Goal: Feedback & Contribution: Contribute content

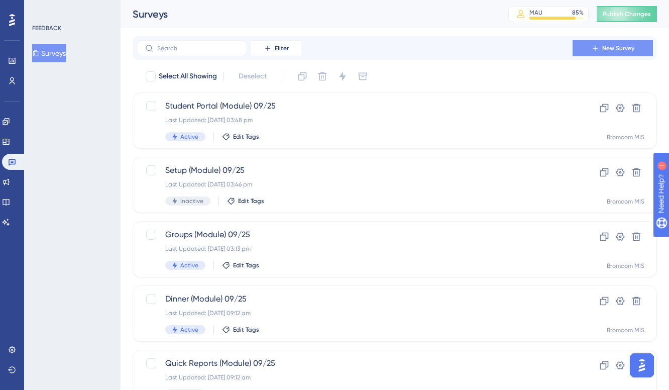
click at [581, 51] on button "New Survey" at bounding box center [612, 48] width 80 height 16
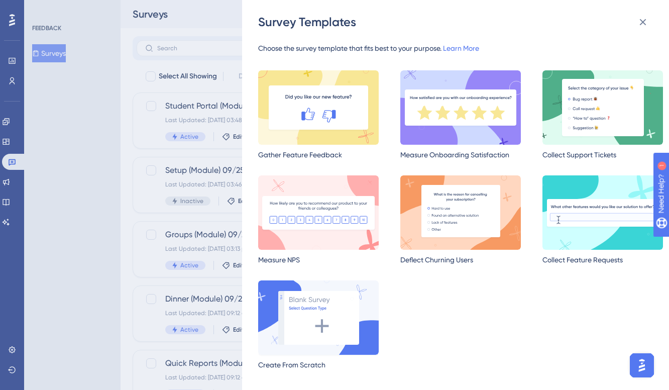
click at [321, 306] on img at bounding box center [318, 317] width 121 height 74
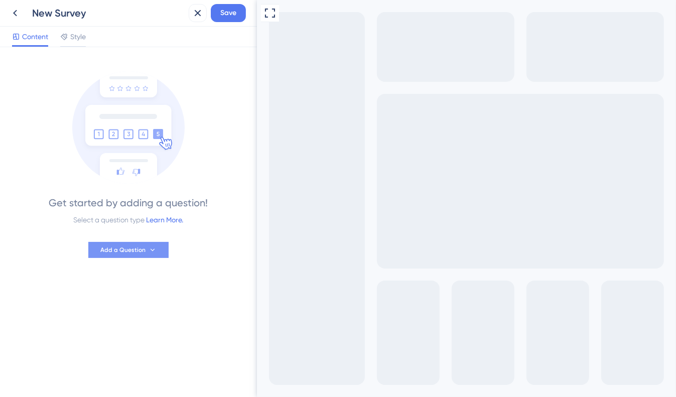
click at [117, 252] on span "Add a Question" at bounding box center [122, 250] width 45 height 8
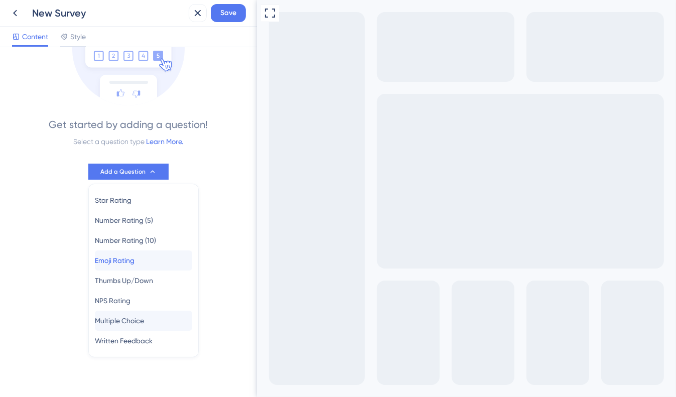
drag, startPoint x: 117, startPoint y: 252, endPoint x: 144, endPoint y: 325, distance: 77.5
click at [144, 325] on div "Star Rating Star Rating Number Rating (5) Number Rating (5) Number Rating (10) …" at bounding box center [143, 270] width 97 height 161
click at [144, 325] on span "Multiple Choice" at bounding box center [119, 321] width 49 height 12
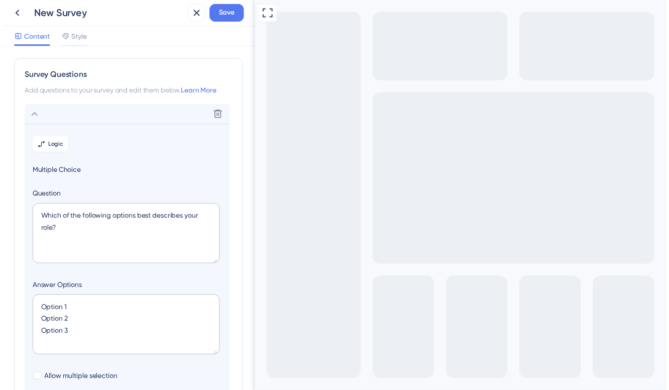
scroll to position [58, 0]
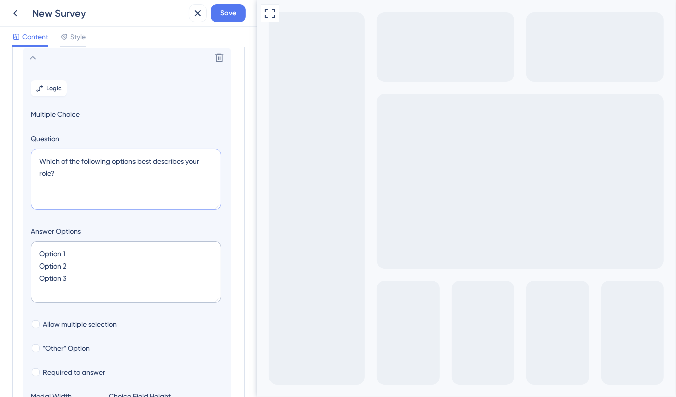
drag, startPoint x: 56, startPoint y: 172, endPoint x: 36, endPoint y: 172, distance: 20.1
click at [36, 172] on textarea "Which of the following options best describes your role?" at bounding box center [126, 179] width 191 height 61
type textarea "Which of the following options best describes your organ"
click at [17, 18] on icon at bounding box center [15, 13] width 12 height 12
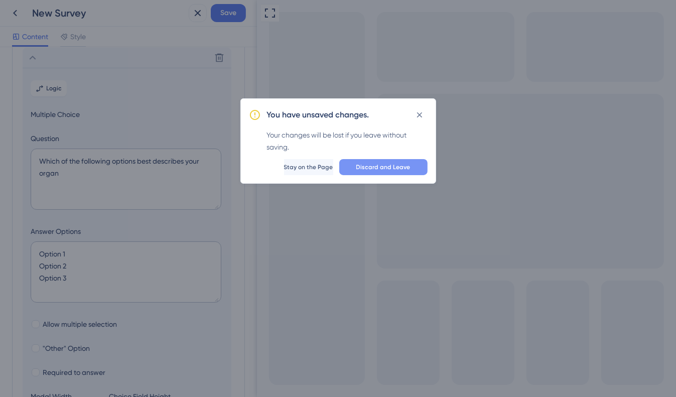
click at [387, 163] on span "Discard and Leave" at bounding box center [383, 167] width 54 height 8
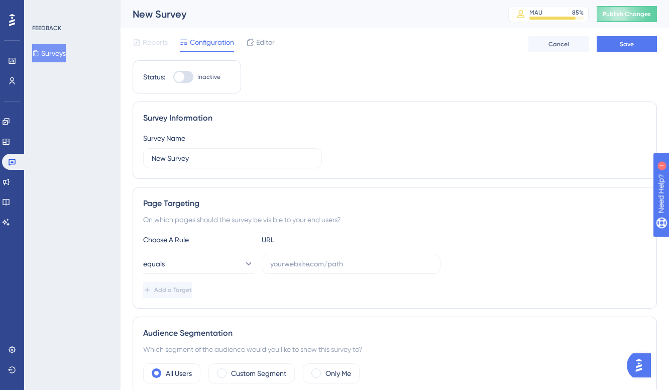
click at [47, 58] on button "Surveys" at bounding box center [49, 53] width 34 height 18
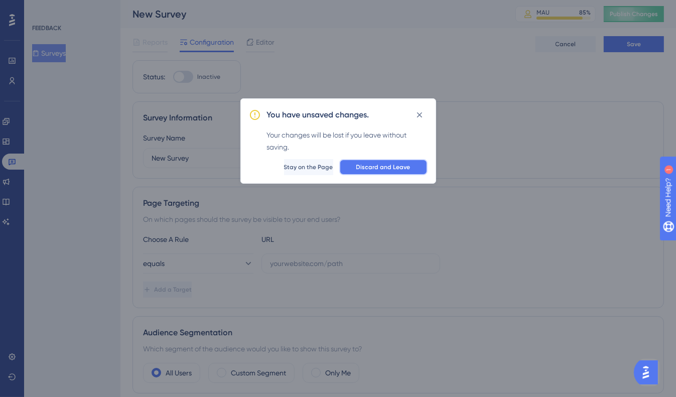
click at [373, 164] on span "Discard and Leave" at bounding box center [383, 167] width 54 height 8
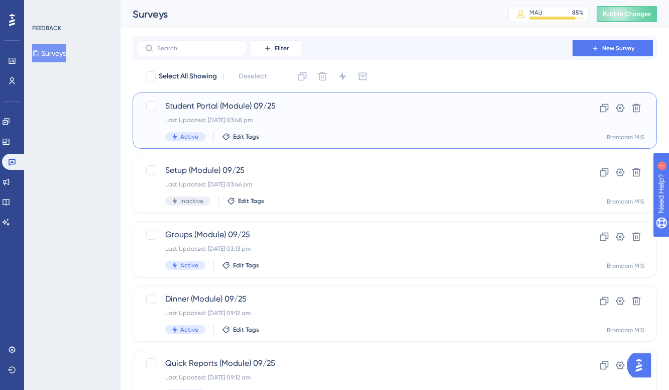
click at [263, 118] on div "Last Updated: [DATE] 03:48 pm" at bounding box center [354, 120] width 379 height 8
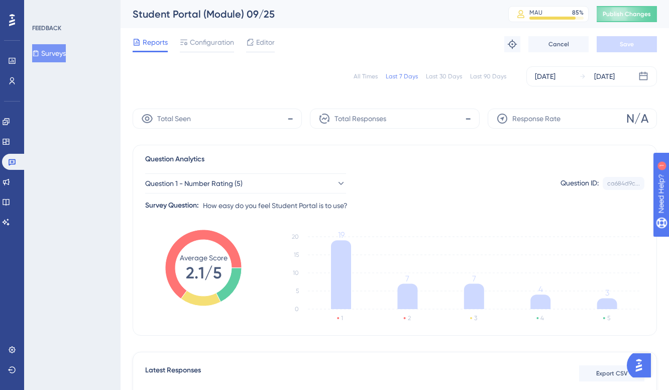
click at [64, 57] on button "Surveys" at bounding box center [49, 53] width 34 height 18
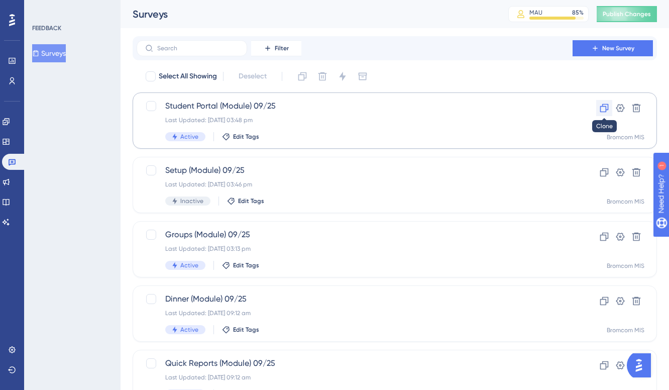
click at [600, 103] on icon at bounding box center [604, 108] width 10 height 10
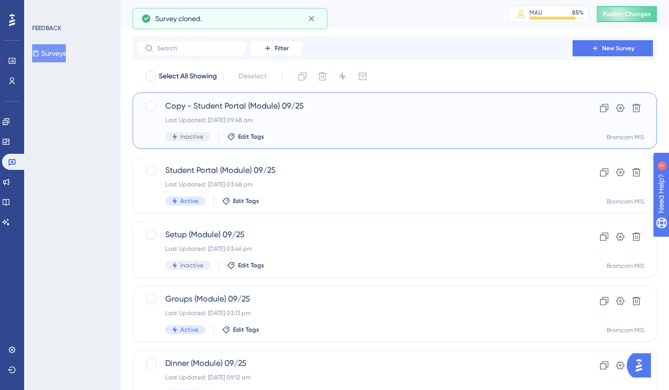
click at [318, 131] on div "Copy - Student Portal (Module) 09/25 Last Updated: [DATE] 09:48 am Inactive Edi…" at bounding box center [354, 120] width 379 height 41
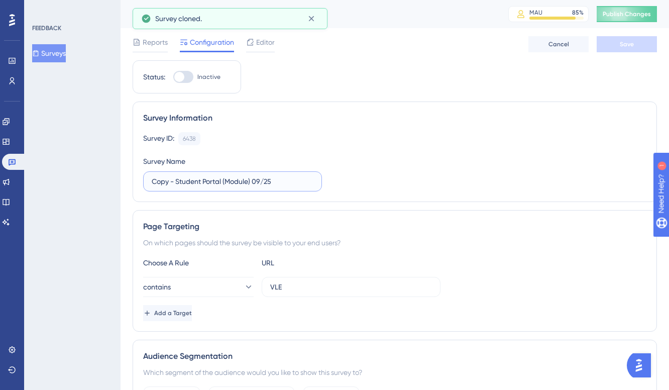
click at [237, 180] on input "Copy - Student Portal (Module) 09/25" at bounding box center [233, 181] width 162 height 11
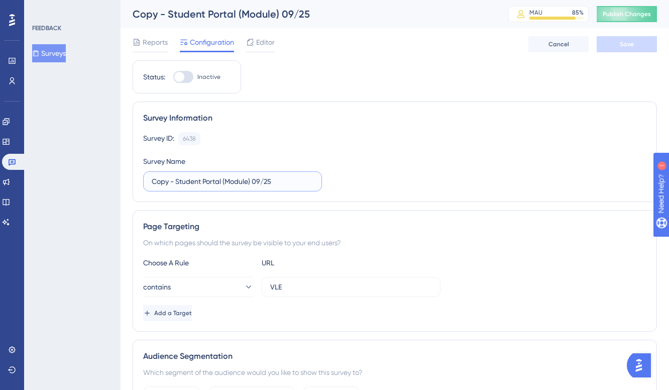
drag, startPoint x: 222, startPoint y: 180, endPoint x: 132, endPoint y: 176, distance: 90.5
click at [188, 182] on input "Vision (Module) 09/25" at bounding box center [233, 181] width 162 height 11
type input "Vision (Feature) 09/25"
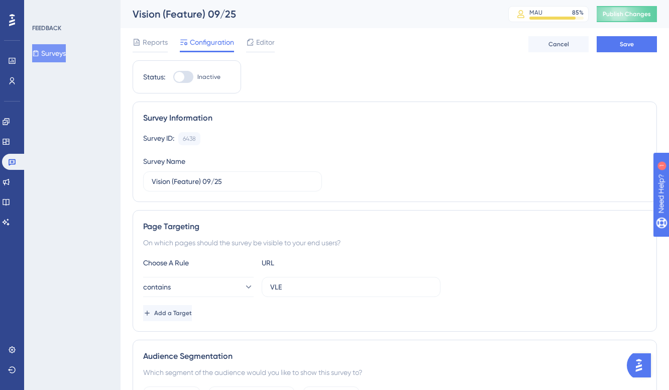
click at [393, 243] on div "On which pages should the survey be visible to your end users?" at bounding box center [394, 242] width 503 height 12
click at [303, 281] on input "VLE" at bounding box center [351, 286] width 162 height 11
type input "TEXT"
click at [621, 51] on button "Save" at bounding box center [626, 44] width 60 height 16
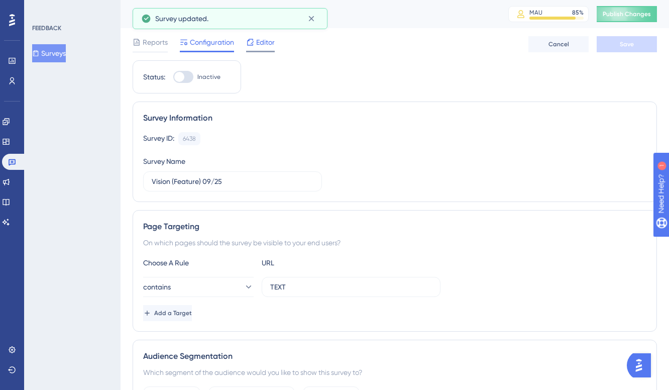
click at [252, 51] on div at bounding box center [260, 52] width 29 height 2
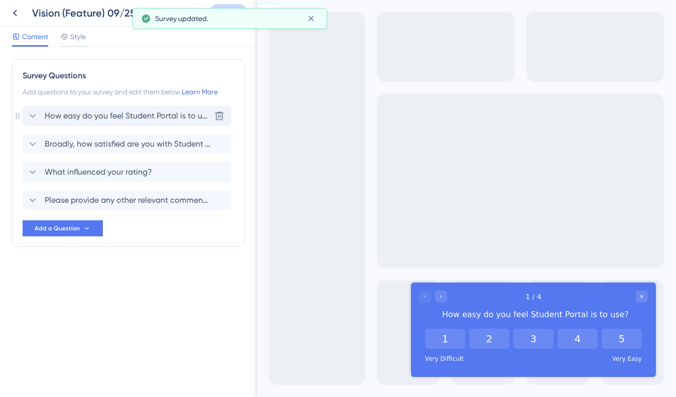
click at [118, 115] on span "How easy do you feel Student Portal is to use?" at bounding box center [128, 116] width 166 height 12
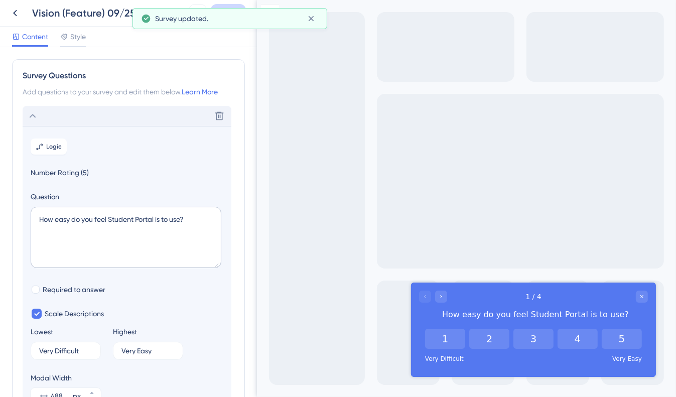
scroll to position [58, 0]
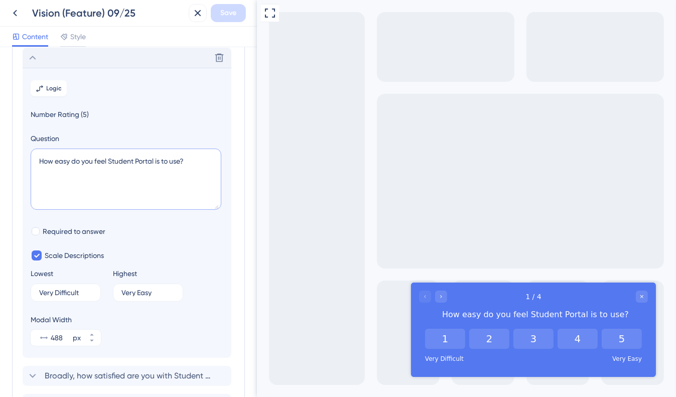
drag, startPoint x: 157, startPoint y: 162, endPoint x: 109, endPoint y: 162, distance: 47.2
click at [109, 162] on textarea "How easy do you feel Student Portal is to use?" at bounding box center [126, 179] width 191 height 61
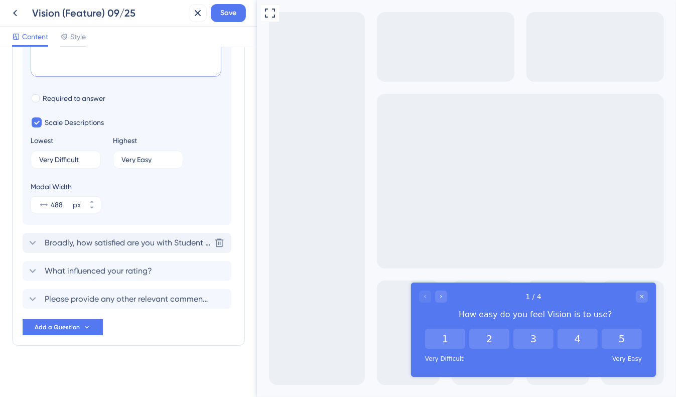
type textarea "How easy do you feel Vision is to use?"
click at [147, 241] on span "Broadly, how satisfied are you with Student Portal features?" at bounding box center [128, 243] width 166 height 12
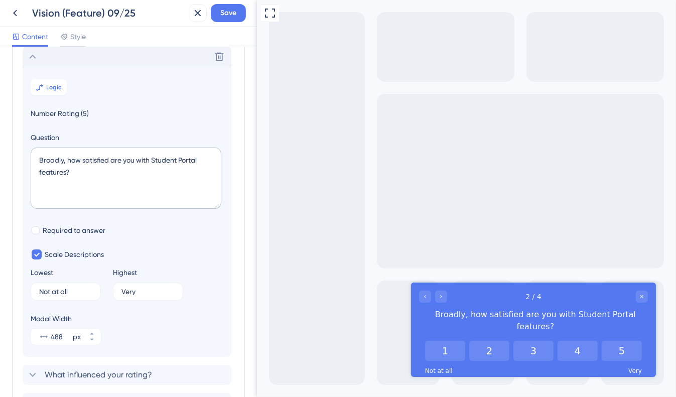
scroll to position [86, 0]
drag, startPoint x: 199, startPoint y: 161, endPoint x: 152, endPoint y: 162, distance: 47.2
click at [152, 162] on textarea "Broadly, how satisfied are you with Student Portal features?" at bounding box center [126, 179] width 191 height 61
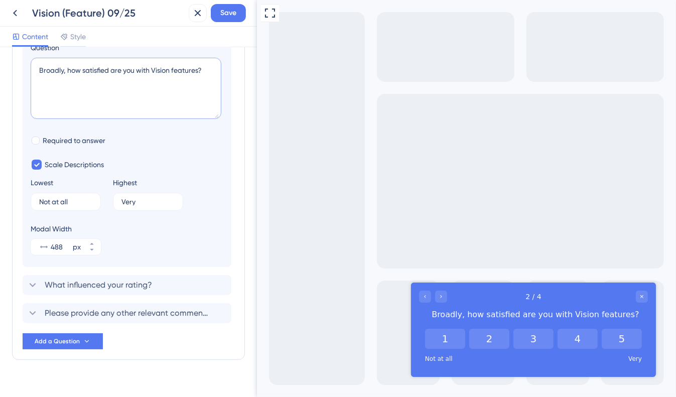
scroll to position [183, 0]
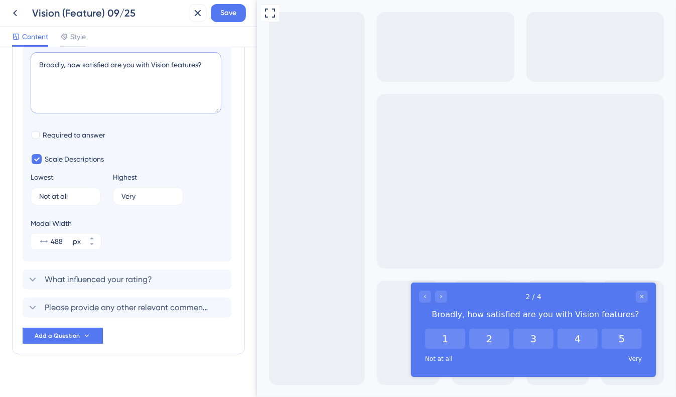
type textarea "Broadly, how satisfied are you with Vision features?"
click at [140, 275] on span "What influenced your rating?" at bounding box center [98, 280] width 107 height 12
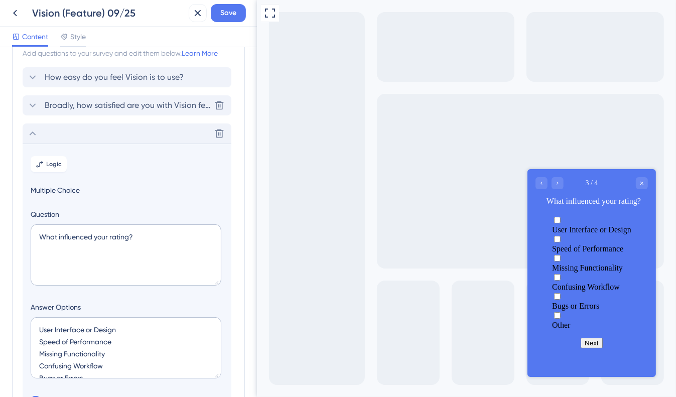
scroll to position [36, 0]
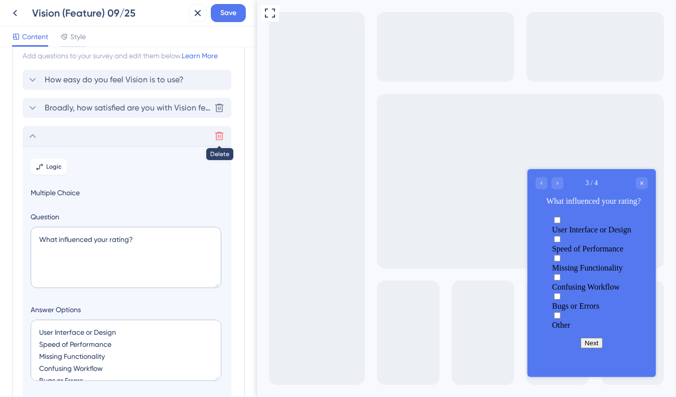
click at [219, 132] on icon at bounding box center [219, 136] width 9 height 9
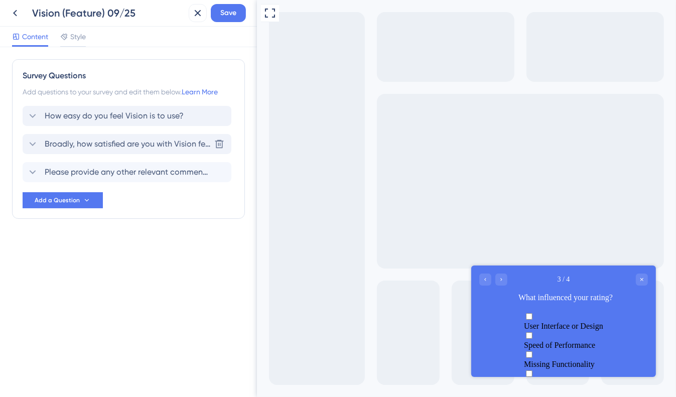
scroll to position [0, 0]
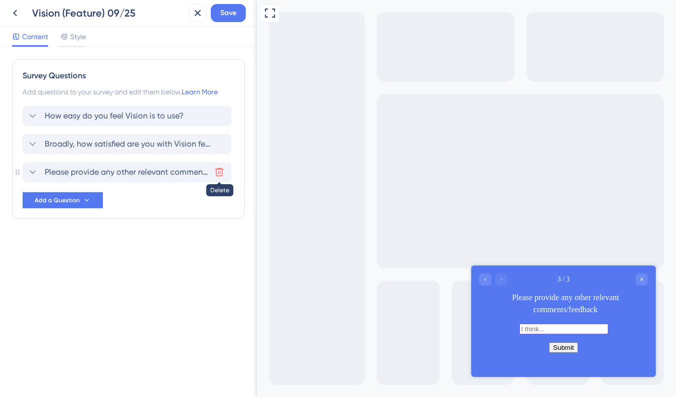
click at [215, 170] on icon at bounding box center [219, 172] width 10 height 10
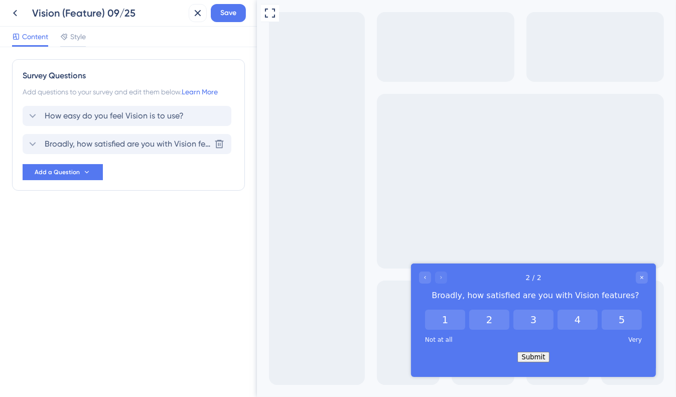
click at [184, 148] on span "Broadly, how satisfied are you with Vision features?" at bounding box center [128, 144] width 166 height 12
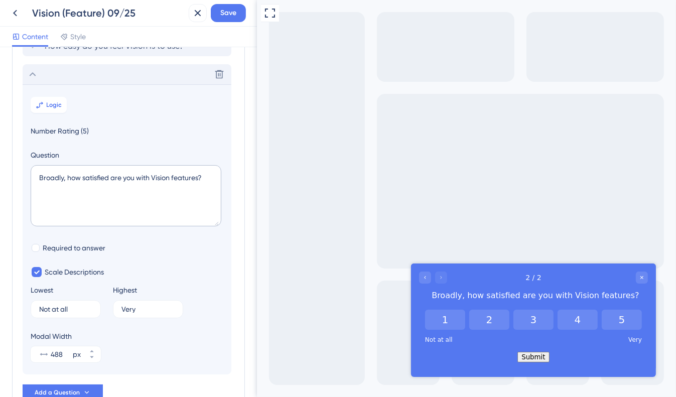
scroll to position [135, 0]
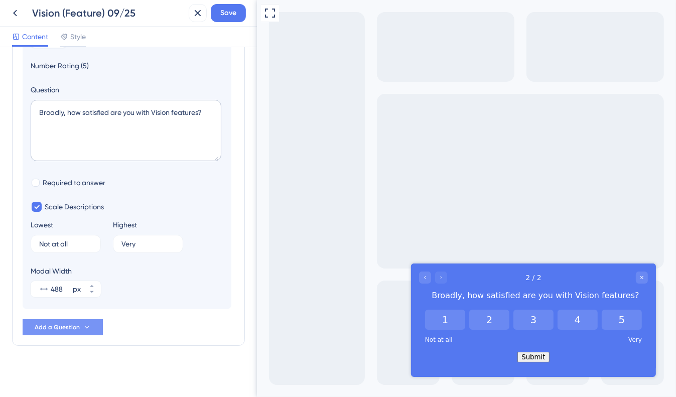
click at [78, 325] on span "Add a Question" at bounding box center [57, 327] width 45 height 8
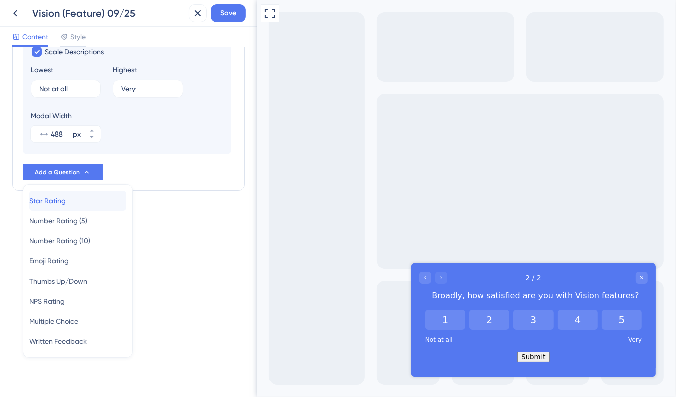
click at [83, 199] on div "Star Rating Star Rating" at bounding box center [77, 201] width 97 height 20
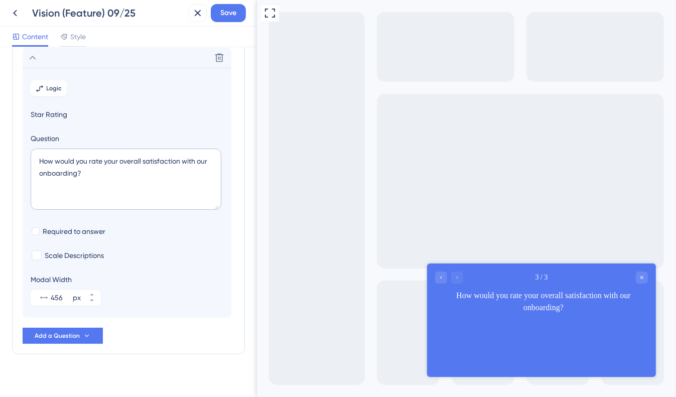
scroll to position [66, 0]
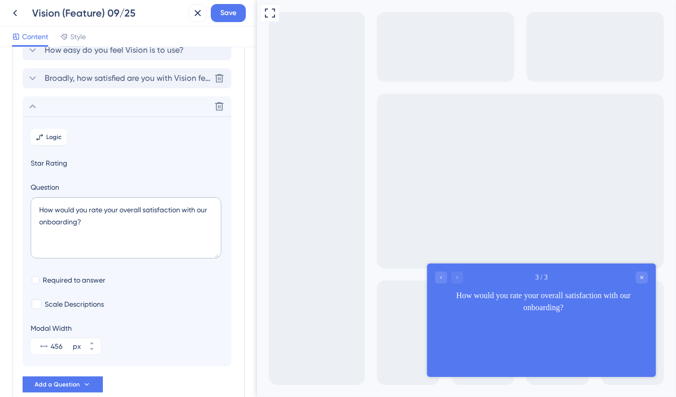
click at [84, 81] on span "Broadly, how satisfied are you with Vision features?" at bounding box center [128, 78] width 166 height 12
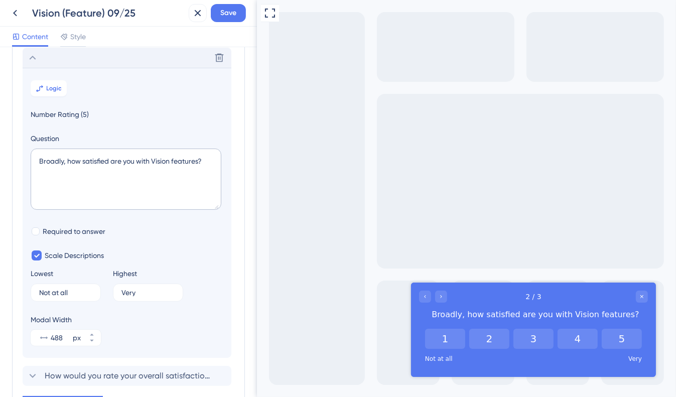
scroll to position [163, 0]
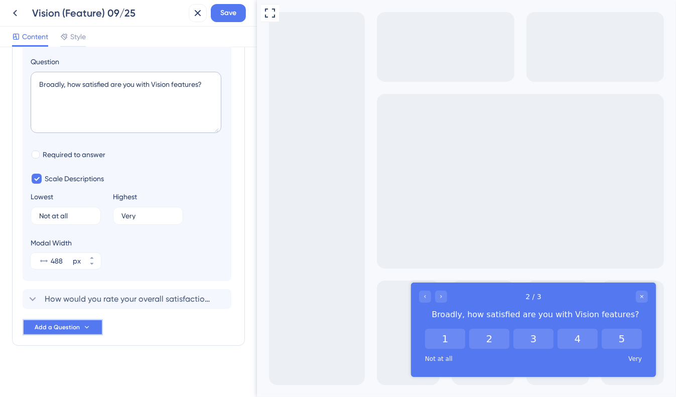
click at [70, 325] on span "Add a Question" at bounding box center [57, 327] width 45 height 8
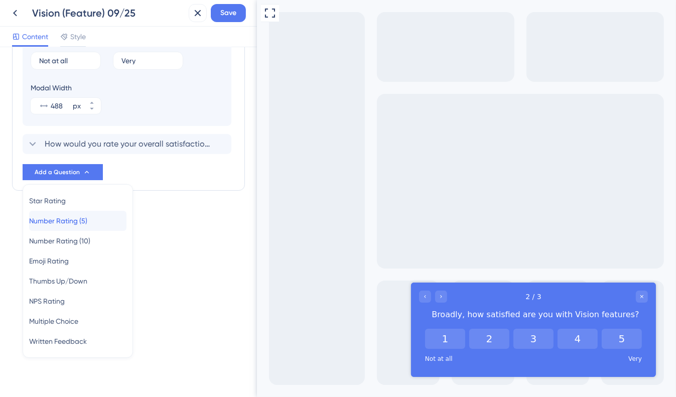
click at [106, 222] on div "Number Rating (5) Number Rating (5)" at bounding box center [77, 221] width 97 height 20
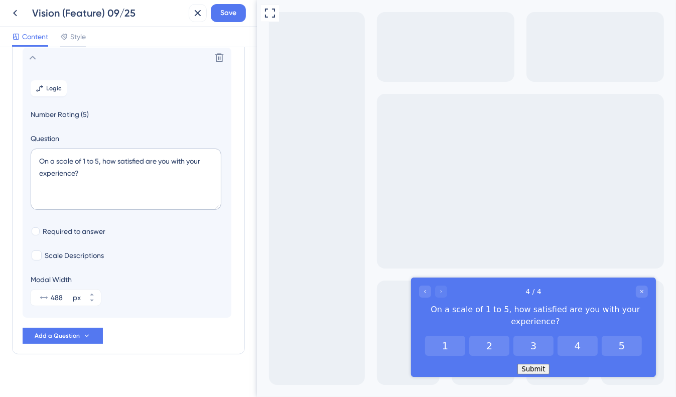
scroll to position [22, 0]
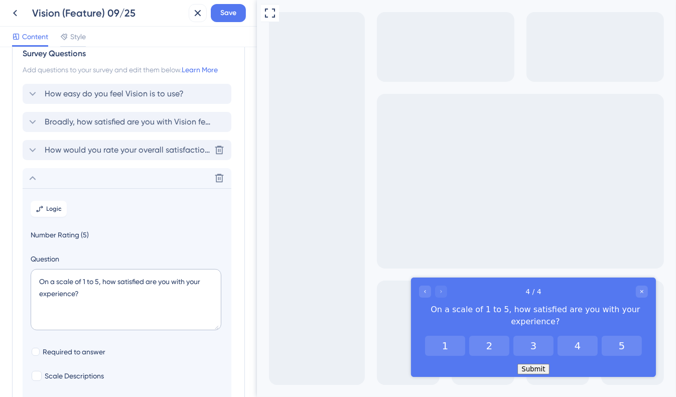
click at [189, 150] on span "How would you rate your overall satisfaction with our onboarding?" at bounding box center [128, 150] width 166 height 12
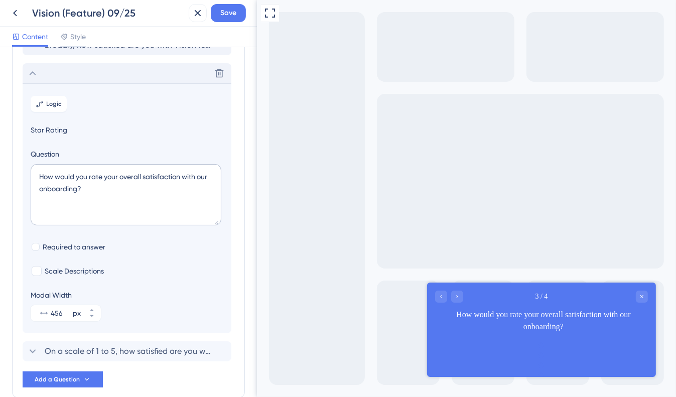
scroll to position [114, 0]
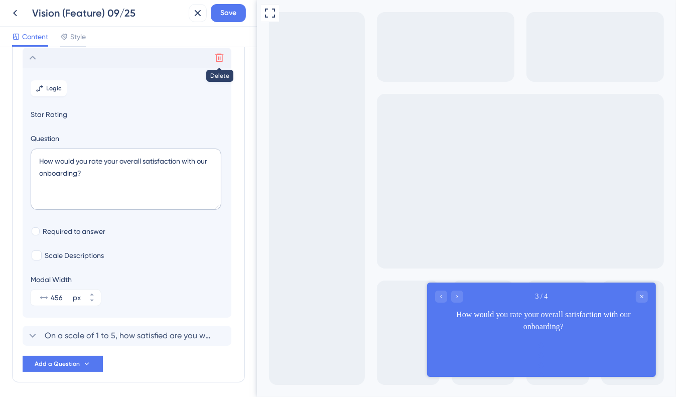
click at [216, 51] on button at bounding box center [219, 58] width 16 height 16
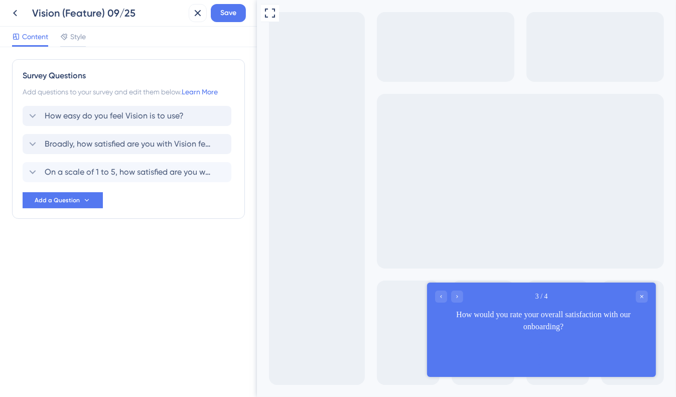
scroll to position [0, 0]
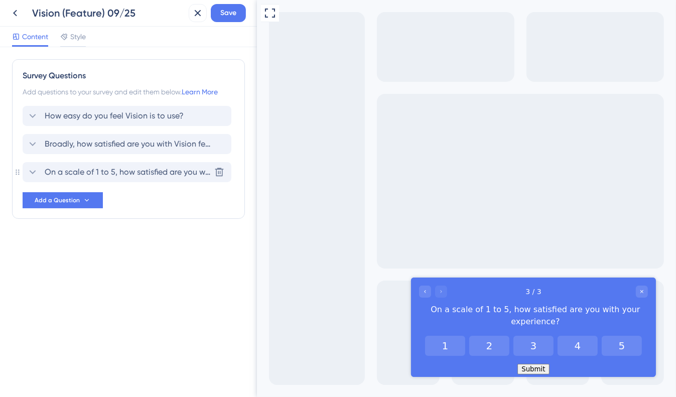
click at [139, 176] on span "On a scale of 1 to 5, how satisfied are you with your experience?" at bounding box center [128, 172] width 166 height 12
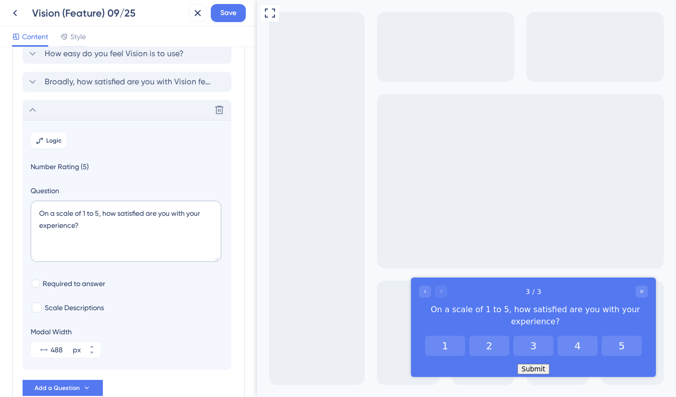
scroll to position [62, 0]
click at [39, 306] on div at bounding box center [37, 308] width 10 height 10
checkbox input "true"
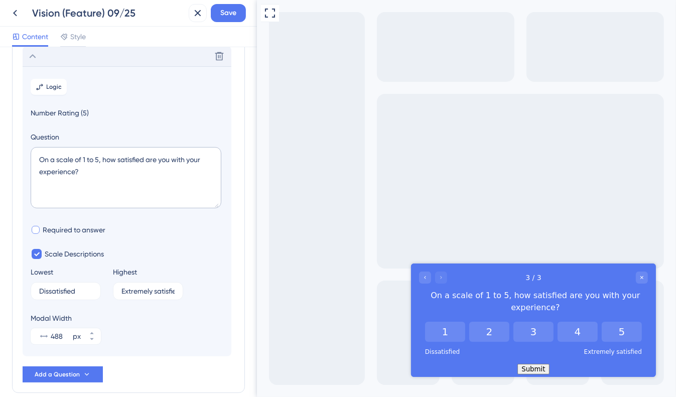
scroll to position [115, 0]
click at [72, 289] on input "Dissatisfied" at bounding box center [61, 292] width 45 height 7
type input "Very Poor"
click at [155, 291] on input "Extremely satisfied" at bounding box center [145, 292] width 47 height 7
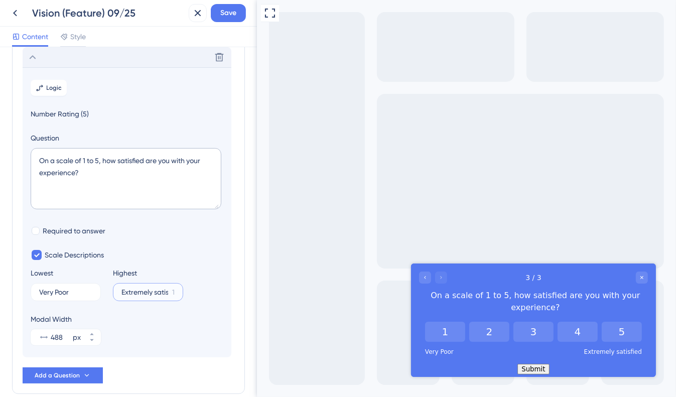
click at [155, 291] on input "Extremely satisfied" at bounding box center [145, 292] width 47 height 7
type input "Excellent"
drag, startPoint x: 89, startPoint y: 171, endPoint x: 27, endPoint y: 160, distance: 63.3
click at [27, 160] on section "Logic Number Rating (5) Question On a scale of 1 to 5, how satisfied are you wi…" at bounding box center [127, 212] width 209 height 290
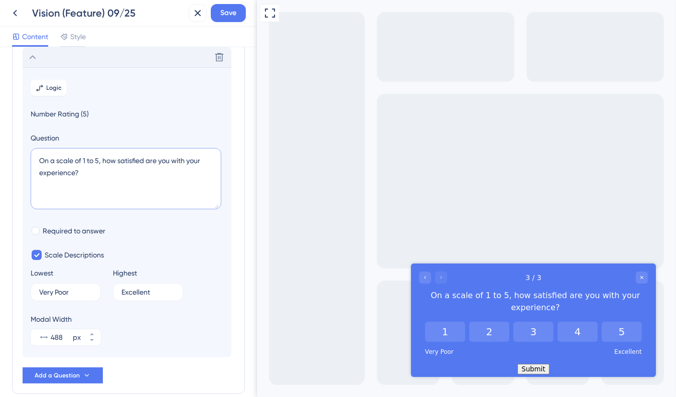
click at [88, 167] on textarea "On a scale of 1 to 5, how satisfied are you with your experience?" at bounding box center [126, 178] width 191 height 61
paste textarea "How reliable is Bromcom Vision"
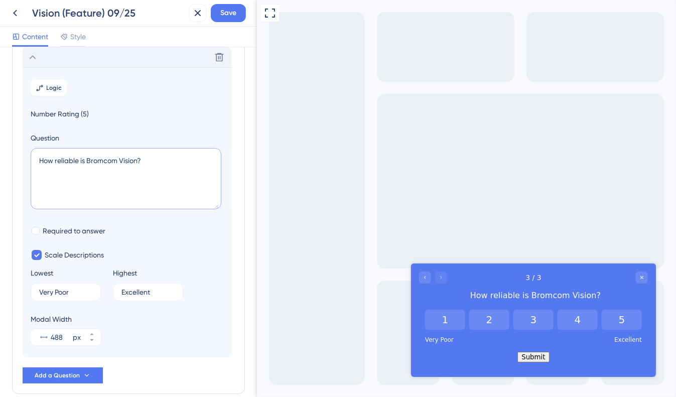
scroll to position [0, 0]
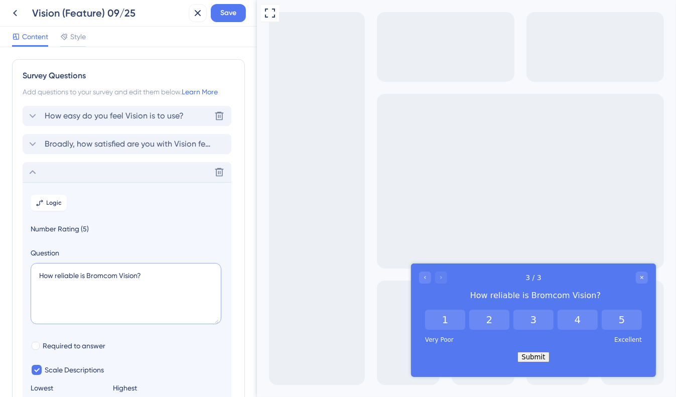
type textarea "How reliable is Bromcom Vision?"
click at [155, 122] on div "How easy do you feel Vision is to use? [GEOGRAPHIC_DATA]" at bounding box center [127, 116] width 209 height 20
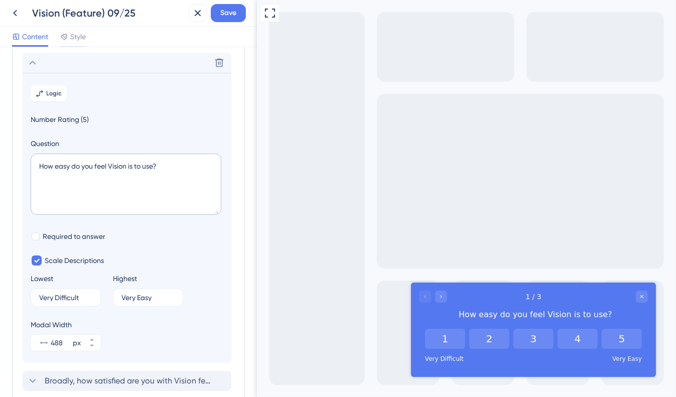
scroll to position [58, 0]
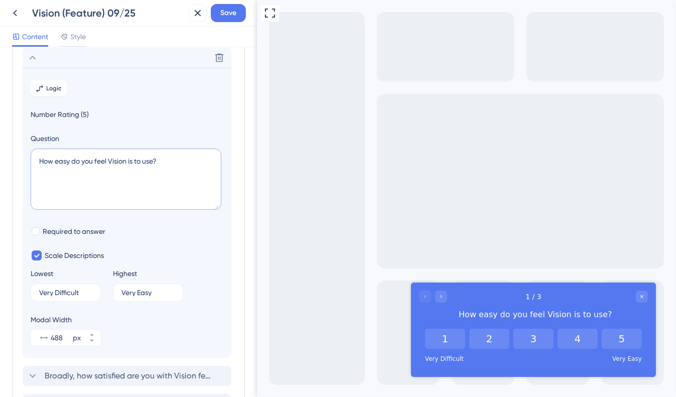
click at [109, 161] on textarea "How easy do you feel Vision is to use?" at bounding box center [126, 179] width 191 height 61
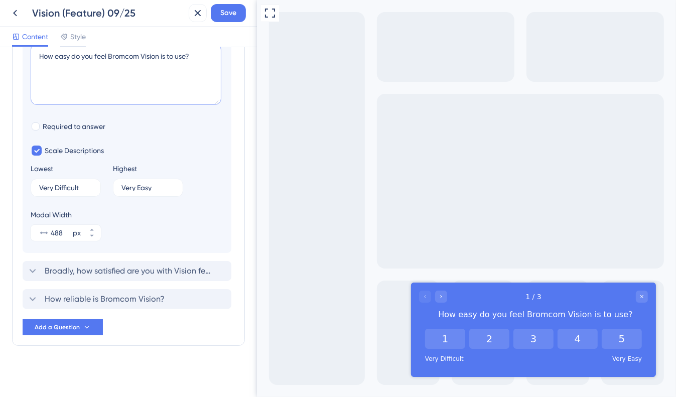
type textarea "How easy do you feel Bromcom Vision is to use?"
click at [119, 301] on span "How reliable is Bromcom Vision?" at bounding box center [105, 299] width 120 height 12
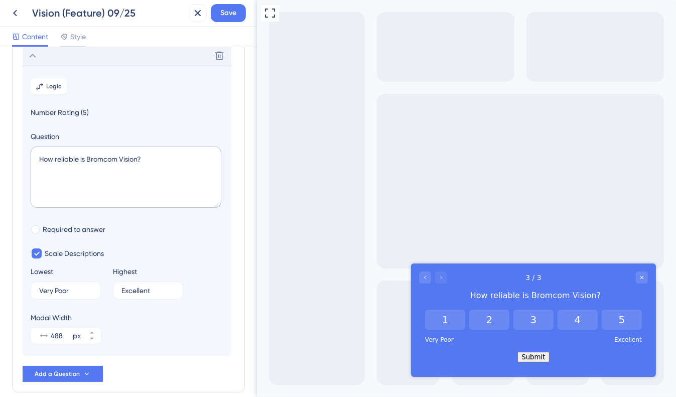
scroll to position [114, 0]
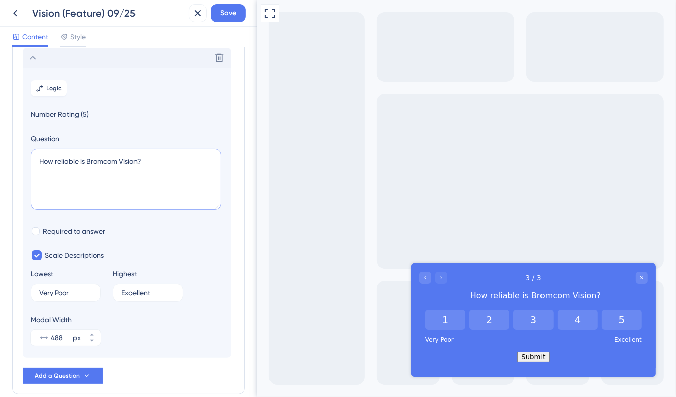
click at [104, 156] on textarea "How reliable is Bromcom Vision?" at bounding box center [126, 179] width 191 height 61
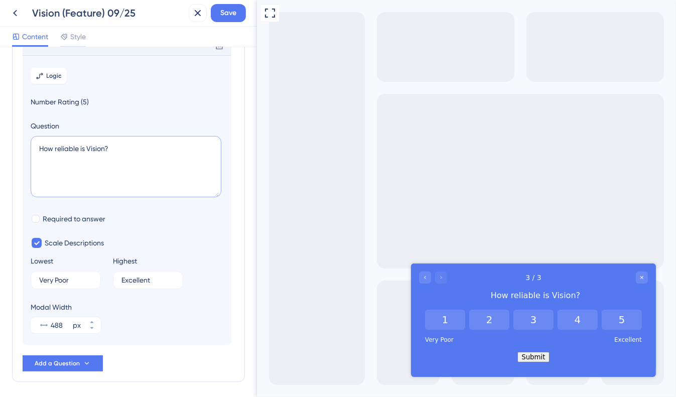
scroll to position [55, 0]
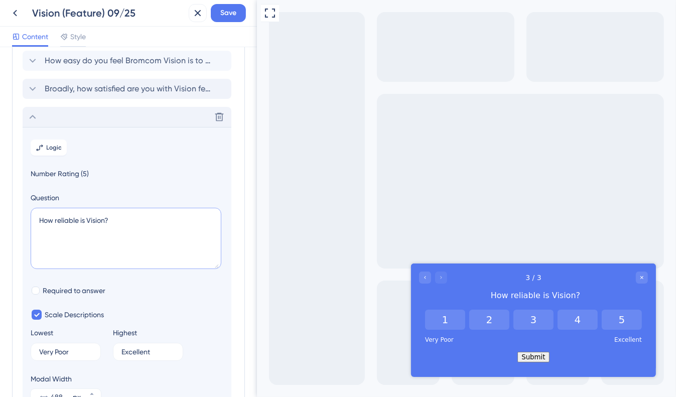
type textarea "How reliable is Vision?"
click at [34, 113] on icon at bounding box center [33, 117] width 12 height 12
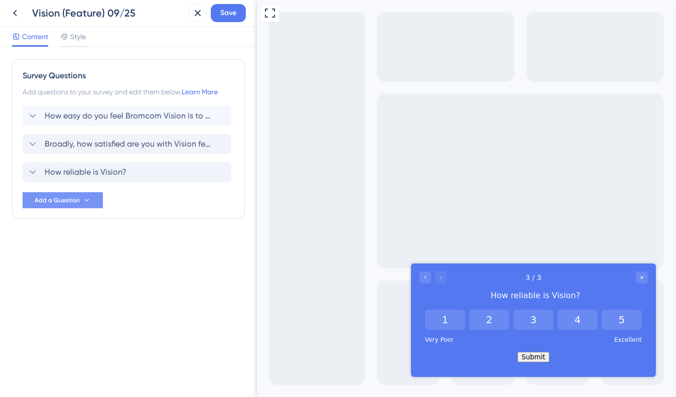
click at [66, 200] on span "Add a Question" at bounding box center [57, 200] width 45 height 8
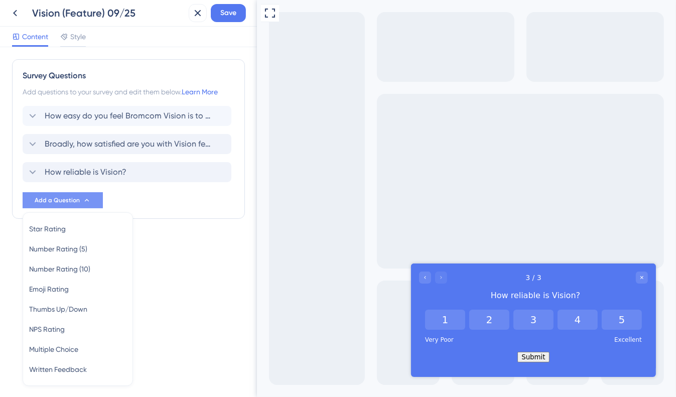
scroll to position [28, 0]
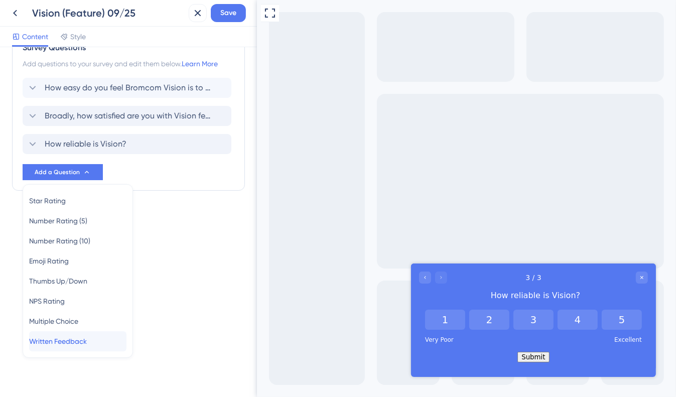
click at [86, 345] on span "Written Feedback" at bounding box center [58, 341] width 58 height 12
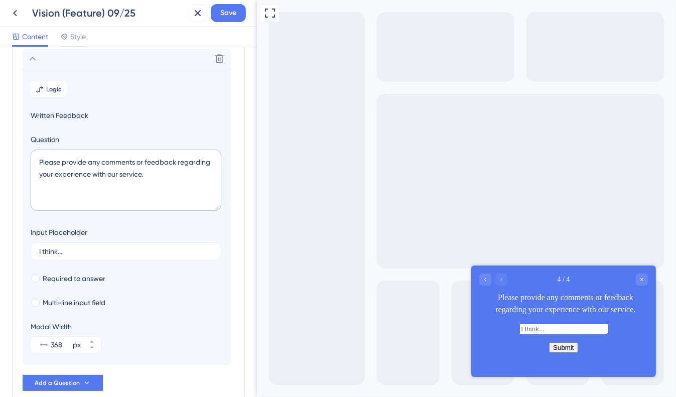
scroll to position [143, 0]
click at [127, 174] on textarea "Please provide any comments or feedback regarding your experience with our serv…" at bounding box center [126, 179] width 191 height 61
paste textarea "What works well for you in Bromcom Vision?"
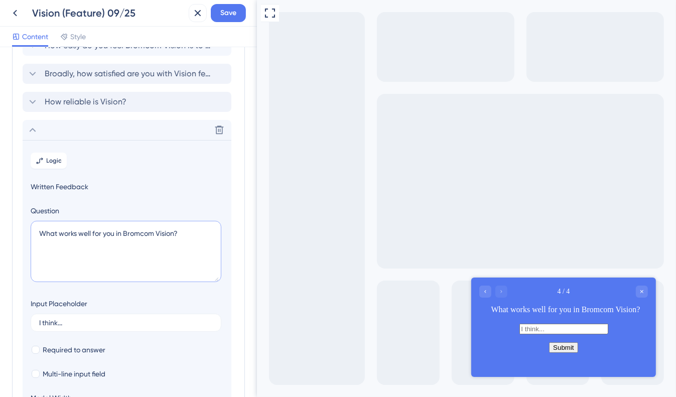
scroll to position [63, 0]
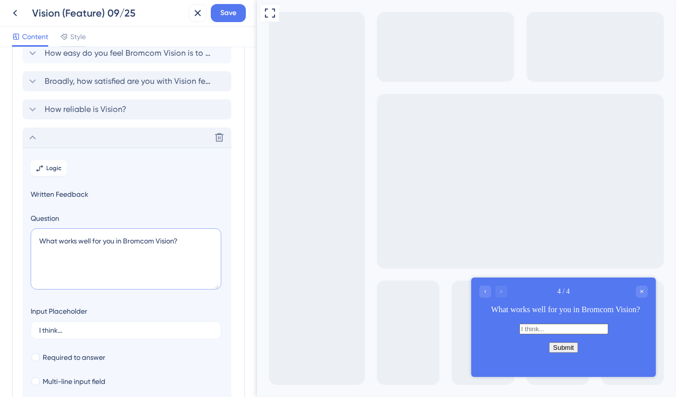
type textarea "What works well for you in Bromcom Vision?"
click at [36, 134] on icon at bounding box center [33, 138] width 12 height 12
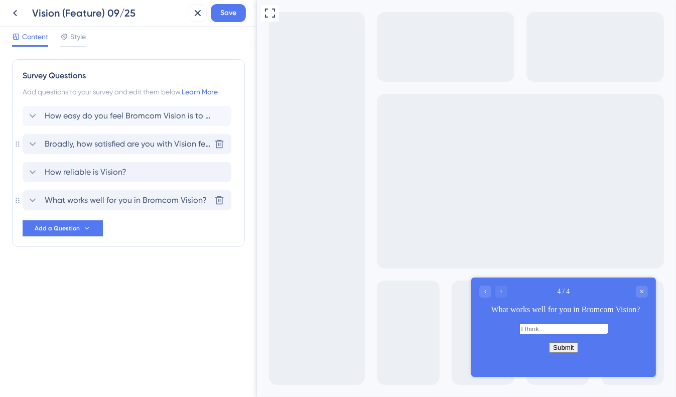
scroll to position [0, 0]
click at [51, 224] on span "Add a Question" at bounding box center [57, 228] width 45 height 8
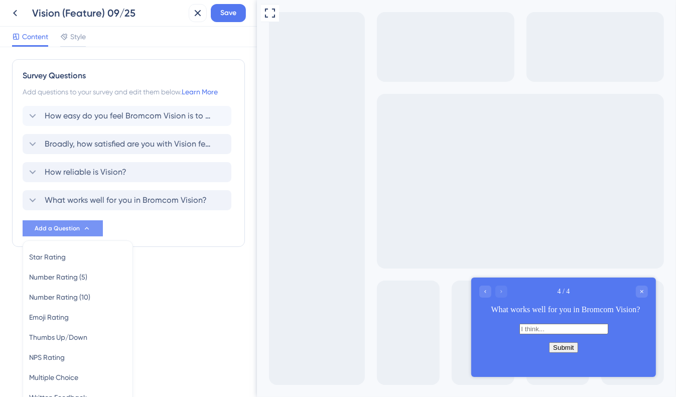
scroll to position [56, 0]
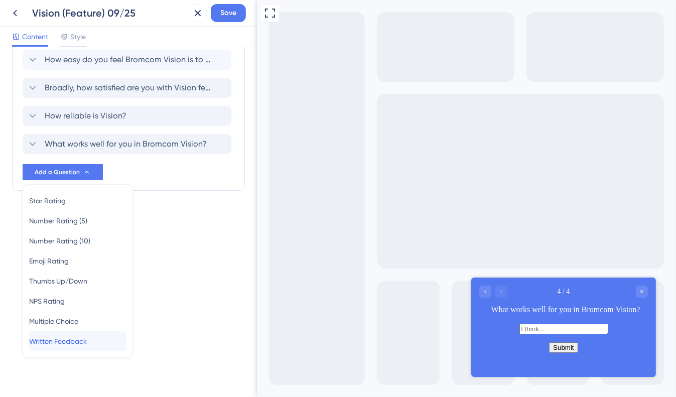
click at [83, 339] on span "Written Feedback" at bounding box center [58, 341] width 58 height 12
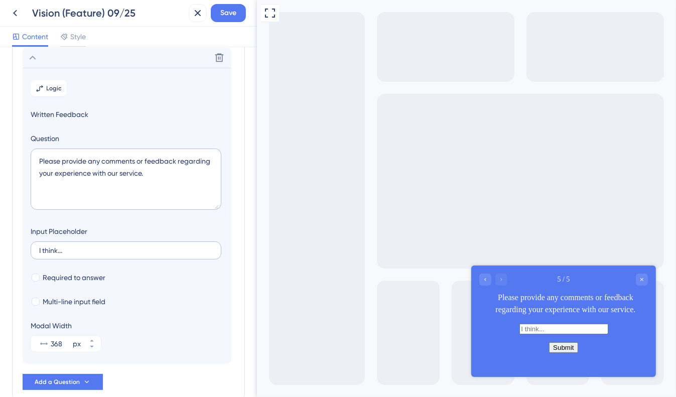
scroll to position [171, 0]
click at [118, 160] on textarea "Please provide any comments or feedback regarding your experience with our serv…" at bounding box center [126, 179] width 191 height 61
paste textarea "What are the biggest challenges or frustration you encounter?"
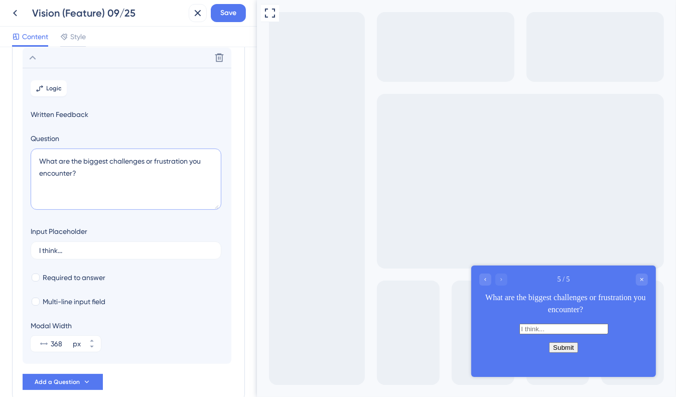
type textarea "What are the biggest challenges or frustration you encounter?"
click at [183, 310] on section "Logic Written Feedback Question What are the biggest challenges or frustration …" at bounding box center [127, 216] width 209 height 296
click at [32, 58] on icon at bounding box center [33, 58] width 12 height 12
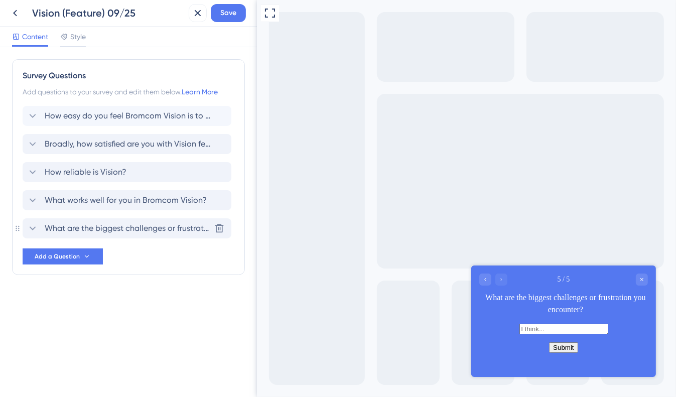
scroll to position [0, 0]
click at [83, 258] on icon at bounding box center [87, 257] width 8 height 8
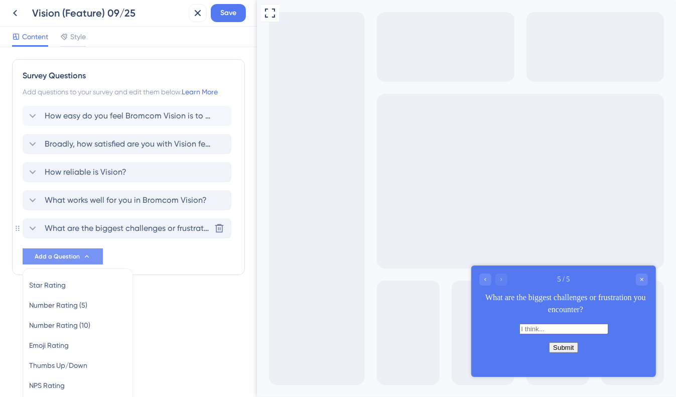
scroll to position [84, 0]
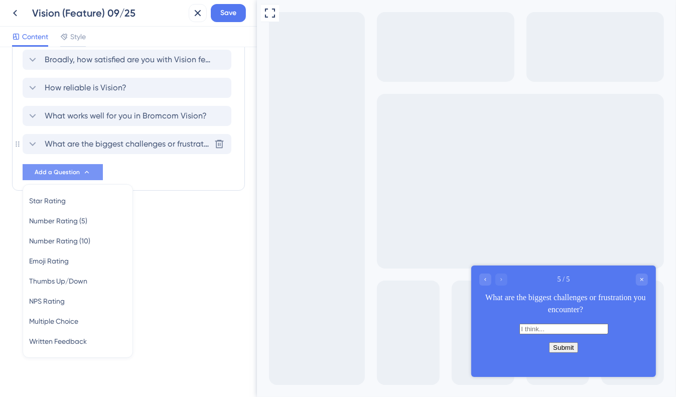
click at [198, 220] on div "Survey Questions Add questions to your survey and edit them below. Learn More H…" at bounding box center [128, 103] width 233 height 256
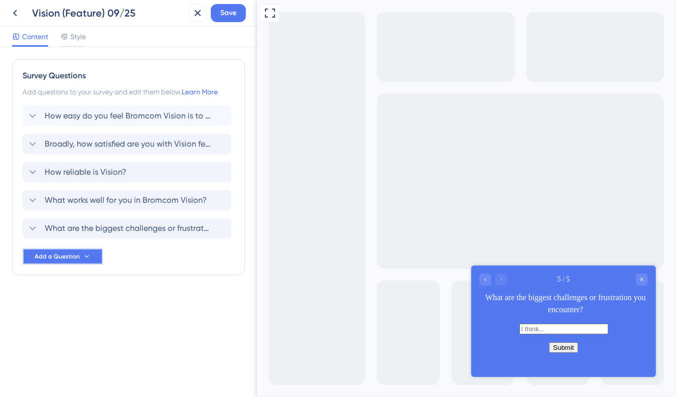
click at [79, 263] on button "Add a Question" at bounding box center [63, 257] width 80 height 16
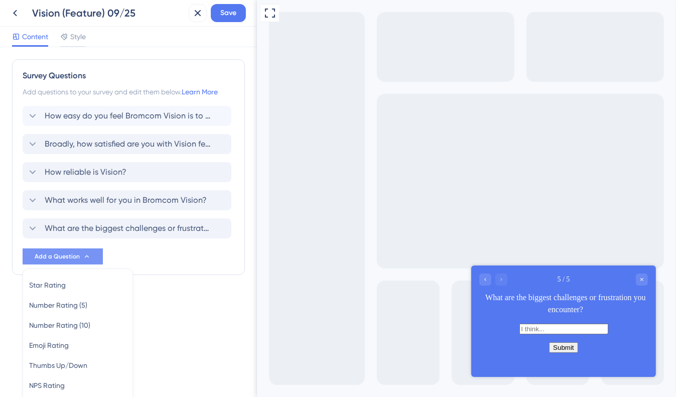
scroll to position [84, 0]
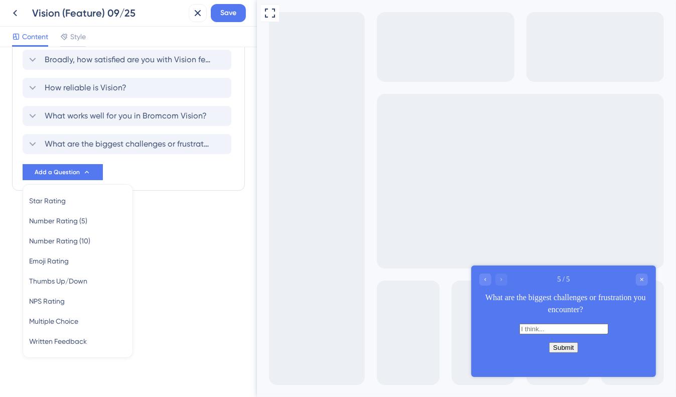
click at [157, 271] on div "Survey Questions Add questions to your survey and edit them below. Learn More H…" at bounding box center [128, 222] width 257 height 350
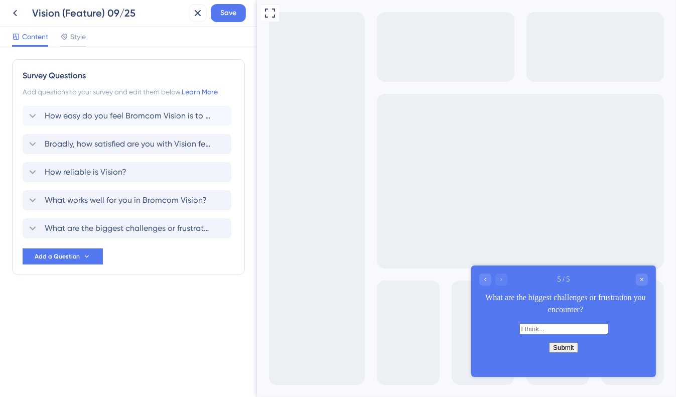
scroll to position [0, 0]
click at [78, 251] on button "Add a Question" at bounding box center [63, 257] width 80 height 16
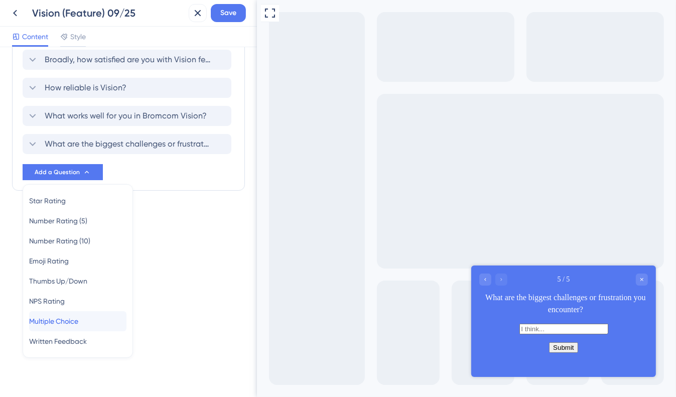
click at [78, 321] on span "Multiple Choice" at bounding box center [53, 321] width 49 height 12
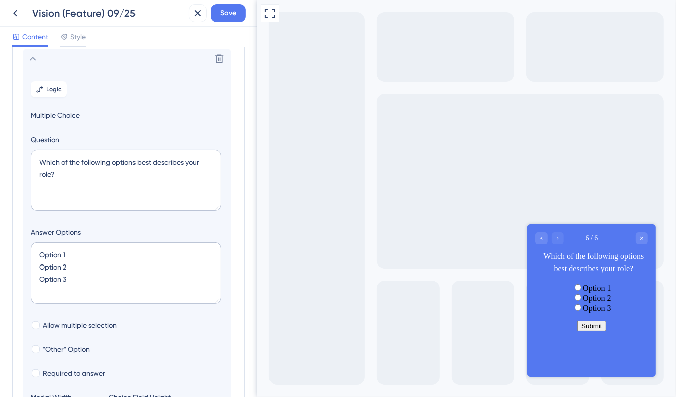
scroll to position [199, 0]
click at [167, 278] on textarea "Option 1 Option 2 Option 3" at bounding box center [126, 272] width 191 height 61
drag, startPoint x: 55, startPoint y: 172, endPoint x: 35, endPoint y: 162, distance: 22.5
click at [35, 162] on textarea "Which of the following options best describes your role?" at bounding box center [126, 179] width 191 height 61
paste textarea "How long and how often do you use Bromcom Vision"
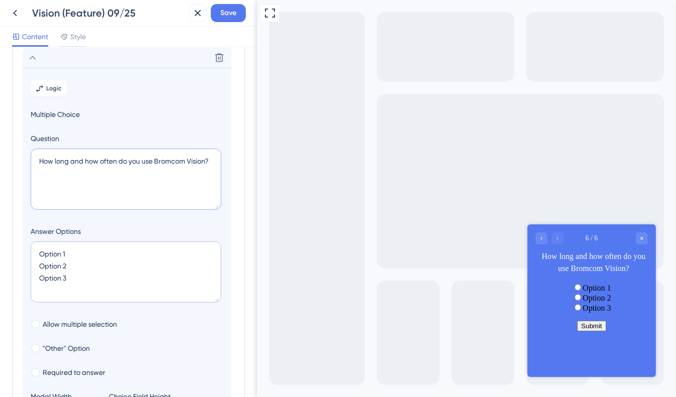
type textarea "How long and how often do you use Bromcom Vision?"
drag, startPoint x: 66, startPoint y: 253, endPoint x: 34, endPoint y: 253, distance: 32.6
click at [34, 253] on textarea "Option 1 Option 2 Option 3" at bounding box center [126, 272] width 191 height 61
click at [33, 325] on div at bounding box center [36, 324] width 8 height 8
checkbox input "true"
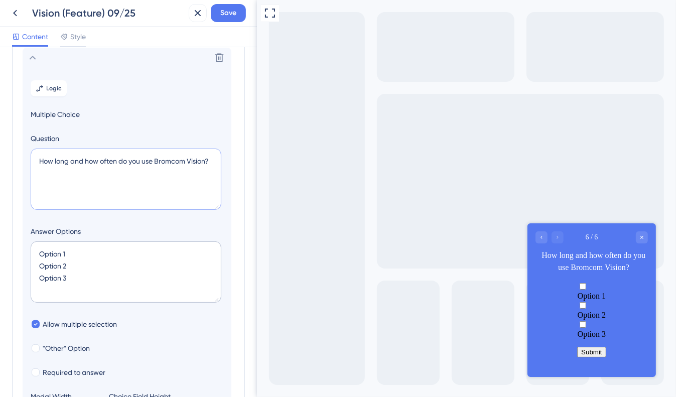
click at [67, 161] on textarea "How long and how often do you use Bromcom Vision?" at bounding box center [126, 179] width 191 height 61
paste textarea "Which features do you use the most"
type textarea "Which features do you use the most?"
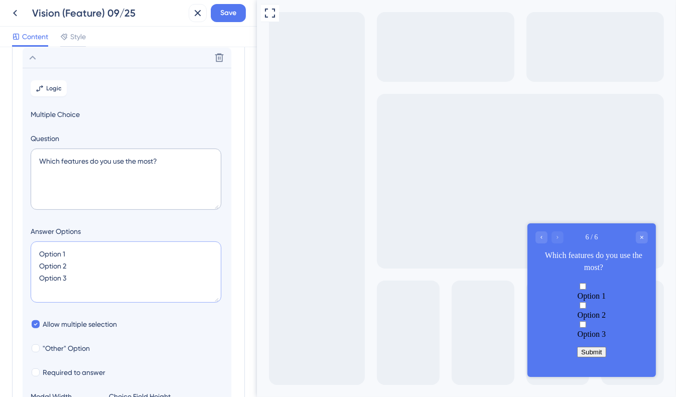
click at [52, 255] on textarea "Option 1 Option 2 Option 3" at bounding box center [126, 272] width 191 height 61
paste textarea "Dashboards (Analysis"
click at [131, 251] on textarea "Dashboards (Analysis1 Option 2 Option 3" at bounding box center [126, 272] width 191 height 61
click at [48, 271] on textarea "Dashboards (Analysis) Option 2 Option 3" at bounding box center [126, 272] width 191 height 61
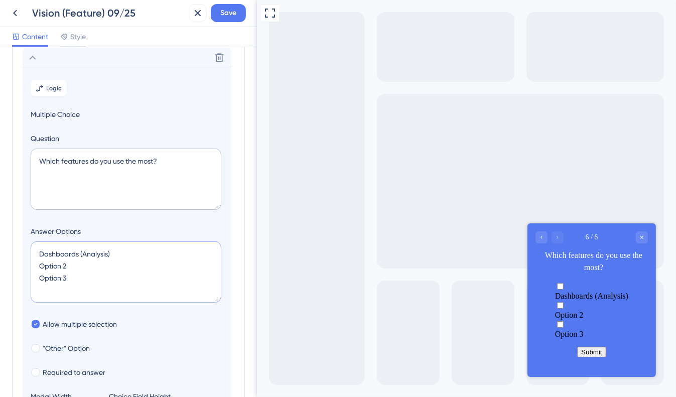
click at [48, 271] on textarea "Dashboards (Analysis) Option 2 Option 3" at bounding box center [126, 272] width 191 height 61
drag, startPoint x: 81, startPoint y: 265, endPoint x: 26, endPoint y: 265, distance: 55.2
click at [26, 265] on section "Logic Multiple Choice Question Which features do you use the most? Answer Optio…" at bounding box center [127, 251] width 209 height 367
paste textarea "Breakdown (Analysis"
click at [50, 279] on textarea "Dashboards (Analysis) Breakdown (Analysis) Option 3" at bounding box center [126, 272] width 191 height 61
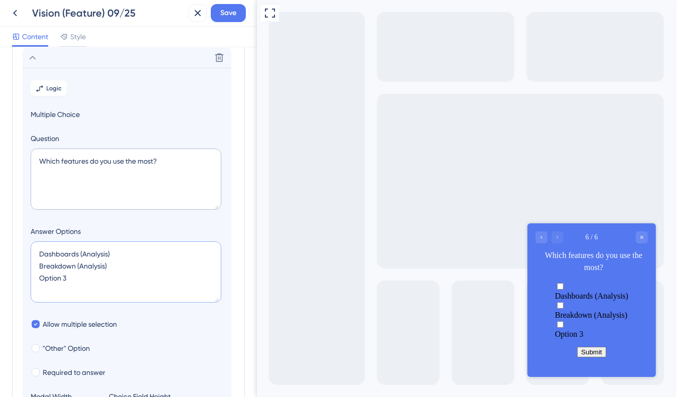
click at [50, 279] on textarea "Dashboards (Analysis) Breakdown (Analysis) Option 3" at bounding box center [126, 272] width 191 height 61
paste textarea "Grid Data (Analysis)"
click at [131, 284] on textarea "Dashboards (Analysis) Breakdown (Analysis) Grid Data (Analysis)" at bounding box center [126, 272] width 191 height 61
paste textarea "Census (Analysis)"
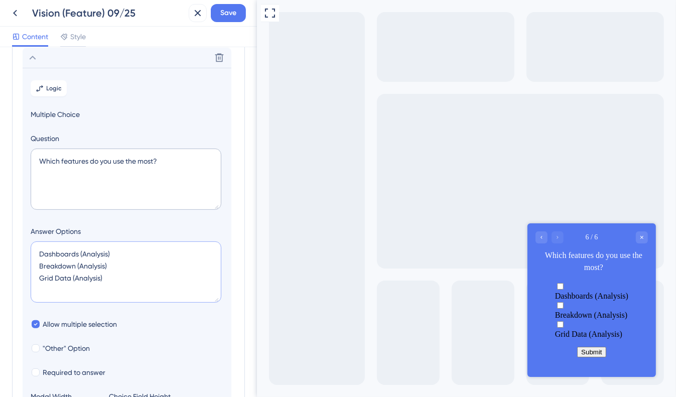
type textarea "Dashboards (Analysis) Breakdown (Analysis) Grid Data (Analysis) Census (Analysi…"
type input "172"
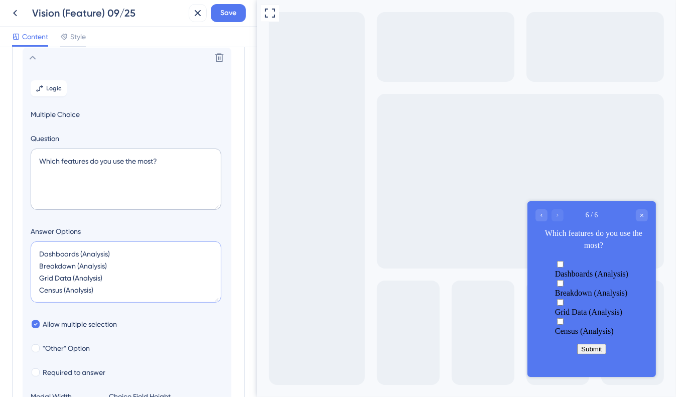
scroll to position [4, 0]
click at [141, 288] on textarea "Dashboards (Analysis) Breakdown (Analysis) Grid Data (Analysis) Census (Analysi…" at bounding box center [126, 272] width 191 height 61
paste textarea "Exams (Analysis)"
type textarea "Dashboards (Analysis) Breakdown (Analysis) Grid Data (Analysis) Census (Analysi…"
type input "216"
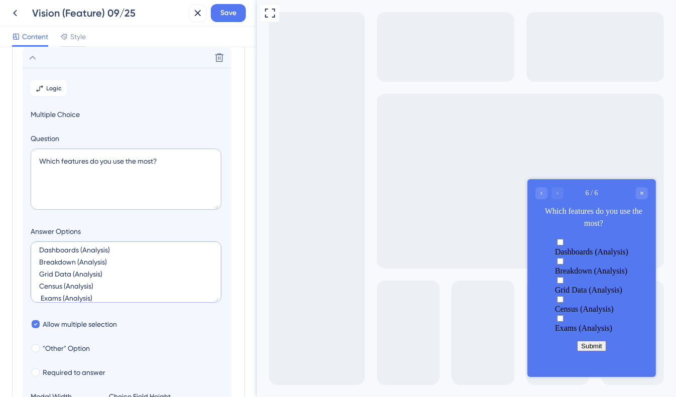
scroll to position [24, 0]
click at [40, 279] on textarea "Dashboards (Analysis) Breakdown (Analysis) Grid Data (Analysis) Census (Analysi…" at bounding box center [126, 272] width 191 height 61
type textarea "Dashboards (Analysis) Breakdown (Analysis) Grid Data (Analysis) Census (Analysi…"
type input "172"
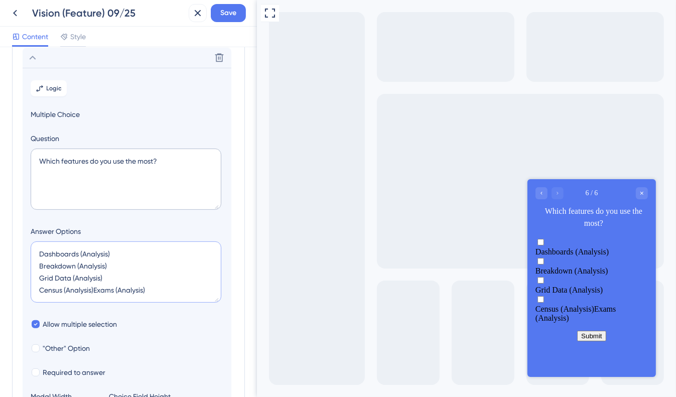
scroll to position [12, 0]
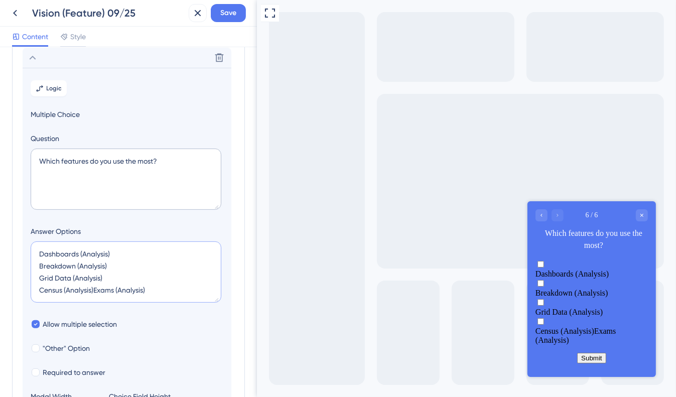
type textarea "Dashboards (Analysis) Breakdown (Analysis) Grid Data (Analysis) Census (Analysi…"
type input "216"
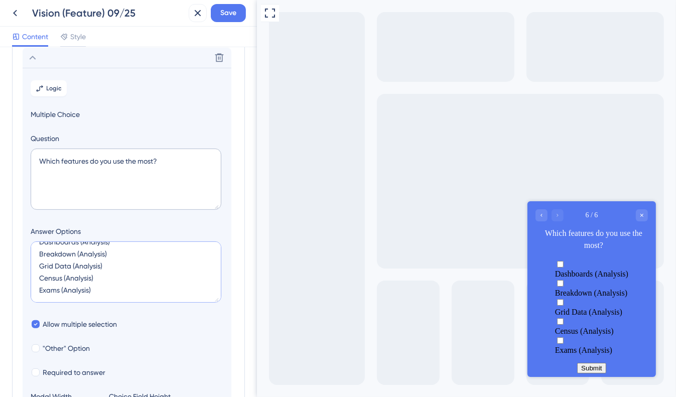
scroll to position [24, 0]
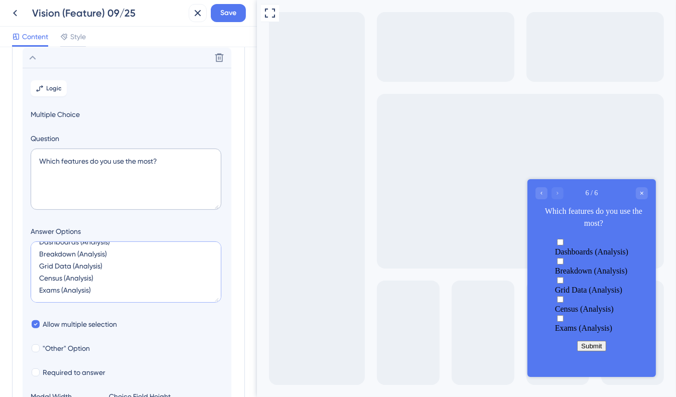
click at [151, 289] on textarea "Dashboards (Analysis) Breakdown (Analysis) Grid Data (Analysis) Census (Analysi…" at bounding box center [126, 272] width 191 height 61
paste textarea "List"
type textarea "Dashboards (Analysis) Breakdown (Analysis) Grid Data (Analysis) Census (Analysi…"
type input "260"
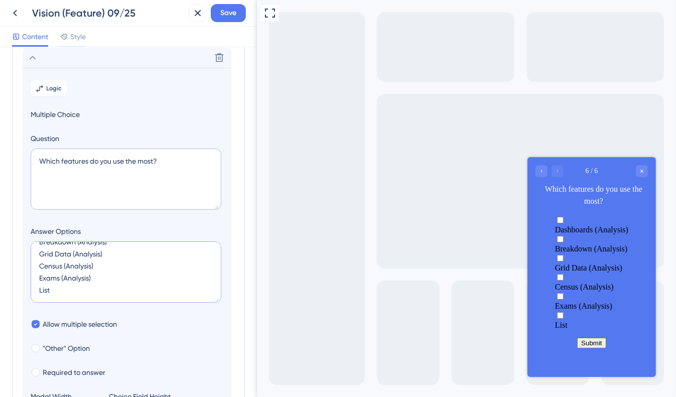
scroll to position [28, 0]
click at [38, 294] on textarea "Dashboards (Analysis) Breakdown (Analysis) Grid Data (Analysis) Census (Analysi…" at bounding box center [126, 272] width 191 height 61
click at [47, 290] on textarea "Dashboards (Analysis) Breakdown (Analysis) Grid Data (Analysis) Census (Analysi…" at bounding box center [126, 272] width 191 height 61
click at [63, 286] on textarea "Dashboards (Analysis) Breakdown (Analysis) Grid Data (Analysis) Census (Analysi…" at bounding box center [126, 272] width 191 height 61
paste textarea "Power BI Viewer (BI)"
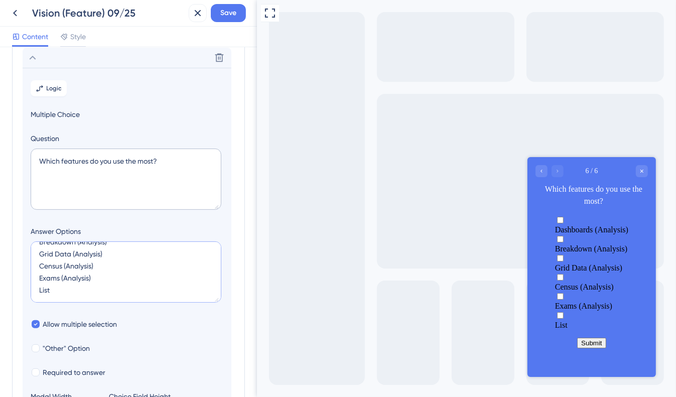
type textarea "Dashboards (Analysis) Breakdown (Analysis) Grid Data (Analysis) Census (Analysi…"
type input "304"
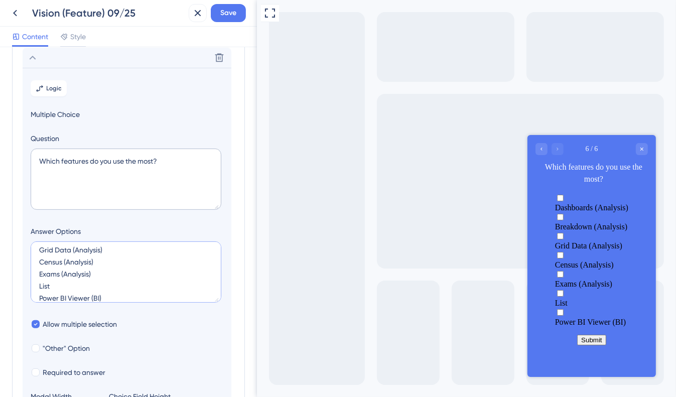
scroll to position [40, 0]
click at [71, 293] on textarea "Dashboards (Analysis) Breakdown (Analysis) Grid Data (Analysis) Census (Analysi…" at bounding box center [126, 272] width 191 height 61
paste textarea "Odata Integration (BI)"
type textarea "Dashboards (Analysis) Breakdown (Analysis) Grid Data (Analysis) Census (Analysi…"
type input "348"
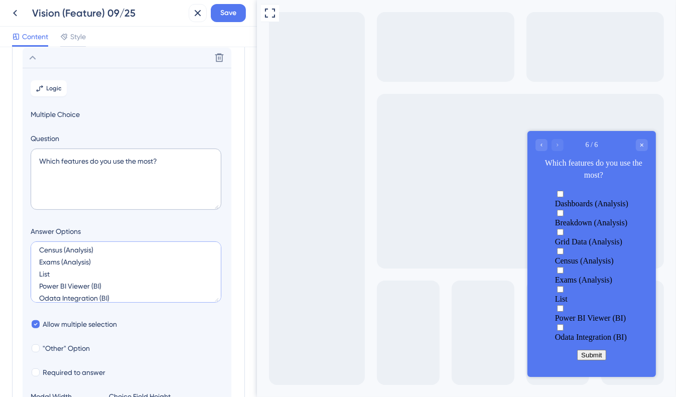
click at [145, 295] on textarea "Dashboards (Analysis) Breakdown (Analysis) Grid Data (Analysis) Census (Analysi…" at bounding box center [126, 272] width 191 height 61
paste textarea "Admin"
type textarea "Dashboards (Analysis) Breakdown (Analysis) Grid Data (Analysis) Census (Analysi…"
type input "392"
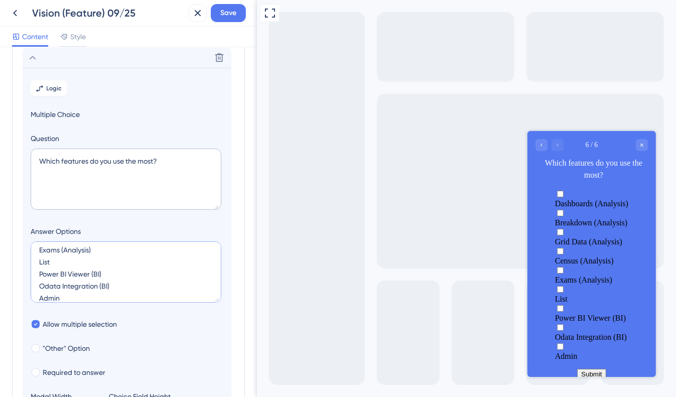
click at [95, 296] on textarea "Dashboards (Analysis) Breakdown (Analysis) Grid Data (Analysis) Census (Analysi…" at bounding box center [126, 272] width 191 height 61
paste textarea "HR & Performance (Central"
type textarea "Dashboards (Analysis) Breakdown (Analysis) Grid Data (Analysis) Census (Analysi…"
type input "436"
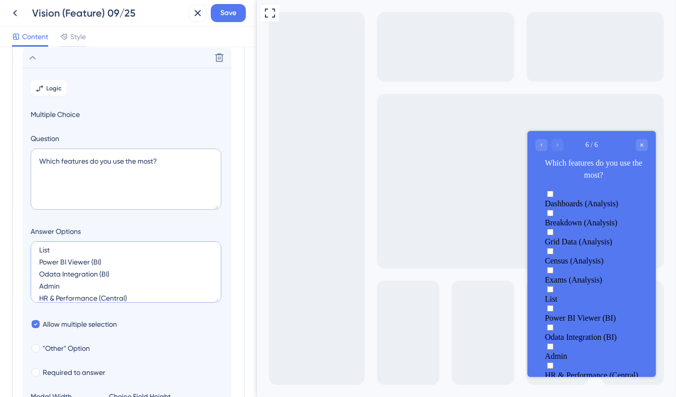
scroll to position [76, 0]
click at [92, 295] on textarea "Dashboards (Analysis) Breakdown (Analysis) Grid Data (Analysis) Census (Analysi…" at bounding box center [126, 272] width 191 height 61
paste textarea "Assessment (Central)"
type textarea "Dashboards (Analysis) Breakdown (Analysis) Grid Data (Analysis) Census (Analysi…"
type input "480"
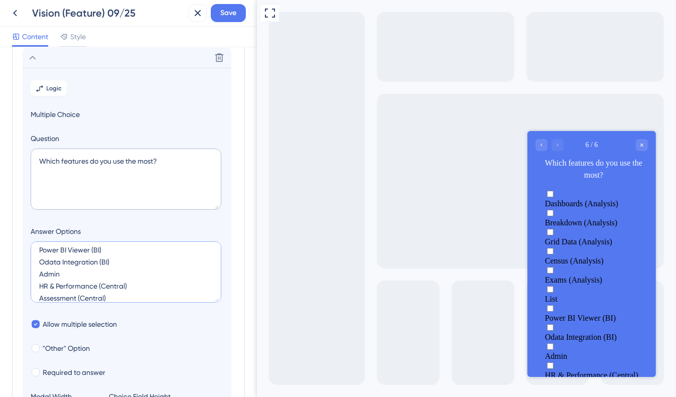
scroll to position [88, 0]
click at [127, 289] on textarea "Dashboards (Analysis) Breakdown (Analysis) Grid Data (Analysis) Census (Analysi…" at bounding box center [126, 272] width 191 height 61
paste textarea "Finance (Central)"
type textarea "Dashboards (Analysis) Breakdown (Analysis) Grid Data (Analysis) Census (Analysi…"
type input "524"
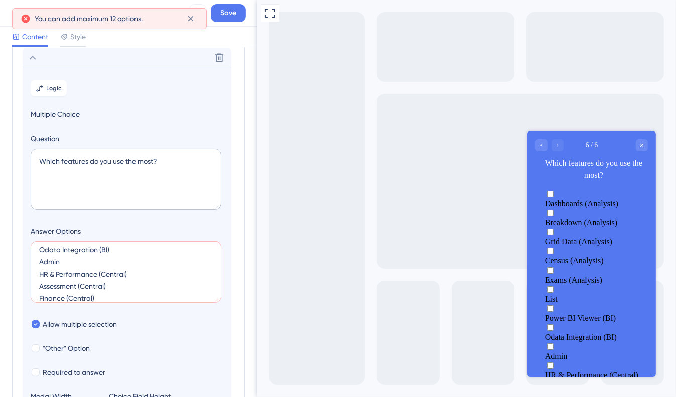
click at [127, 289] on textarea "Dashboards (Analysis) Breakdown (Analysis) Grid Data (Analysis) Census (Analysi…" at bounding box center [126, 272] width 191 height 61
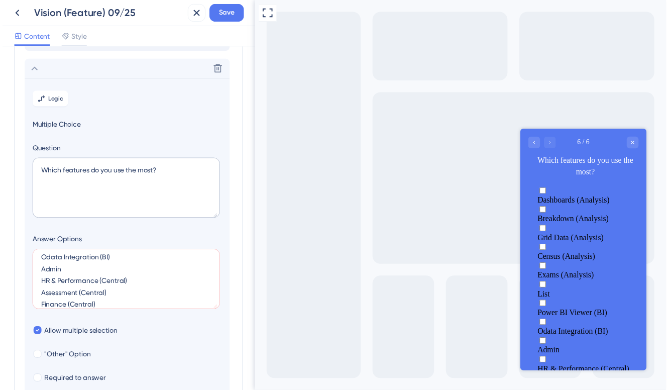
scroll to position [186, 0]
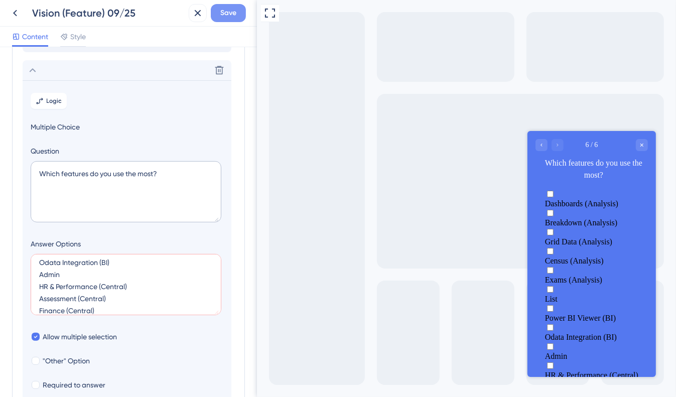
type textarea "Dashboards (Analysis) Breakdown (Analysis) Grid Data (Analysis) Census (Analysi…"
click at [221, 18] on span "Save" at bounding box center [228, 13] width 16 height 12
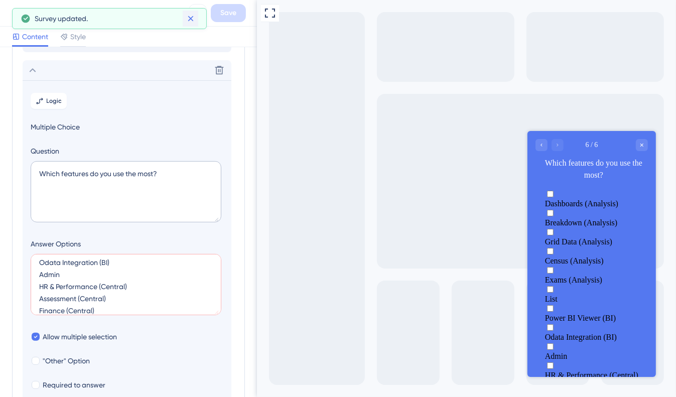
click at [188, 18] on icon at bounding box center [191, 19] width 10 height 10
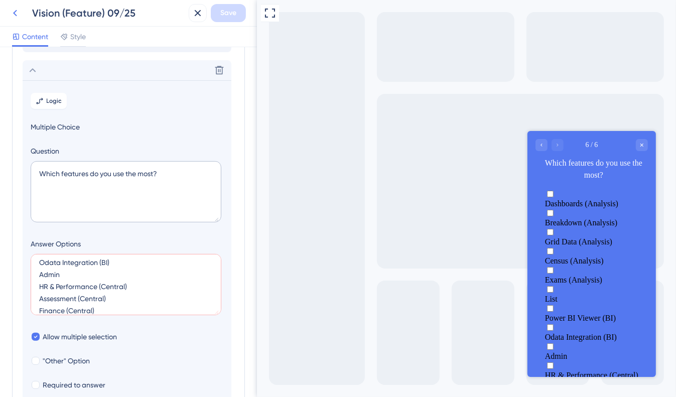
click at [13, 8] on icon at bounding box center [15, 13] width 12 height 12
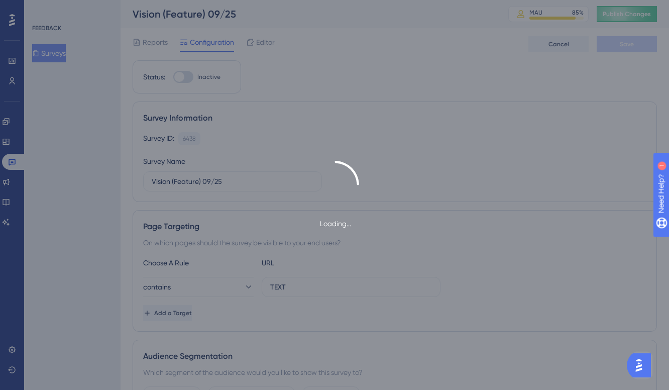
click at [72, 143] on div "Loading..." at bounding box center [334, 195] width 669 height 390
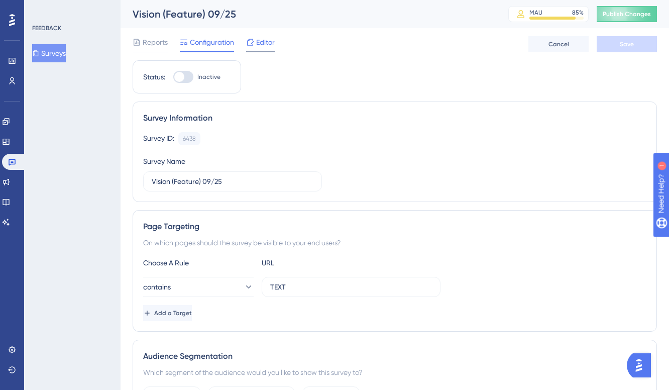
click at [256, 45] on span "Editor" at bounding box center [265, 42] width 19 height 12
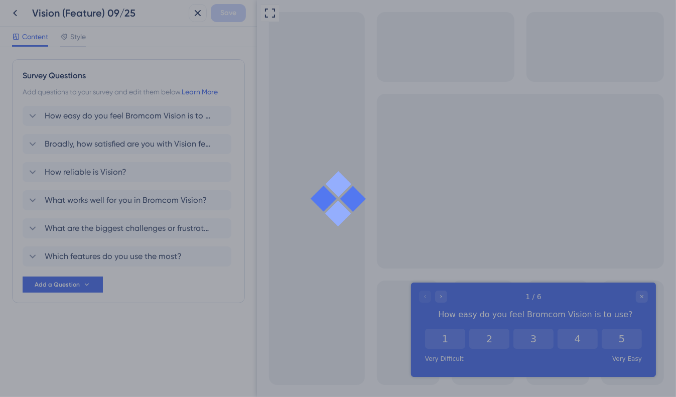
click at [130, 248] on div at bounding box center [338, 198] width 676 height 397
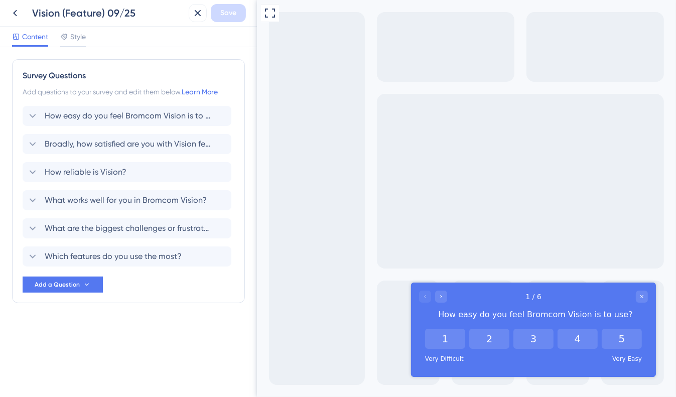
click at [121, 264] on div "Which features do you use the most?" at bounding box center [127, 257] width 209 height 20
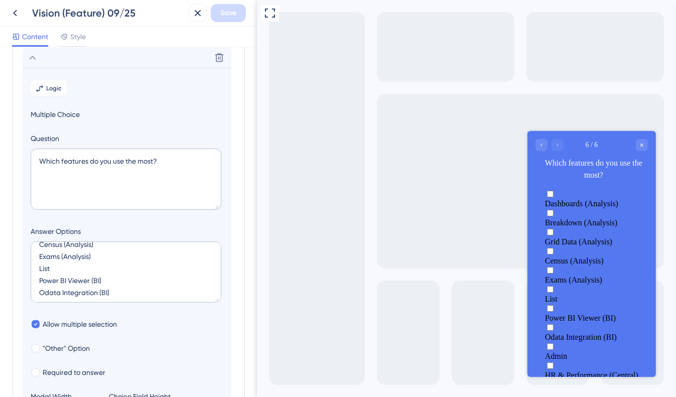
scroll to position [46, 0]
drag, startPoint x: 75, startPoint y: 268, endPoint x: 27, endPoint y: 269, distance: 48.2
click at [27, 269] on section "Logic Multiple Choice Question Which features do you use the most? Answer Optio…" at bounding box center [127, 251] width 209 height 367
type textarea "Dashboards (Analysis) Breakdown (Analysis) Grid Data (Analysis) Census (Analysi…"
type input "480"
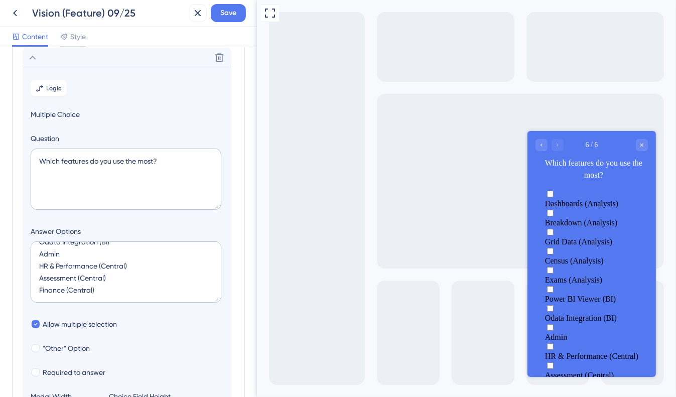
scroll to position [106, 0]
click at [111, 277] on textarea "Dashboards (Analysis) Breakdown (Analysis) Grid Data (Analysis) Census (Analysi…" at bounding box center [126, 272] width 191 height 61
paste textarea "Distribution Summary (Central)"
type textarea "Dashboards (Analysis) Breakdown (Analysis) Grid Data (Analysis) Census (Analysi…"
type input "524"
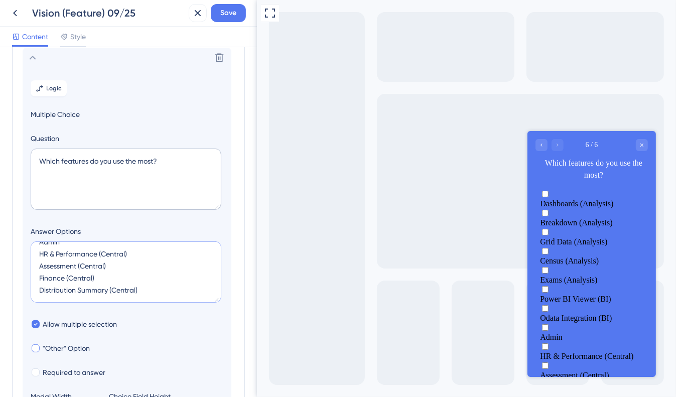
type textarea "Dashboards (Analysis) Breakdown (Analysis) Grid Data (Analysis) Census (Analysi…"
click at [46, 346] on span ""Other" Option" at bounding box center [66, 348] width 47 height 12
checkbox input "true"
type input "576"
click at [178, 335] on section "Logic Multiple Choice Question Which features do you use the most? Answer Optio…" at bounding box center [127, 263] width 209 height 391
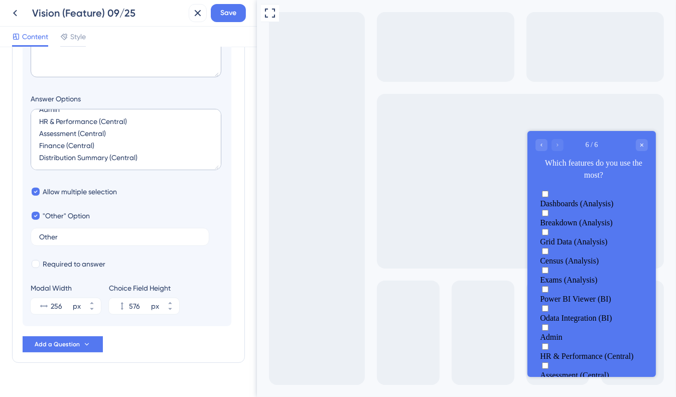
scroll to position [129, 0]
checkbox input "false"
click at [110, 234] on input "Other" at bounding box center [120, 236] width 162 height 7
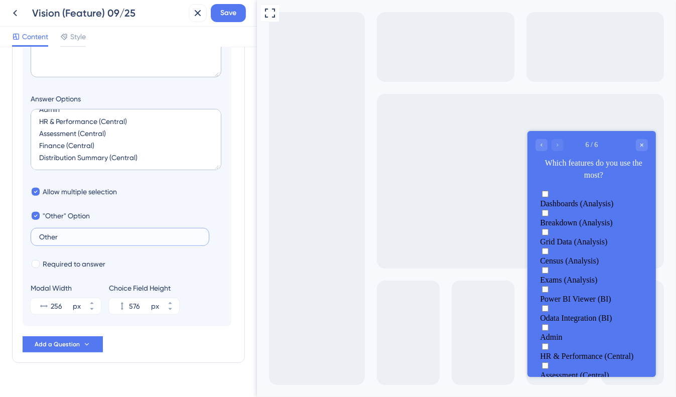
click at [110, 234] on input "Other" at bounding box center [120, 236] width 162 height 7
type input "A"
click at [121, 239] on input "Add any other features here" at bounding box center [120, 236] width 162 height 7
drag, startPoint x: 46, startPoint y: 233, endPoint x: 24, endPoint y: 232, distance: 21.6
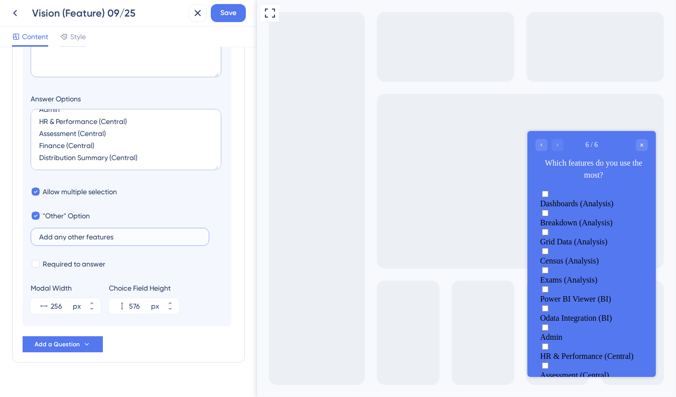
click at [24, 232] on section "Logic Multiple Choice Question Which features do you use the most? Answer Optio…" at bounding box center [127, 130] width 209 height 391
type input "Other..."
click at [181, 207] on section "Logic Multiple Choice Question Which features do you use the most? Answer Optio…" at bounding box center [127, 130] width 209 height 391
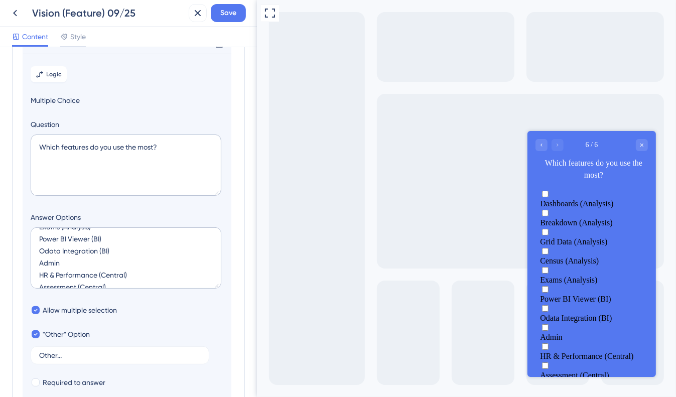
scroll to position [108, 0]
click at [161, 281] on textarea "Dashboards (Analysis) Breakdown (Analysis) Grid Data (Analysis) Census (Analysi…" at bounding box center [126, 257] width 191 height 61
type textarea "Dashboards (Analysis) Breakdown (Analysis) Grid Data (Analysis) Census (Analysi…"
click at [180, 100] on span "Multiple Choice" at bounding box center [127, 100] width 193 height 12
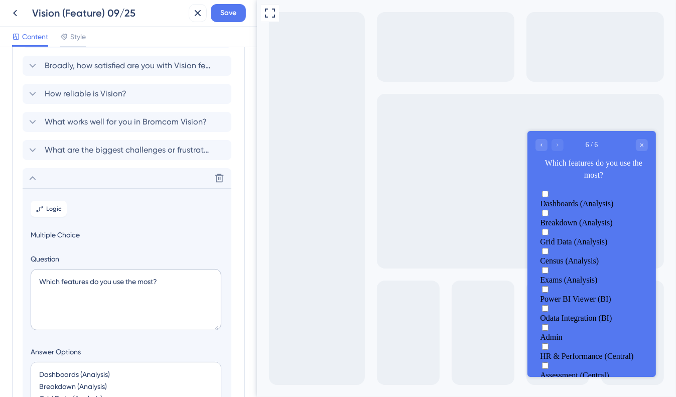
scroll to position [78, 0]
click at [31, 180] on icon at bounding box center [33, 178] width 12 height 12
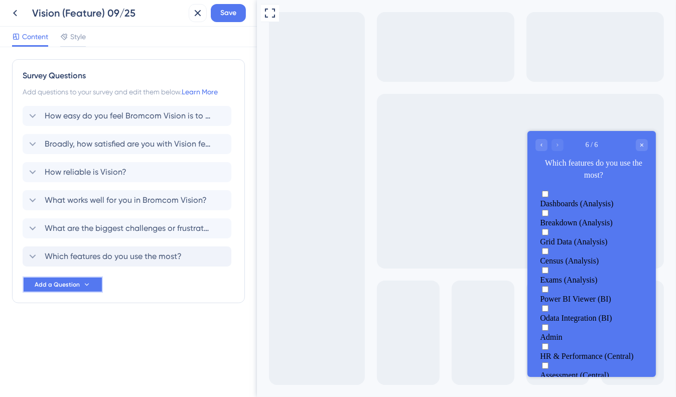
click at [76, 283] on span "Add a Question" at bounding box center [57, 285] width 45 height 8
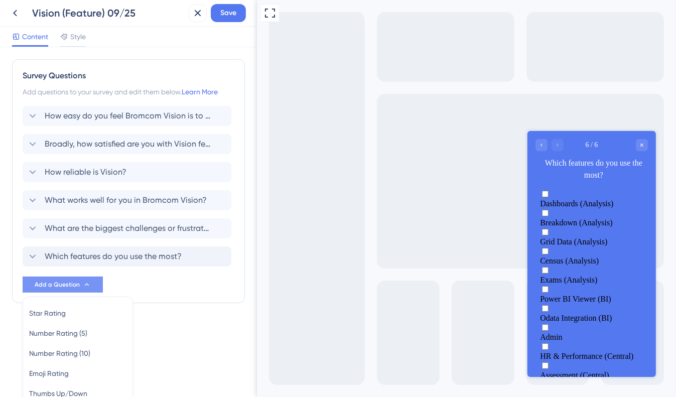
scroll to position [112, 0]
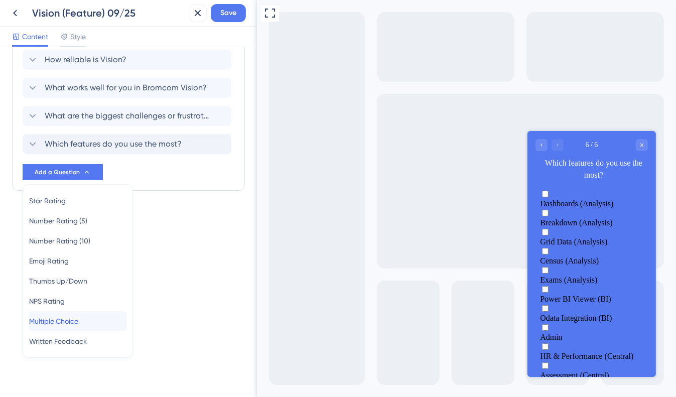
click at [82, 327] on div "Multiple Choice Multiple Choice" at bounding box center [77, 321] width 97 height 20
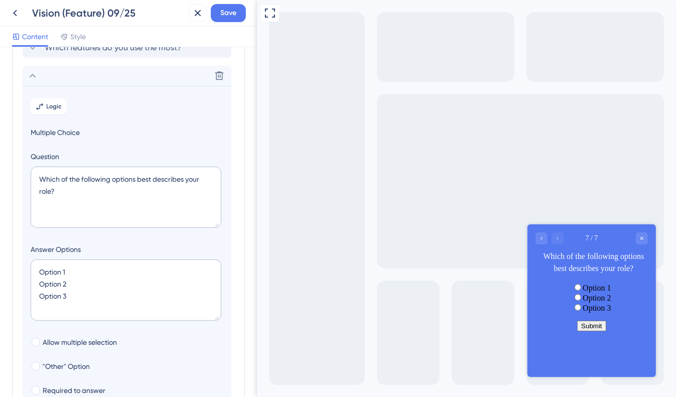
scroll to position [227, 0]
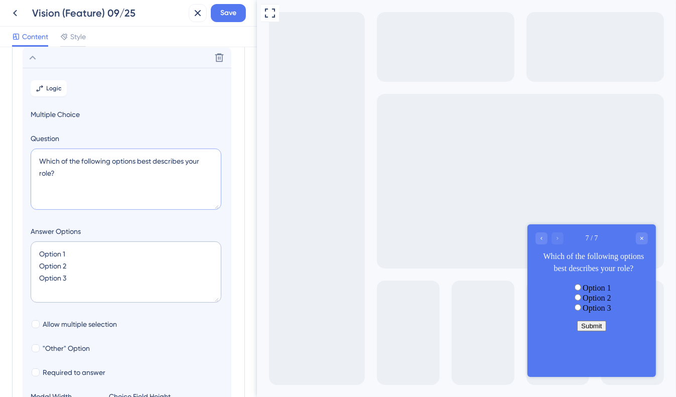
click at [99, 166] on textarea "Which of the following options best describes your role?" at bounding box center [126, 179] width 191 height 61
paste textarea "se best describes your experienc"
type textarea "Which of these best describes your experience?"
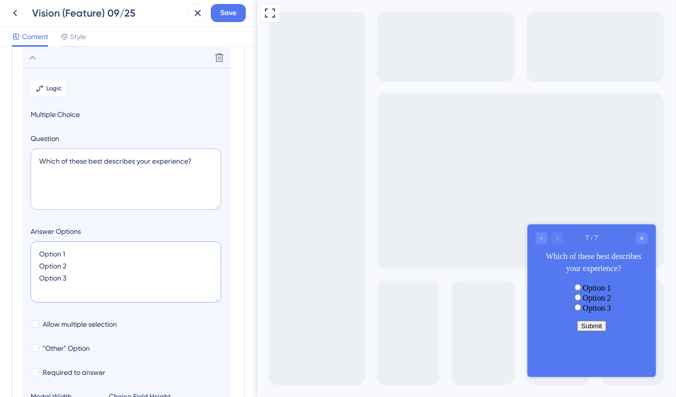
drag, startPoint x: 67, startPoint y: 253, endPoint x: 34, endPoint y: 252, distance: 33.6
click at [34, 252] on textarea "Option 1 Option 2 Option 3" at bounding box center [126, 272] width 191 height 61
paste textarea "Easy to use"
drag, startPoint x: 72, startPoint y: 265, endPoint x: 20, endPoint y: 270, distance: 53.0
click at [20, 270] on div "Survey Questions Add questions to your survey and edit them below. Learn More H…" at bounding box center [128, 151] width 233 height 639
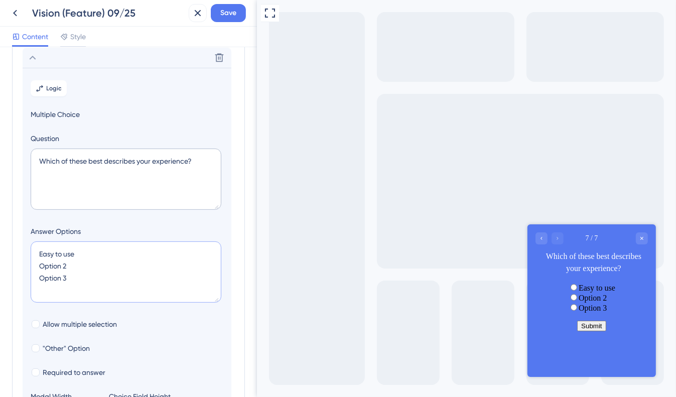
paste textarea "Reliable"
drag, startPoint x: 74, startPoint y: 279, endPoint x: 18, endPoint y: 275, distance: 56.3
click at [18, 275] on div "Survey Questions Add questions to your survey and edit them below. Learn More H…" at bounding box center [128, 151] width 233 height 639
paste textarea "Both"
click at [161, 282] on textarea "Easy to use Reliable Both" at bounding box center [126, 272] width 191 height 61
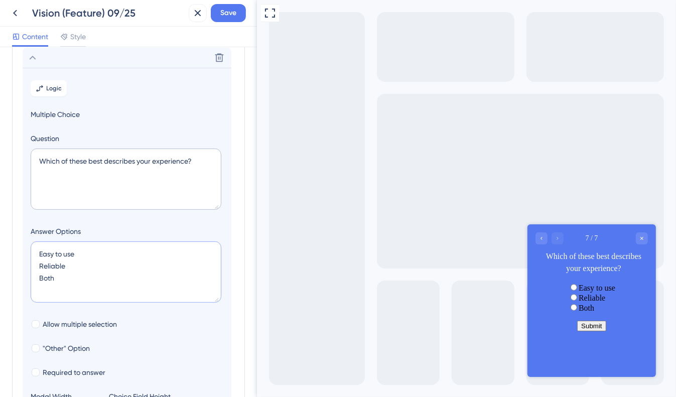
paste textarea "Neither"
type textarea "Easy to use Reliable Both Neither"
type input "172"
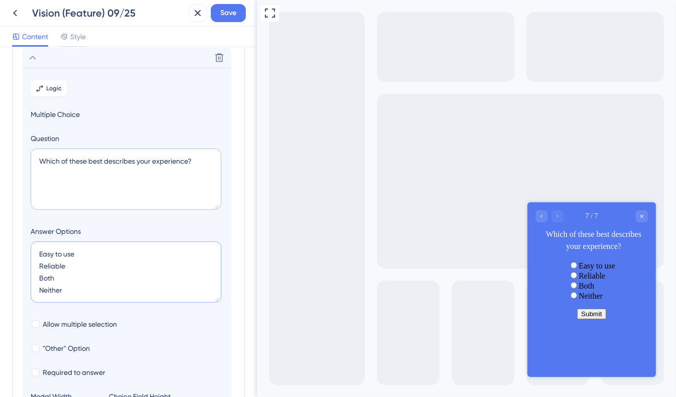
scroll to position [277, 0]
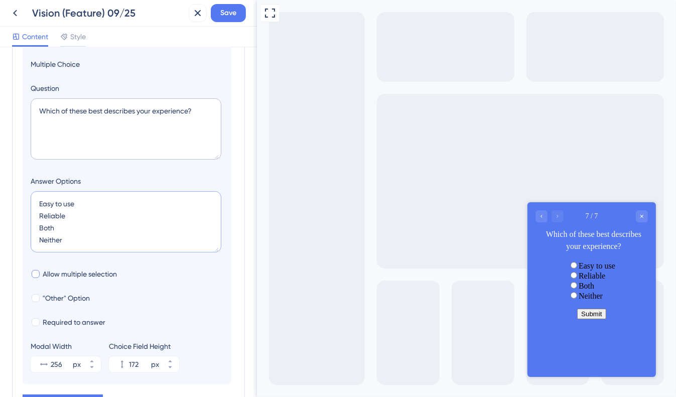
type textarea "Easy to use Reliable Both Neither"
click at [37, 272] on div at bounding box center [36, 274] width 8 height 8
checkbox input "true"
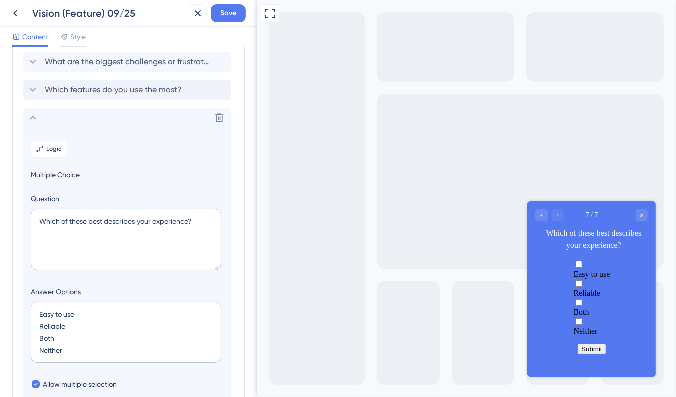
scroll to position [173, 0]
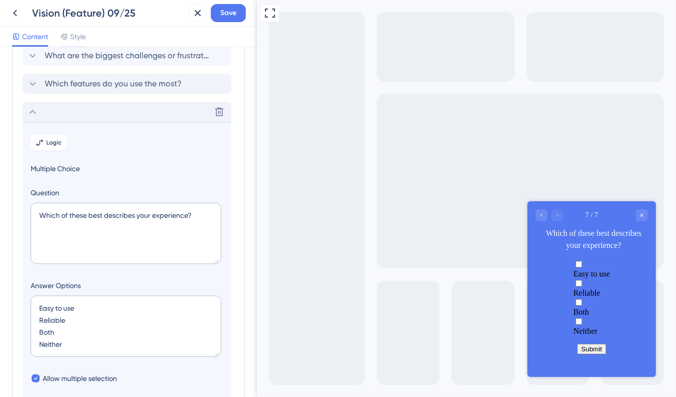
click at [29, 112] on icon at bounding box center [33, 112] width 12 height 12
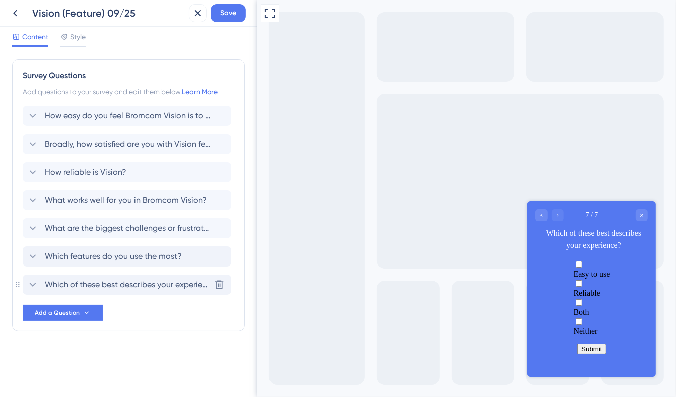
click at [149, 284] on span "Which of these best describes your experience?" at bounding box center [128, 285] width 166 height 12
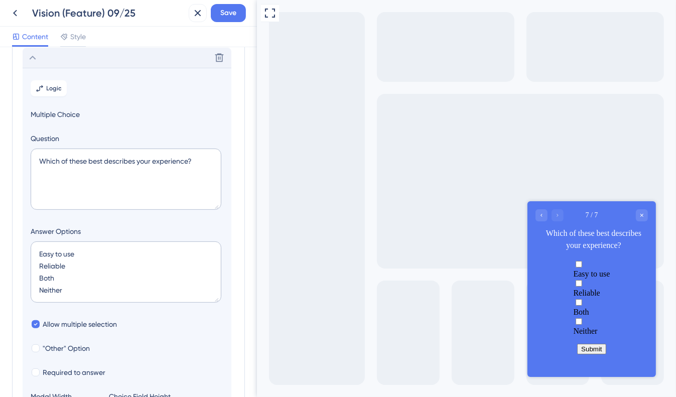
scroll to position [36, 0]
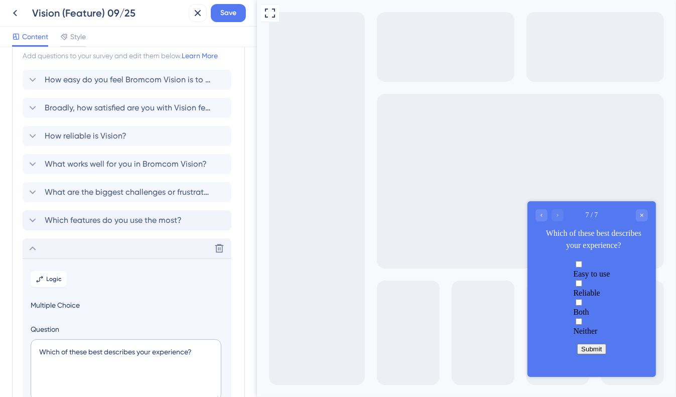
click at [29, 249] on icon at bounding box center [33, 249] width 12 height 12
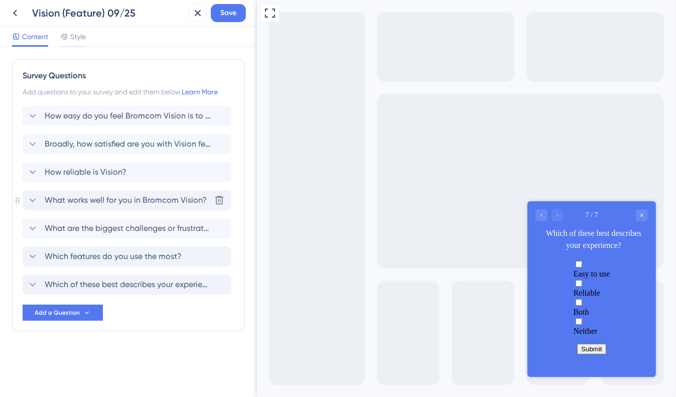
click at [98, 208] on div "What works well for you in Bromcom Vision? [GEOGRAPHIC_DATA]" at bounding box center [127, 200] width 209 height 20
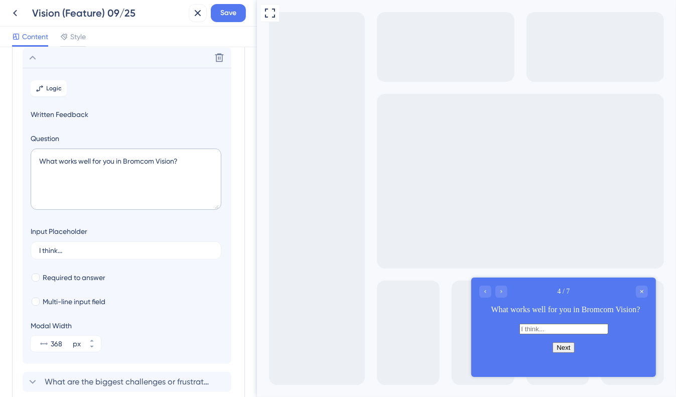
scroll to position [56, 0]
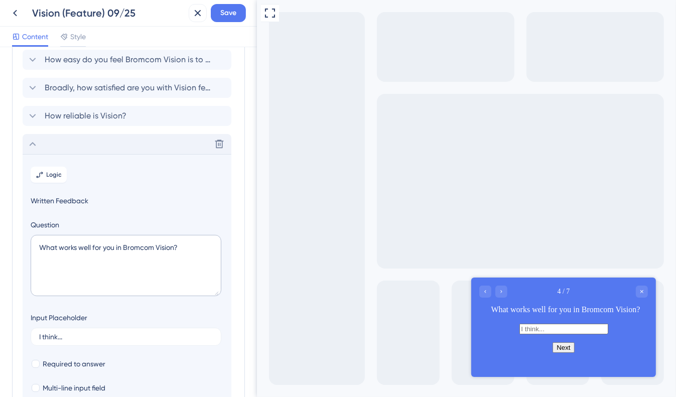
click at [33, 140] on icon at bounding box center [33, 144] width 12 height 12
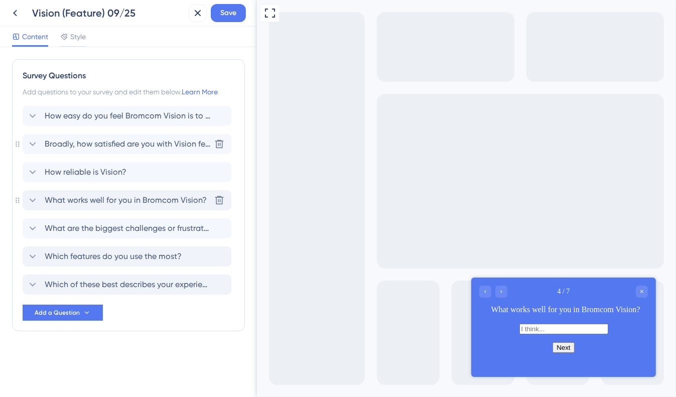
scroll to position [0, 0]
click at [218, 170] on icon at bounding box center [219, 172] width 10 height 10
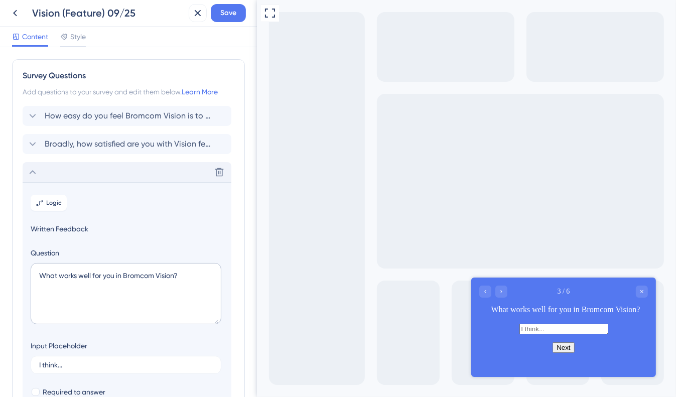
click at [34, 171] on icon at bounding box center [33, 172] width 12 height 12
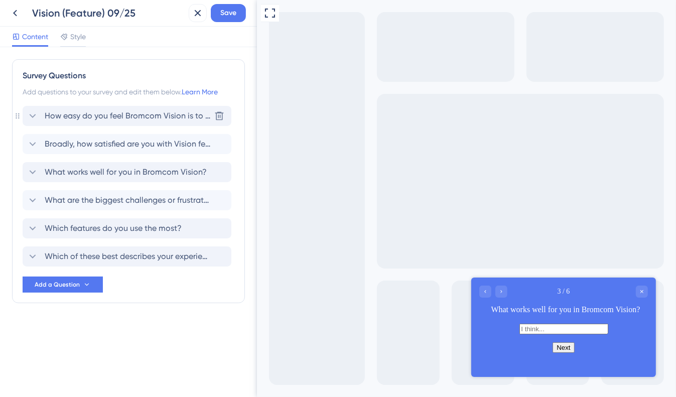
click at [94, 117] on span "How easy do you feel Bromcom Vision is to use?" at bounding box center [128, 116] width 166 height 12
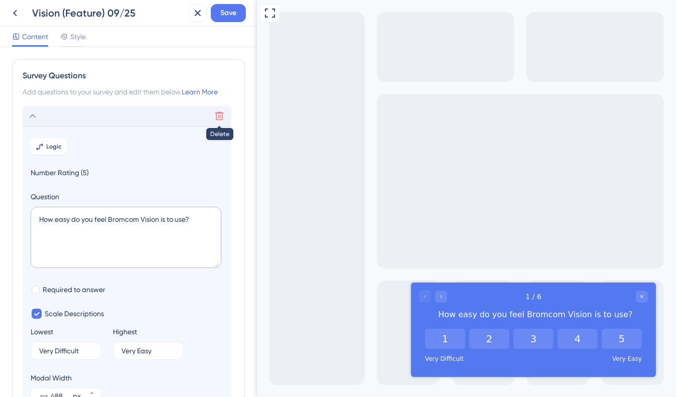
click at [219, 115] on icon at bounding box center [219, 116] width 10 height 10
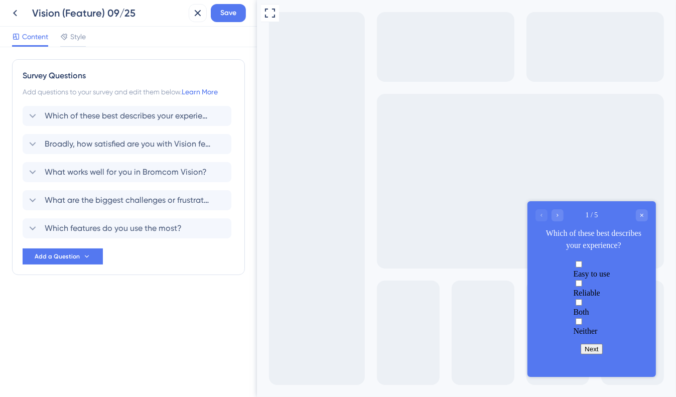
drag, startPoint x: 22, startPoint y: 227, endPoint x: 21, endPoint y: 203, distance: 24.1
click at [21, 203] on div "Survey Questions Add questions to your survey and edit them below. Learn More W…" at bounding box center [128, 167] width 233 height 216
click at [100, 227] on span "What are the biggest challenges or frustration you encounter?" at bounding box center [128, 228] width 166 height 12
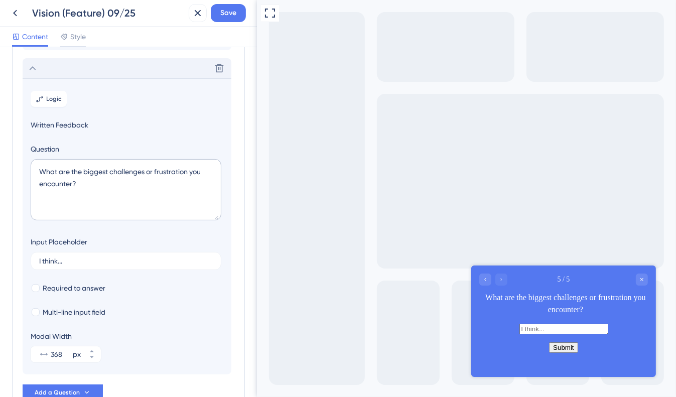
scroll to position [171, 0]
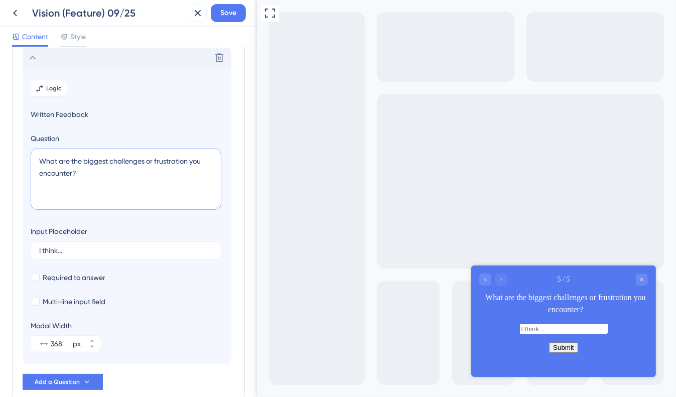
click at [78, 177] on textarea "What are the biggest challenges or frustration you encounter?" at bounding box center [126, 179] width 191 height 61
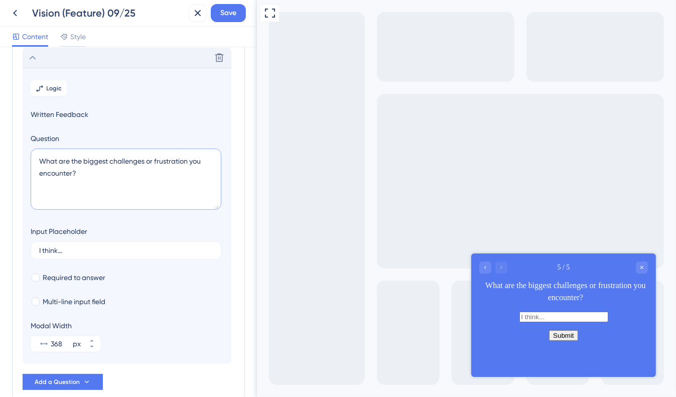
paste textarea "“What works well for you, what challenges do you face, and if you could change …"
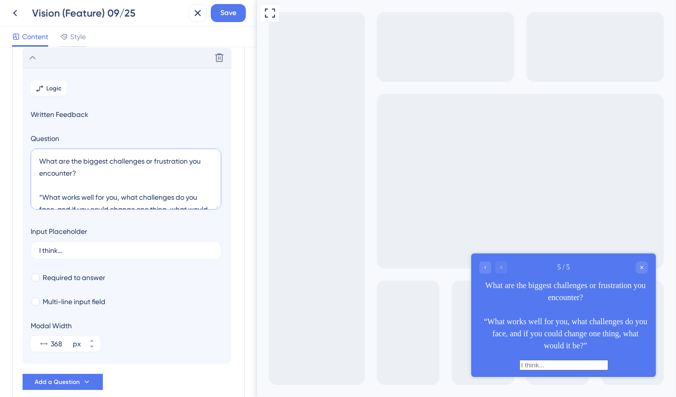
scroll to position [16, 0]
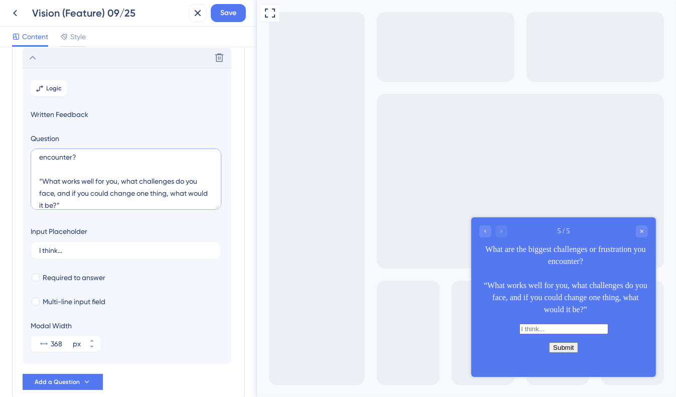
click at [41, 180] on textarea "What are the biggest challenges or frustration you encounter? “What works well …" at bounding box center [126, 179] width 191 height 61
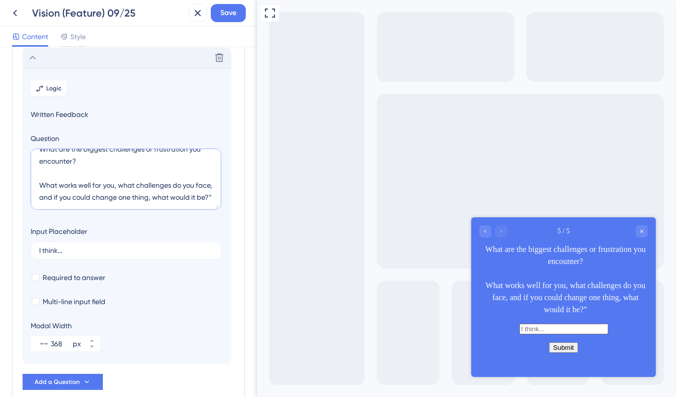
drag, startPoint x: 123, startPoint y: 180, endPoint x: 33, endPoint y: 181, distance: 90.4
click at [33, 181] on textarea "What are the biggest challenges or frustration you encounter? What works well f…" at bounding box center [126, 179] width 191 height 61
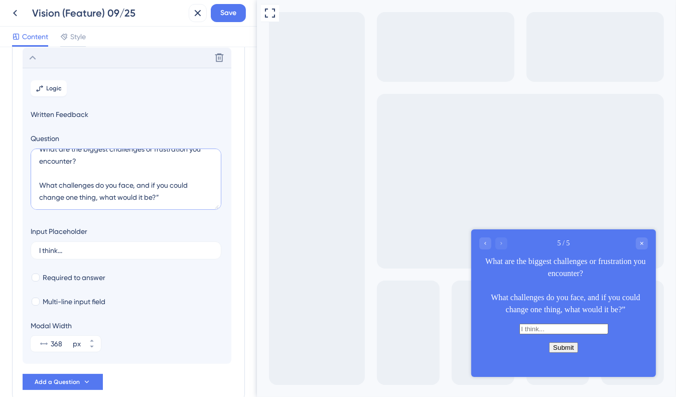
click at [172, 196] on textarea "What are the biggest challenges or frustration you encounter? What challenges d…" at bounding box center [126, 179] width 191 height 61
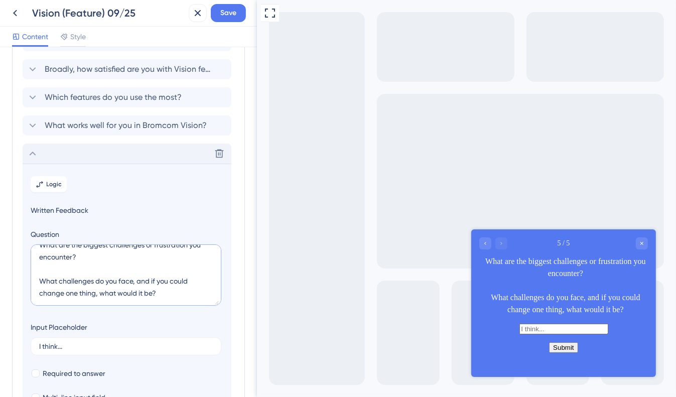
scroll to position [0, 0]
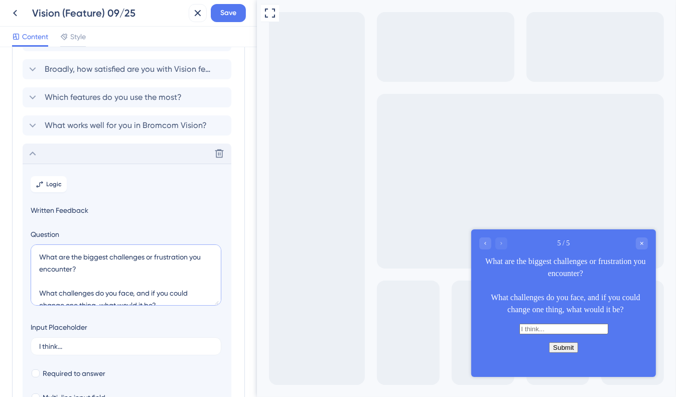
drag, startPoint x: 100, startPoint y: 260, endPoint x: 10, endPoint y: 232, distance: 94.0
click at [10, 232] on div "Survey Questions Add questions to your survey and edit them below. Learn More W…" at bounding box center [128, 222] width 257 height 350
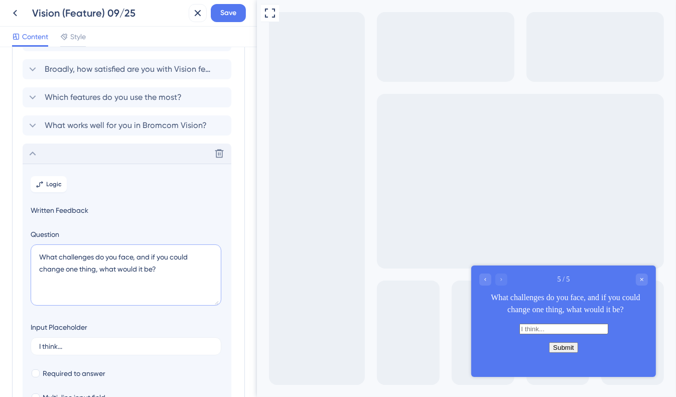
click at [56, 290] on textarea "What challenges do you face, and if you could change one thing, what would it b…" at bounding box center [126, 275] width 191 height 61
type textarea "What challenges do you face, and if you could change one thing, what would it b…"
click at [29, 154] on icon at bounding box center [33, 154] width 12 height 12
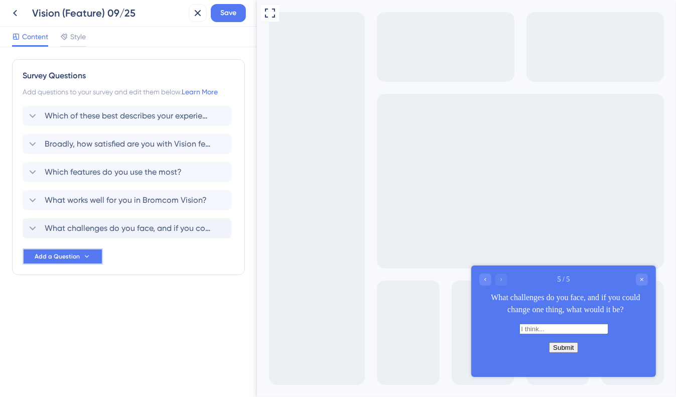
click at [84, 255] on icon at bounding box center [87, 257] width 8 height 8
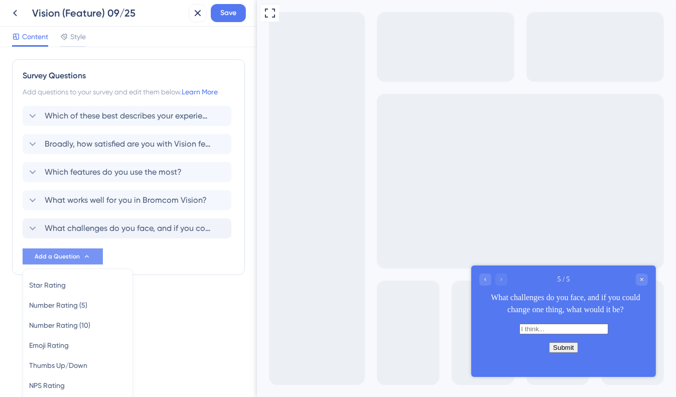
scroll to position [84, 0]
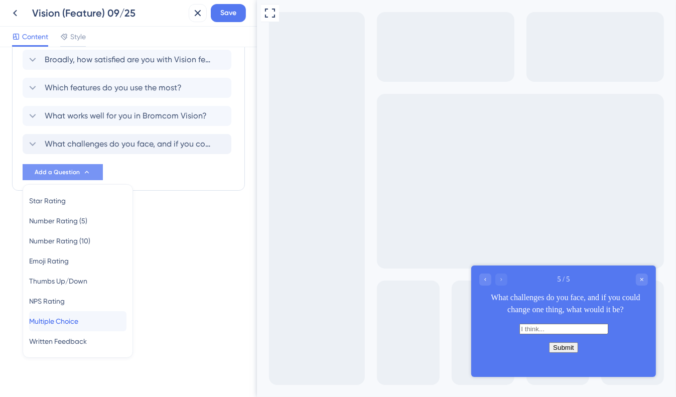
click at [67, 325] on span "Multiple Choice" at bounding box center [53, 321] width 49 height 12
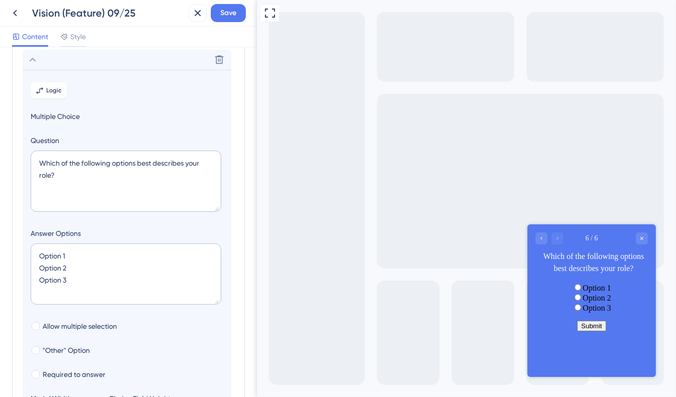
scroll to position [199, 0]
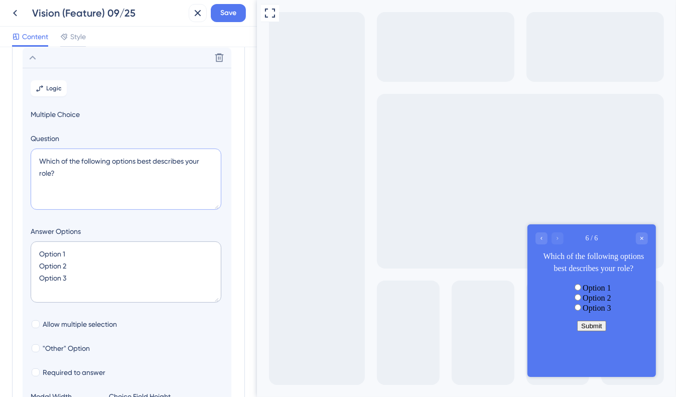
click at [74, 168] on textarea "Which of the following options best describes your role?" at bounding box center [126, 179] width 191 height 61
paste textarea "How long have you used Bromcom Vision"
type textarea "How long have you used Bromcom Vision?"
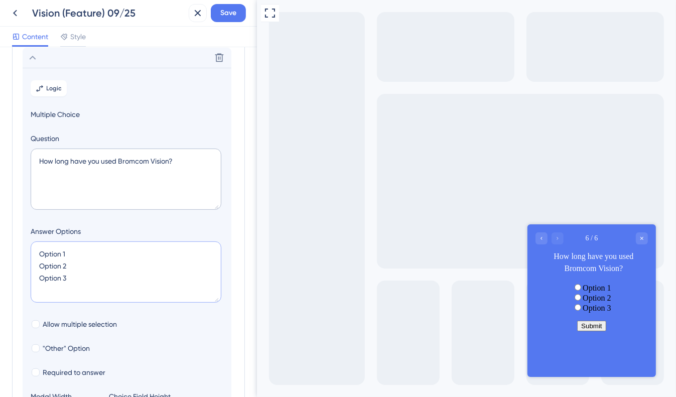
drag, startPoint x: 68, startPoint y: 252, endPoint x: 18, endPoint y: 256, distance: 50.9
click at [18, 256] on div "Survey Questions Add questions to your survey and edit them below. Learn More W…" at bounding box center [128, 165] width 233 height 611
paste textarea "Less than 6 months"
drag, startPoint x: 73, startPoint y: 269, endPoint x: 14, endPoint y: 269, distance: 59.2
click at [14, 269] on div "Survey Questions Add questions to your survey and edit them below. Learn More W…" at bounding box center [128, 165] width 233 height 611
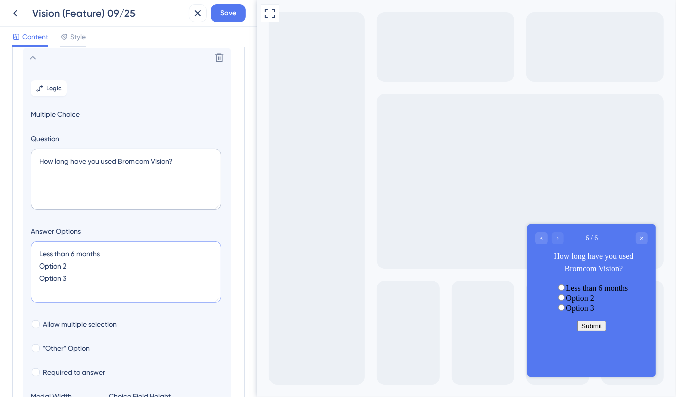
paste textarea "6–12 months"
drag, startPoint x: 71, startPoint y: 276, endPoint x: 23, endPoint y: 277, distance: 48.2
click at [23, 277] on section "Logic Multiple Choice Question How long have you used Bromcom Vision? Answer Op…" at bounding box center [127, 251] width 209 height 367
paste textarea "1–2 years"
drag, startPoint x: 23, startPoint y: 277, endPoint x: 56, endPoint y: 4, distance: 274.7
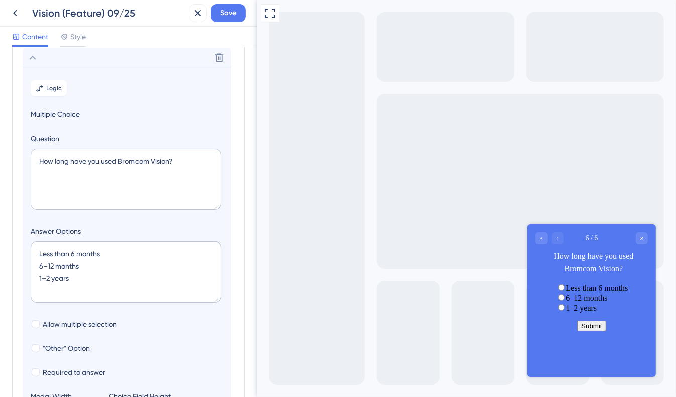
click at [23, 277] on section "Logic Multiple Choice Question How long have you used Bromcom Vision? Answer Op…" at bounding box center [127, 251] width 209 height 367
click at [76, 290] on textarea "Less than 6 months 6–12 months 1–2 years" at bounding box center [126, 272] width 191 height 61
paste textarea "Over 2 years"
type textarea "Less than 6 months 6–12 months 1–2 years Over 2 years"
type input "172"
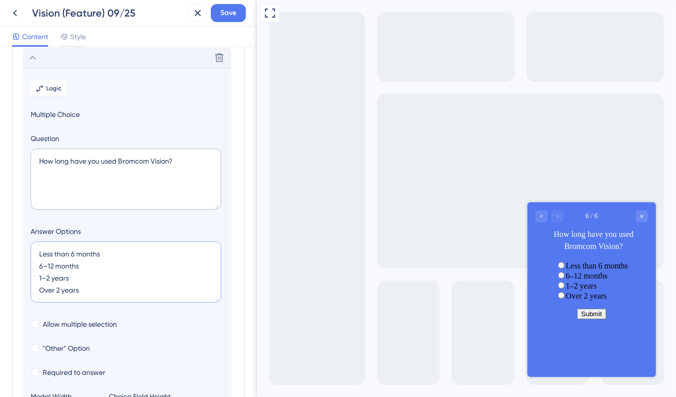
type textarea "Less than 6 months 6–12 months 1–2 years Over 2 years"
click at [32, 54] on icon at bounding box center [33, 58] width 12 height 12
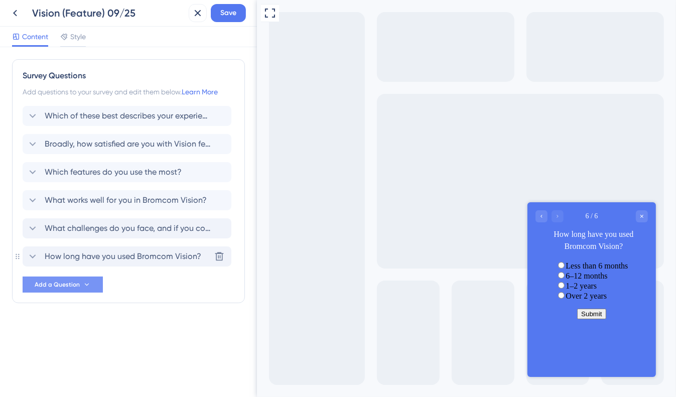
click at [86, 285] on icon at bounding box center [87, 284] width 4 height 3
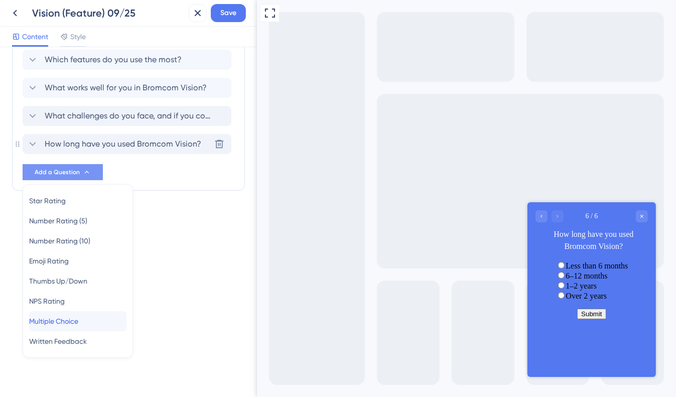
click at [78, 319] on span "Multiple Choice" at bounding box center [53, 321] width 49 height 12
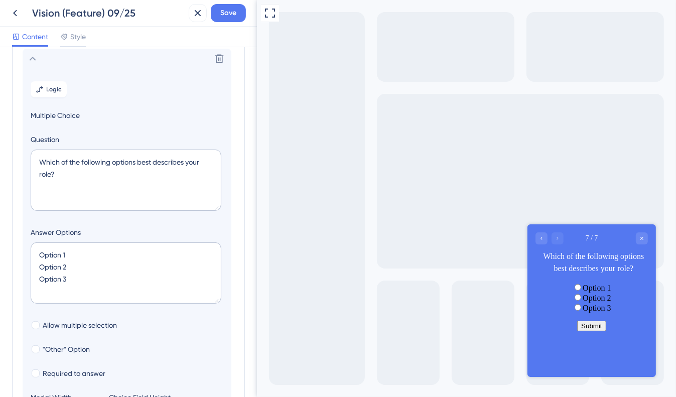
scroll to position [227, 0]
drag, startPoint x: 64, startPoint y: 173, endPoint x: 25, endPoint y: 157, distance: 41.9
click at [25, 157] on section "Logic Multiple Choice Question Which of the following options best describes yo…" at bounding box center [127, 251] width 209 height 367
paste textarea "How often do you use it"
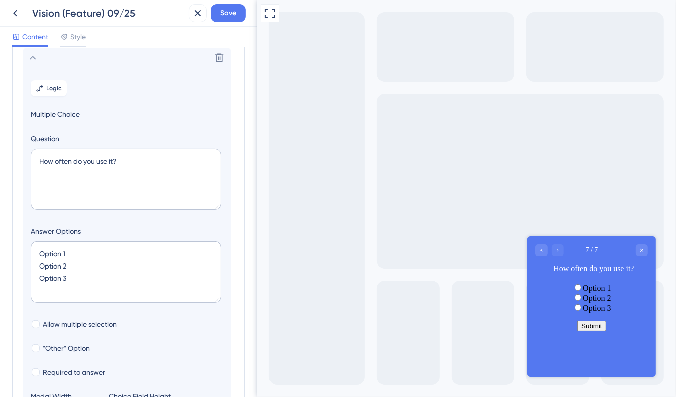
click at [25, 157] on section "Logic Multiple Choice Question How often do you use it? Answer Options Option 1…" at bounding box center [127, 251] width 209 height 367
click at [113, 159] on textarea "How often do you use it?" at bounding box center [126, 179] width 191 height 61
type textarea "How often do you use Vision?"
click at [50, 253] on textarea "Option 1 Option 2 Option 3" at bounding box center [126, 272] width 191 height 61
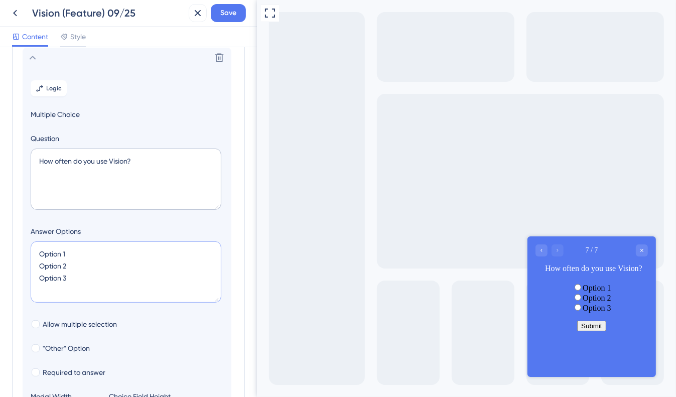
click at [50, 253] on textarea "Option 1 Option 2 Option 3" at bounding box center [126, 272] width 191 height 61
paste textarea "Daily"
type textarea "DailyOption 2 Option 3"
type input "84"
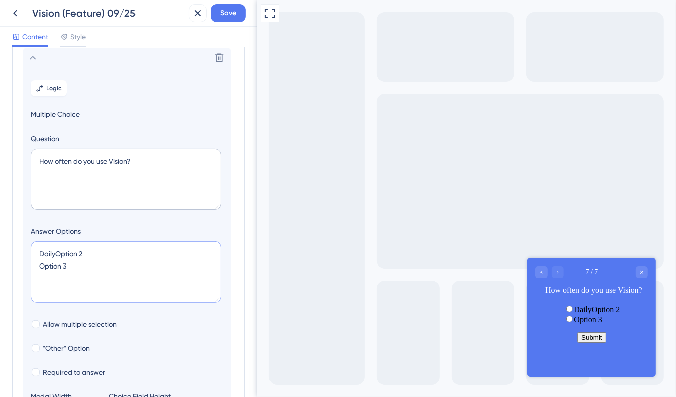
type textarea "Daily Option 2 Option 3"
type input "128"
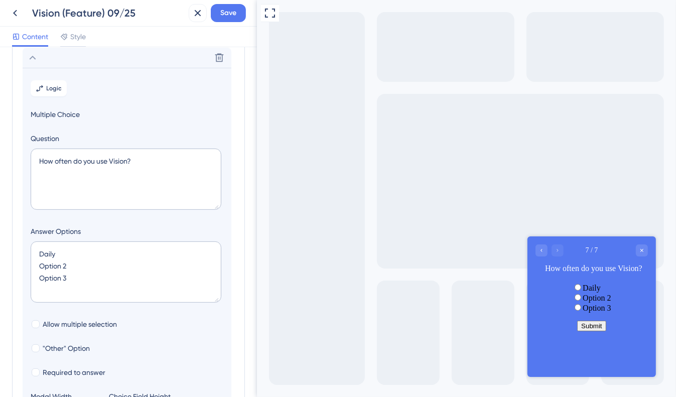
click at [293, 241] on div "Full Screen Preview" at bounding box center [466, 198] width 419 height 397
drag, startPoint x: 48, startPoint y: 266, endPoint x: 22, endPoint y: 264, distance: 25.7
click at [23, 264] on section "Logic Multiple Choice Question How often do you use Vision? Answer Options Dail…" at bounding box center [127, 251] width 209 height 367
paste textarea "Weekly"
click at [23, 264] on section "Logic Multiple Choice Question How often do you use Vision? Answer Options Dail…" at bounding box center [127, 251] width 209 height 367
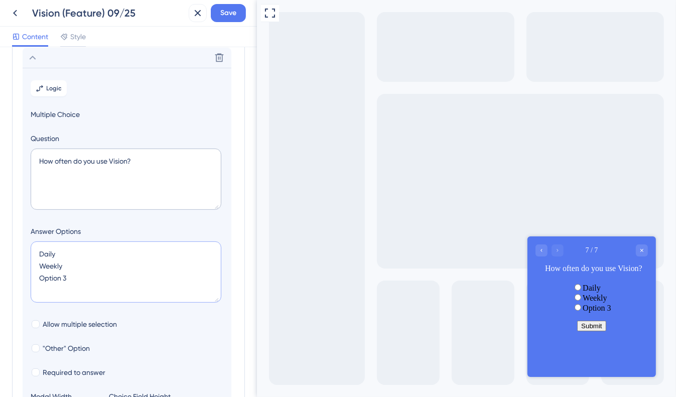
drag, startPoint x: 71, startPoint y: 278, endPoint x: 11, endPoint y: 277, distance: 60.8
click at [11, 277] on div "Survey Questions Add questions to your survey and edit them below. Learn More W…" at bounding box center [128, 222] width 257 height 350
paste textarea "Monthly"
click at [86, 283] on textarea "Daily Weekly Monthly" at bounding box center [126, 272] width 191 height 61
paste textarea "Rarely"
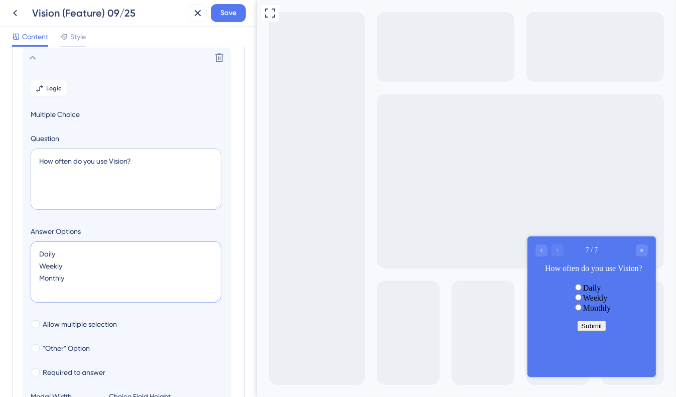
type textarea "Daily Weekly Monthly Rarely"
type input "172"
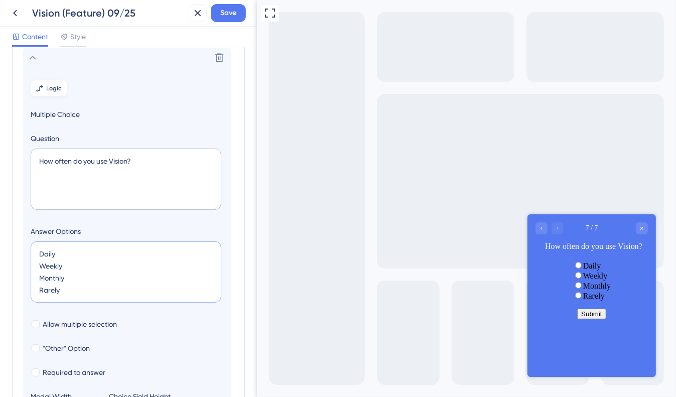
scroll to position [180, 0]
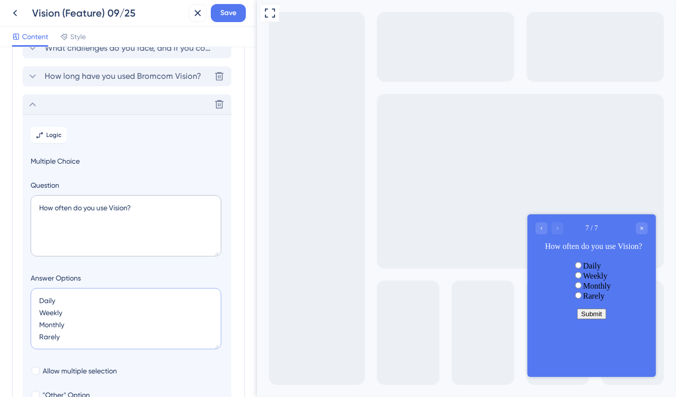
type textarea "Daily Weekly Monthly Rarely"
click at [36, 98] on icon at bounding box center [33, 104] width 12 height 12
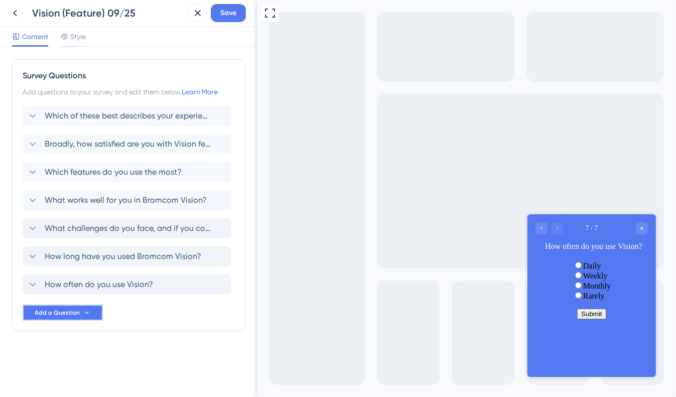
click at [60, 309] on span "Add a Question" at bounding box center [57, 313] width 45 height 8
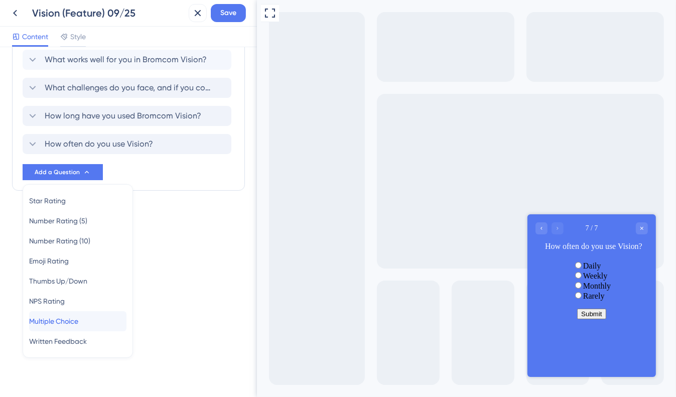
click at [72, 311] on div "Multiple Choice Multiple Choice" at bounding box center [77, 321] width 97 height 20
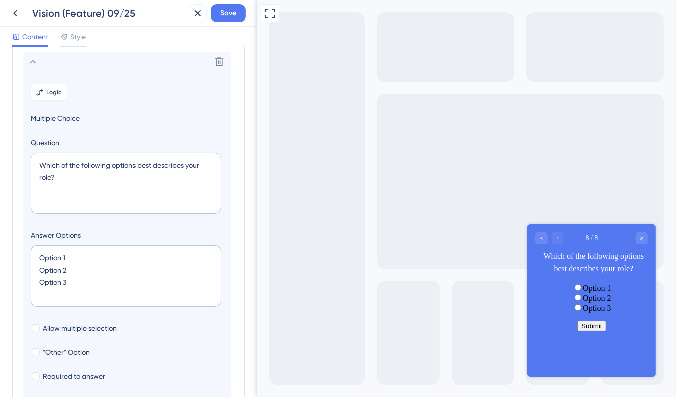
scroll to position [255, 0]
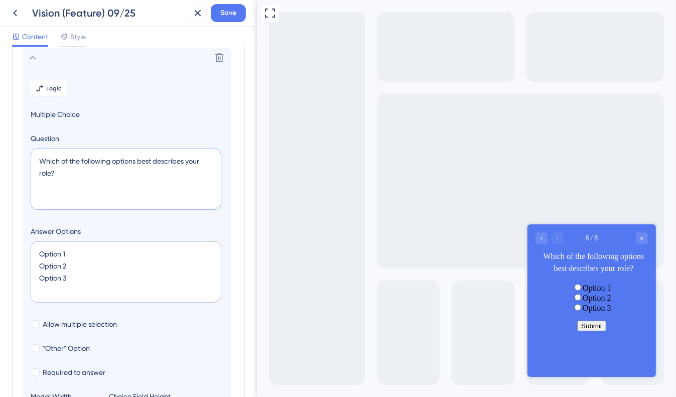
drag, startPoint x: 98, startPoint y: 182, endPoint x: 23, endPoint y: 160, distance: 79.1
click at [23, 160] on section "Logic Multiple Choice Question Which of the following options best describes yo…" at bounding box center [127, 251] width 209 height 367
click at [82, 168] on textarea "Which of the following options best describes your role?" at bounding box center [126, 179] width 191 height 61
drag, startPoint x: 70, startPoint y: 171, endPoint x: 33, endPoint y: 172, distance: 37.2
click at [33, 172] on textarea "Which of the following options best describes your role?" at bounding box center [126, 179] width 191 height 61
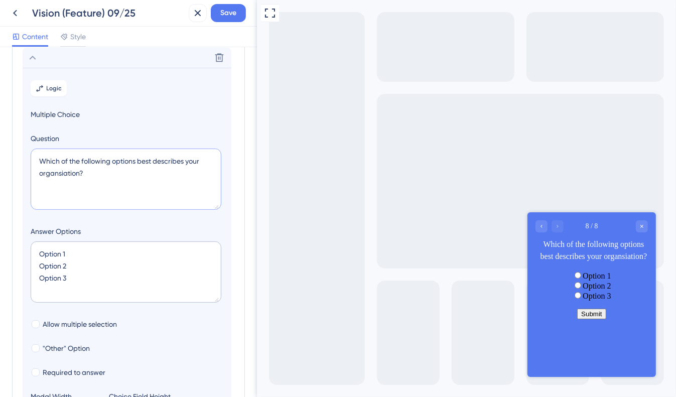
click at [75, 176] on textarea "Which of the following options best describes your organsiation?" at bounding box center [126, 179] width 191 height 61
type textarea "Which of the following options best describes your organisation?"
drag, startPoint x: 30, startPoint y: 251, endPoint x: 17, endPoint y: 249, distance: 13.6
click at [17, 249] on div "Survey Questions Add questions to your survey and edit them below. Learn More W…" at bounding box center [128, 137] width 233 height 667
paste textarea "Academy"
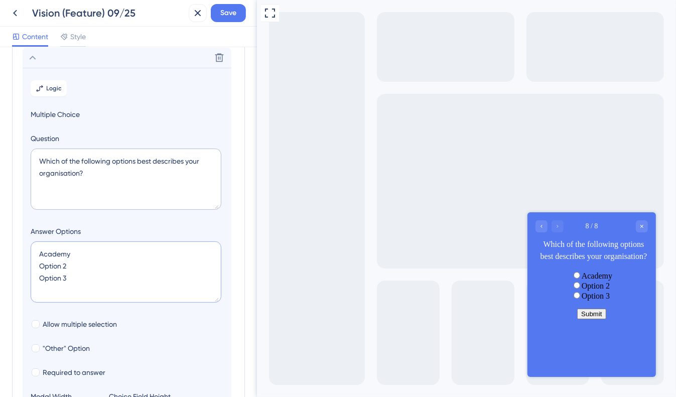
click at [10, 268] on div "Survey Questions Add questions to your survey and edit them below. Learn More W…" at bounding box center [128, 222] width 257 height 350
paste textarea "Local Authority"
click at [10, 268] on div "Survey Questions Add questions to your survey and edit them below. Learn More W…" at bounding box center [128, 222] width 257 height 350
drag, startPoint x: 78, startPoint y: 278, endPoint x: 17, endPoint y: 288, distance: 62.1
click at [17, 288] on div "Survey Questions Add questions to your survey and edit them below. Learn More W…" at bounding box center [128, 137] width 233 height 667
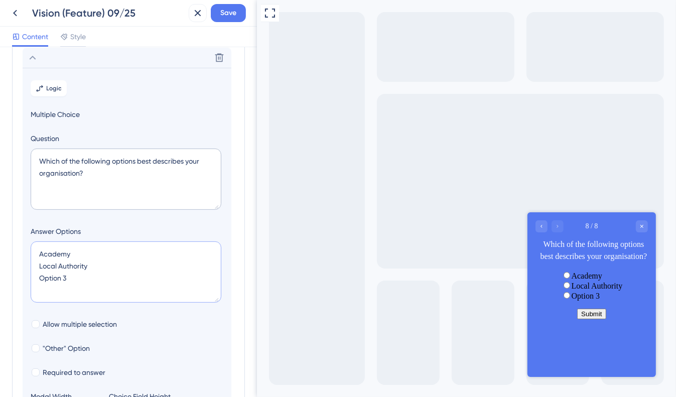
type textarea "Academy Local Authority"
type input "84"
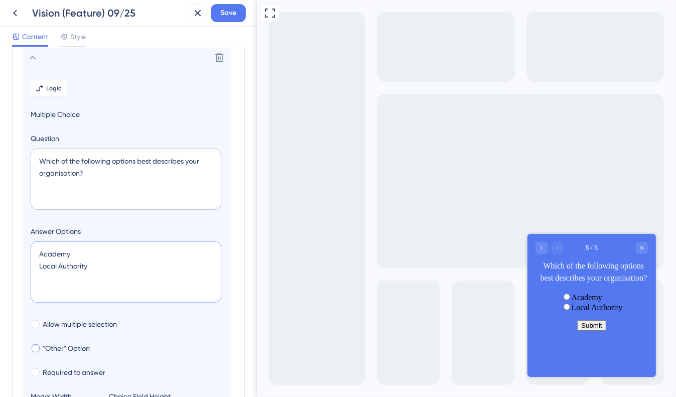
type textarea "Academy Local Authority"
click at [44, 351] on span ""Other" Option" at bounding box center [66, 348] width 47 height 12
checkbox input "true"
type input "136"
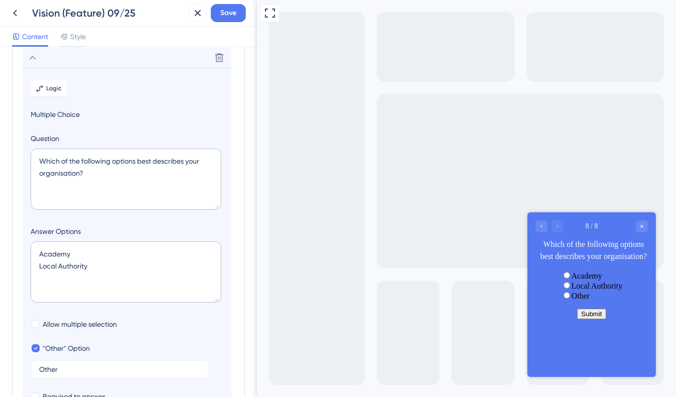
click at [561, 300] on div "Other" at bounding box center [592, 295] width 62 height 10
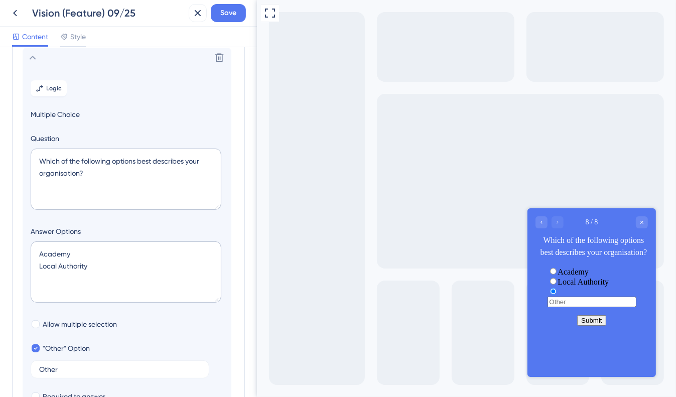
click at [558, 296] on span "radio group" at bounding box center [558, 291] width 0 height 9
click at [550, 294] on input "radio group" at bounding box center [553, 291] width 7 height 7
click at [178, 337] on section "Logic Multiple Choice Question Which of the following options best describes yo…" at bounding box center [127, 263] width 209 height 391
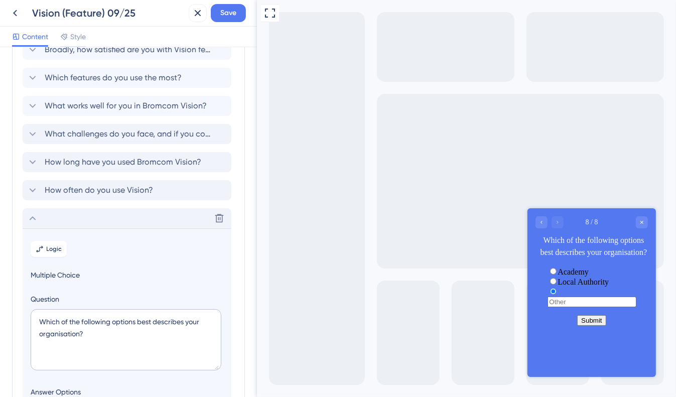
click at [36, 219] on icon at bounding box center [33, 218] width 12 height 12
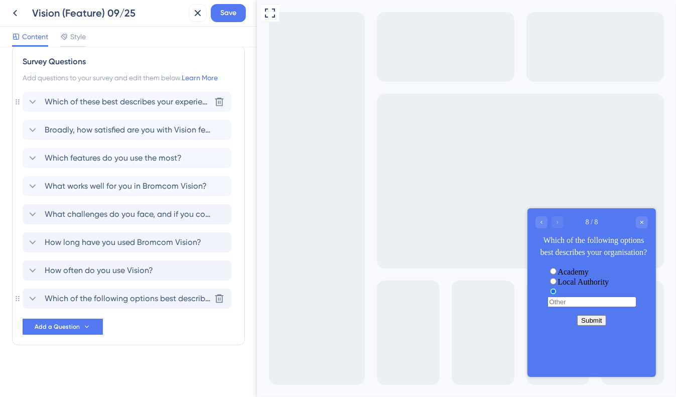
click at [121, 106] on span "Which of these best describes your experience?" at bounding box center [128, 102] width 166 height 12
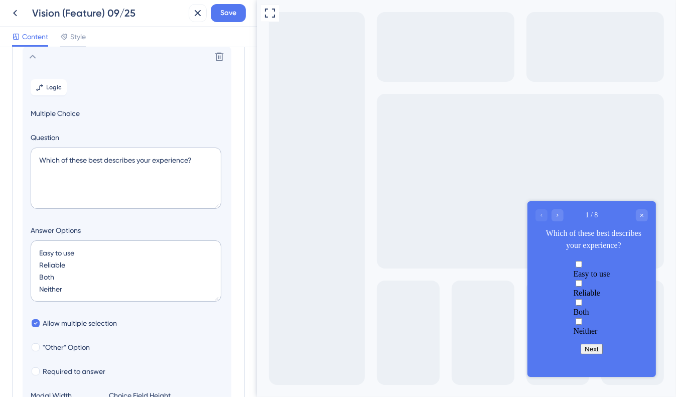
scroll to position [58, 0]
click at [34, 58] on icon at bounding box center [33, 58] width 12 height 12
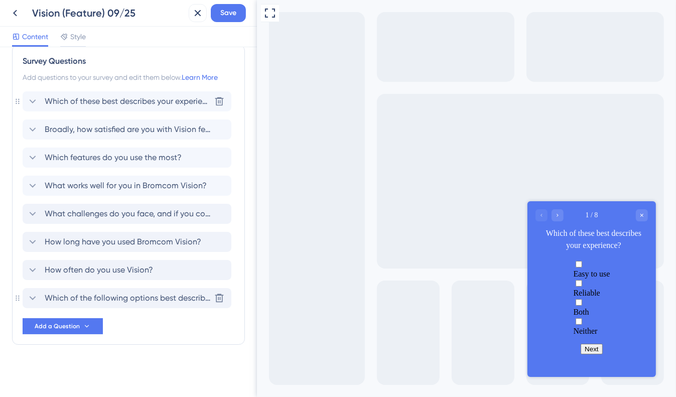
scroll to position [14, 0]
click at [64, 183] on span "What works well for you in Bromcom Vision?" at bounding box center [126, 186] width 162 height 12
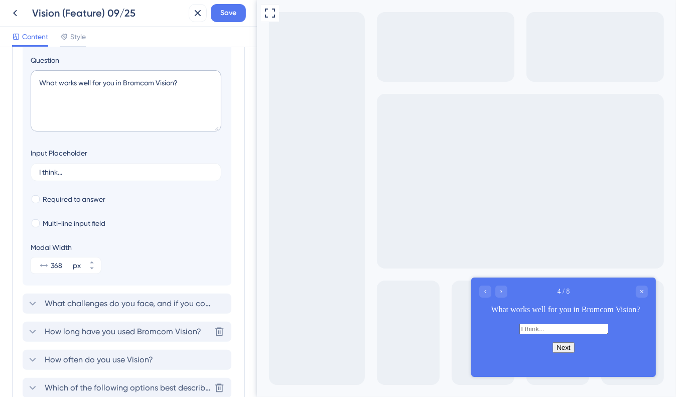
scroll to position [221, 0]
drag, startPoint x: 55, startPoint y: 358, endPoint x: 59, endPoint y: 285, distance: 73.4
click at [59, 285] on div "Which of these best describes your experience? Broadly, how satisfied are you w…" at bounding box center [129, 141] width 212 height 513
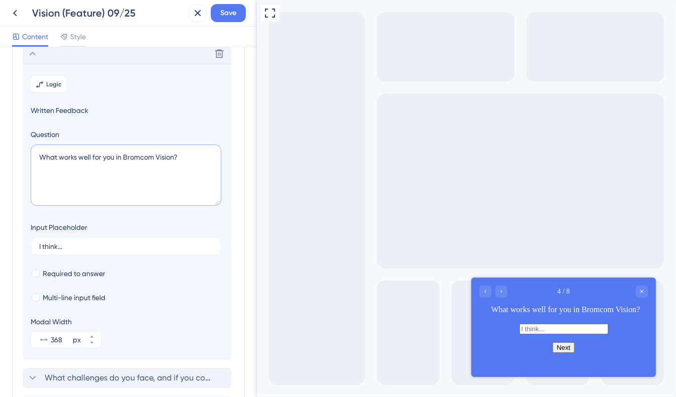
click at [95, 161] on textarea "What works well for you in Bromcom Vision?" at bounding box center [126, 175] width 191 height 61
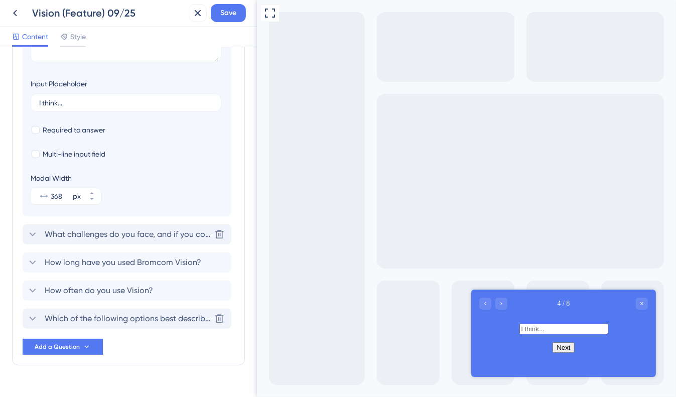
click at [147, 224] on div "What challenges do you face, and if you could change one thing, what would it b…" at bounding box center [127, 234] width 209 height 20
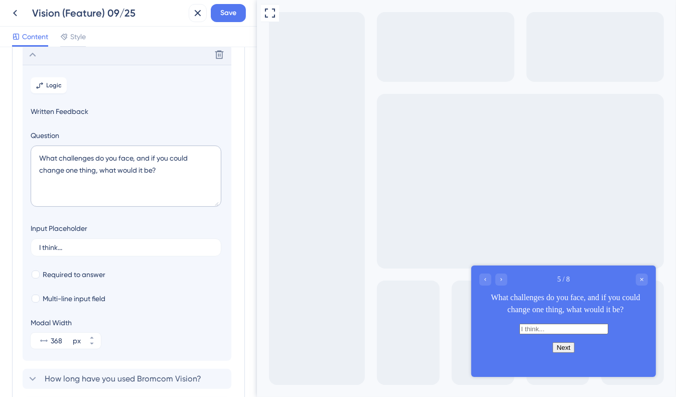
scroll to position [171, 0]
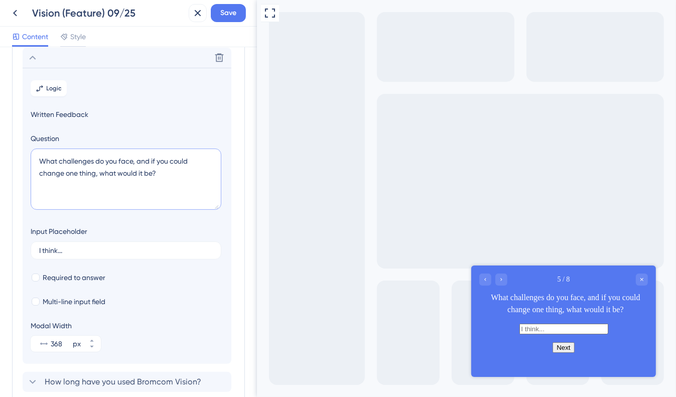
click at [135, 176] on textarea "What challenges do you face, and if you could change one thing, what would it b…" at bounding box center [126, 179] width 191 height 61
paste textarea "works well for you, what challenges do you face, and if you could change one th…"
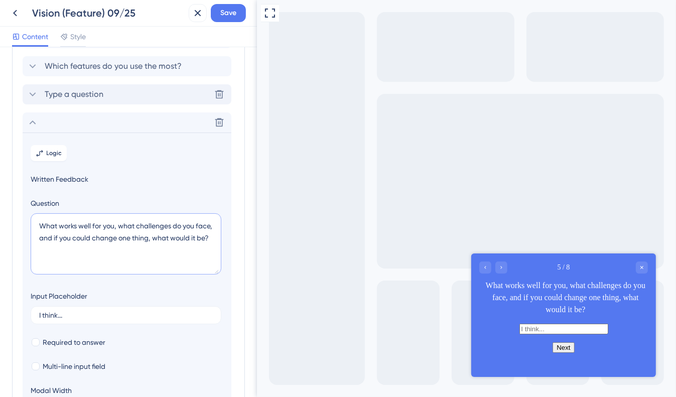
scroll to position [104, 0]
type textarea "What works well for you, what challenges do you face, and if you could change o…"
click at [32, 127] on icon at bounding box center [33, 124] width 12 height 12
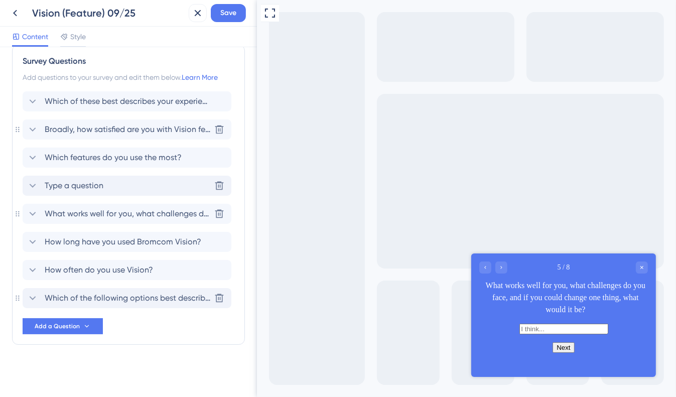
scroll to position [14, 0]
click at [223, 187] on icon at bounding box center [219, 186] width 10 height 10
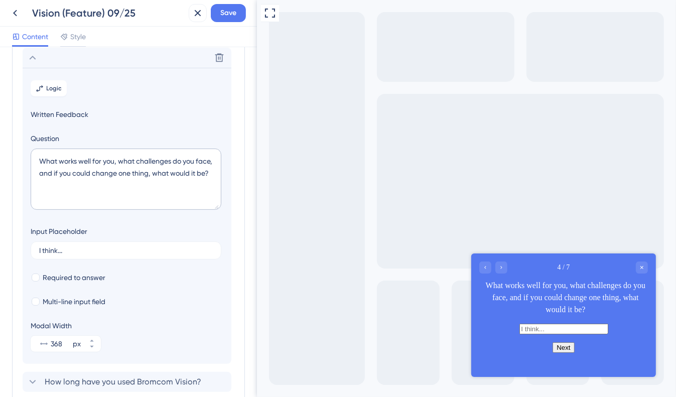
scroll to position [48, 0]
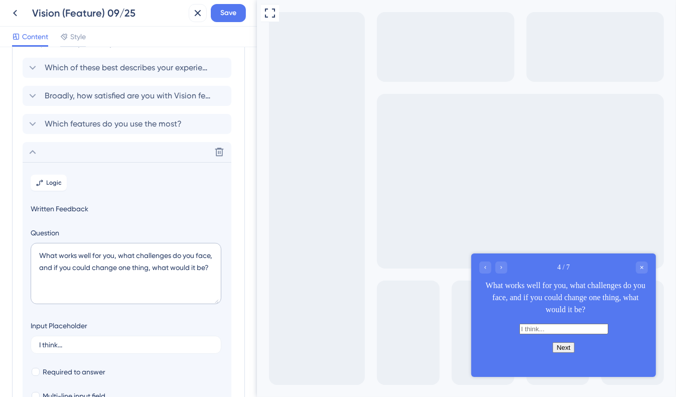
click at [31, 151] on icon at bounding box center [33, 152] width 7 height 4
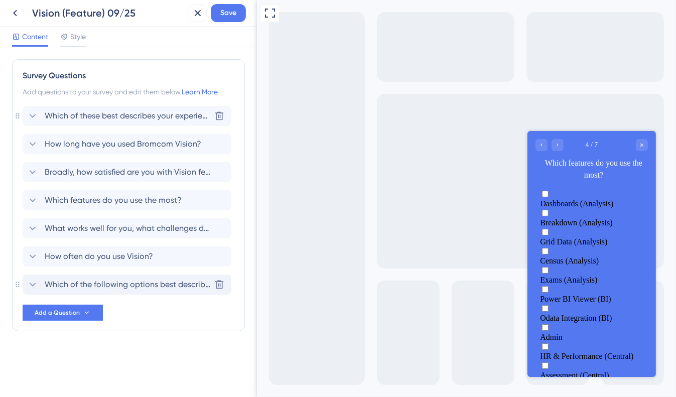
click at [134, 118] on span "Which of these best describes your experience?" at bounding box center [128, 116] width 166 height 12
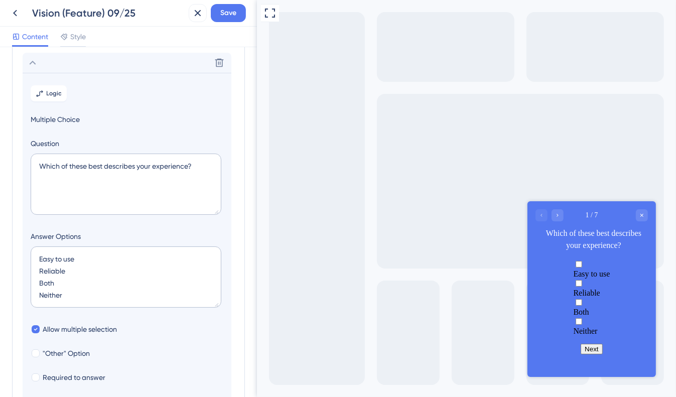
scroll to position [58, 0]
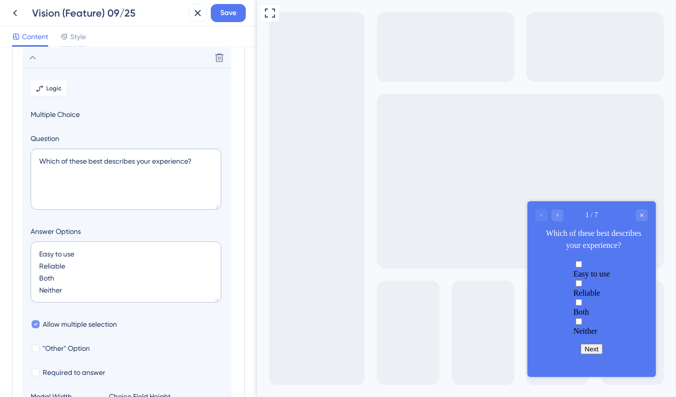
click at [39, 324] on div at bounding box center [36, 324] width 8 height 8
checkbox input "false"
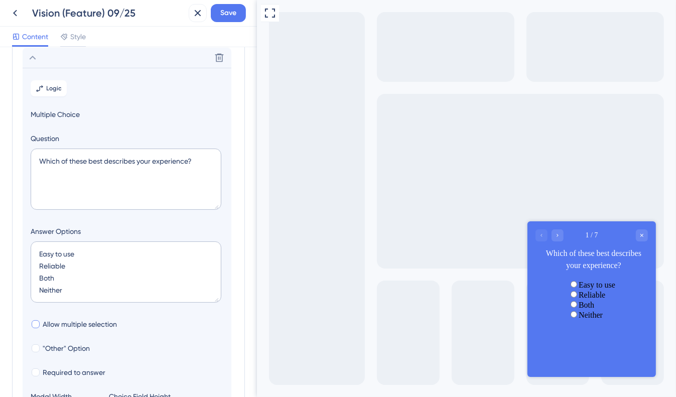
click at [568, 289] on div "Easy to use" at bounding box center [591, 284] width 47 height 10
click at [555, 299] on div "6–12 months" at bounding box center [591, 294] width 73 height 10
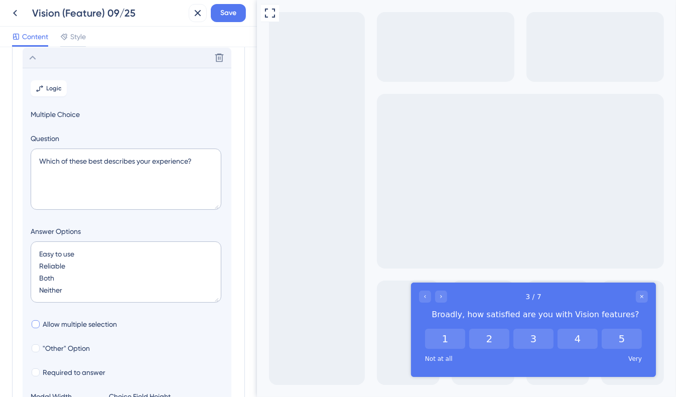
click at [36, 64] on div "Delete" at bounding box center [127, 58] width 209 height 20
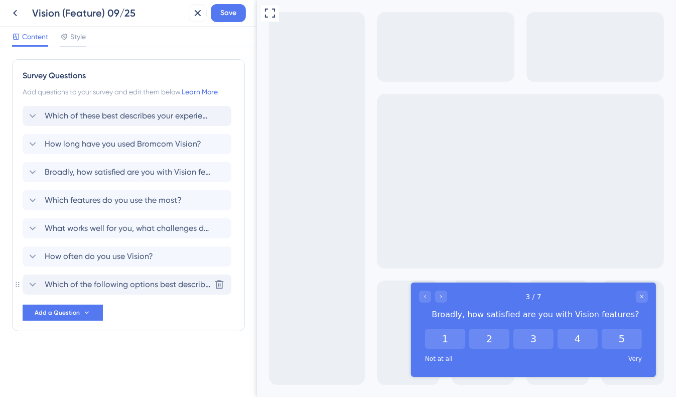
scroll to position [0, 0]
click at [76, 121] on span "Which of these best describes your experience?" at bounding box center [128, 116] width 166 height 12
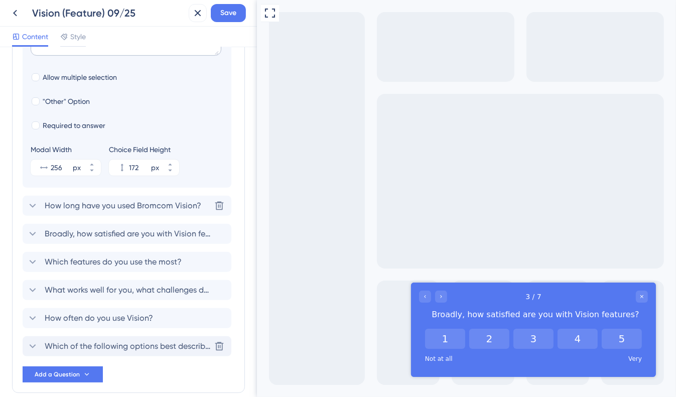
scroll to position [306, 0]
drag, startPoint x: 52, startPoint y: 319, endPoint x: 58, endPoint y: 277, distance: 42.1
click at [58, 277] on div "Delete Logic Multiple Choice Question Which of these best describes your experi…" at bounding box center [129, 78] width 212 height 556
click at [27, 322] on icon at bounding box center [33, 318] width 12 height 12
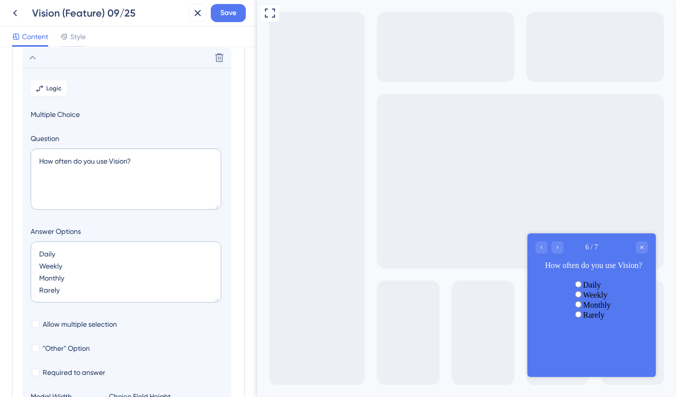
scroll to position [102, 0]
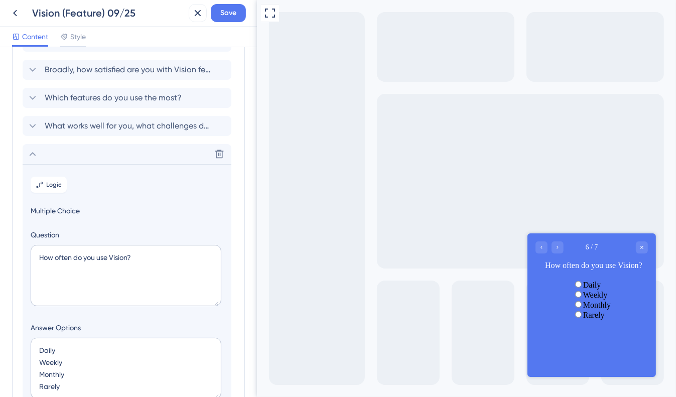
click at [31, 156] on icon at bounding box center [33, 154] width 12 height 12
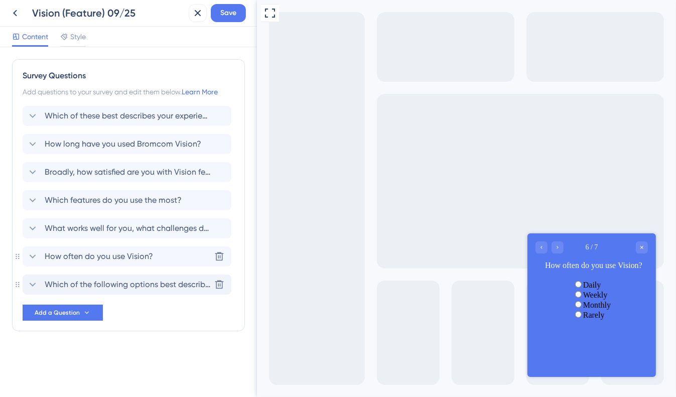
scroll to position [0, 0]
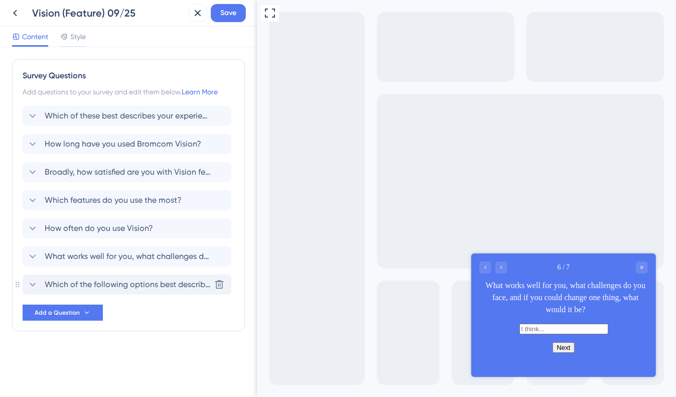
click at [86, 287] on span "Which of the following options best describes your organisation?" at bounding box center [128, 285] width 166 height 12
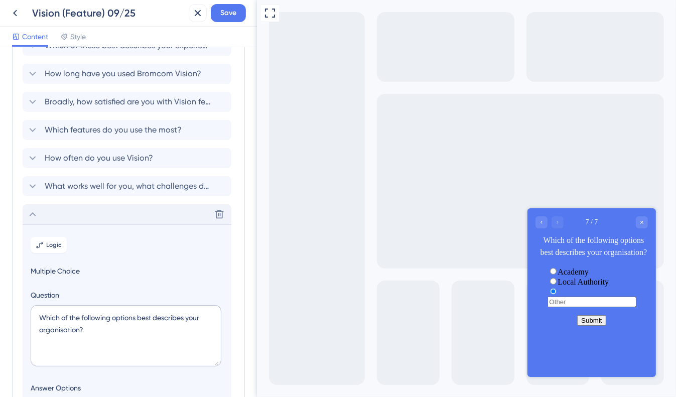
scroll to position [70, 0]
click at [33, 210] on icon at bounding box center [33, 214] width 12 height 12
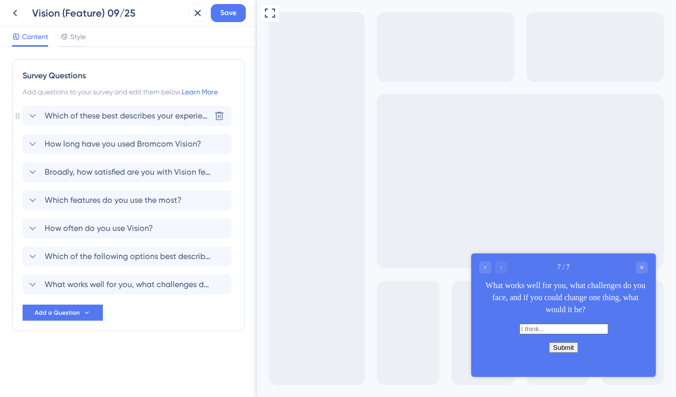
click at [141, 119] on span "Which of these best describes your experience?" at bounding box center [128, 116] width 166 height 12
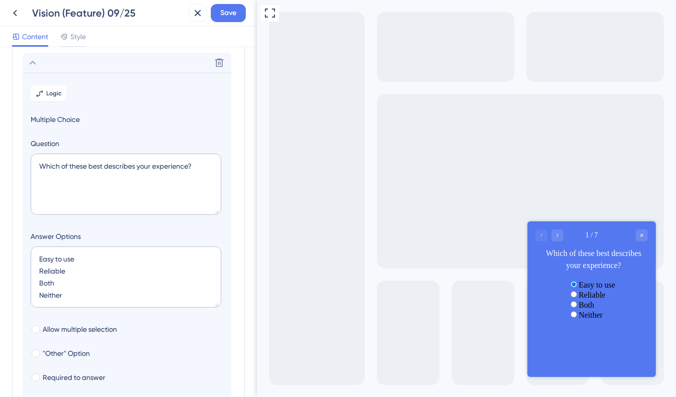
scroll to position [58, 0]
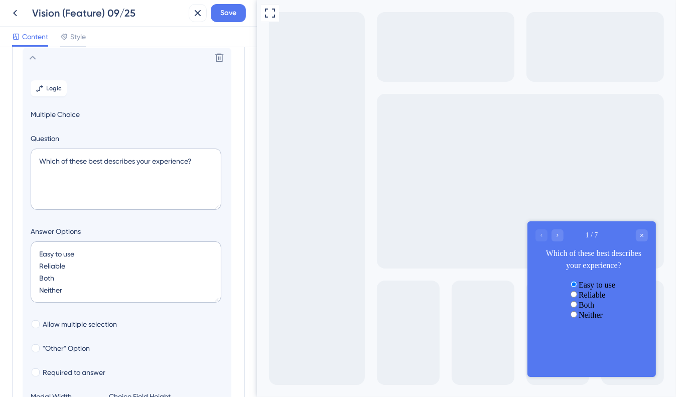
click at [32, 57] on icon at bounding box center [33, 58] width 12 height 12
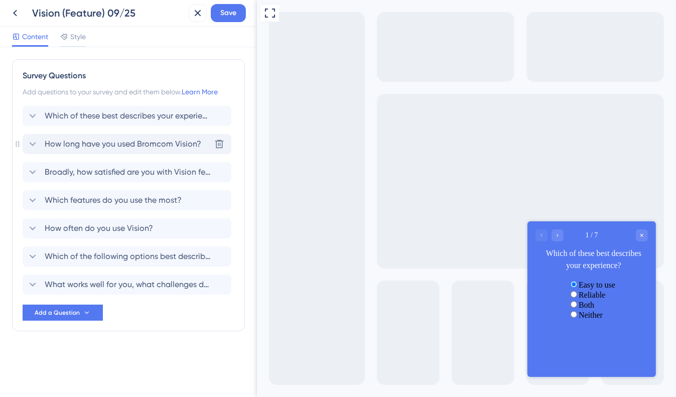
click at [104, 144] on span "How long have you used Bromcom Vision?" at bounding box center [123, 144] width 157 height 12
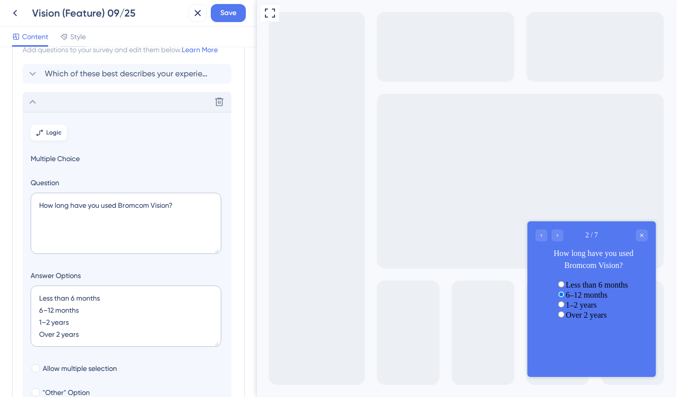
scroll to position [42, 0]
click at [38, 100] on icon at bounding box center [33, 102] width 12 height 12
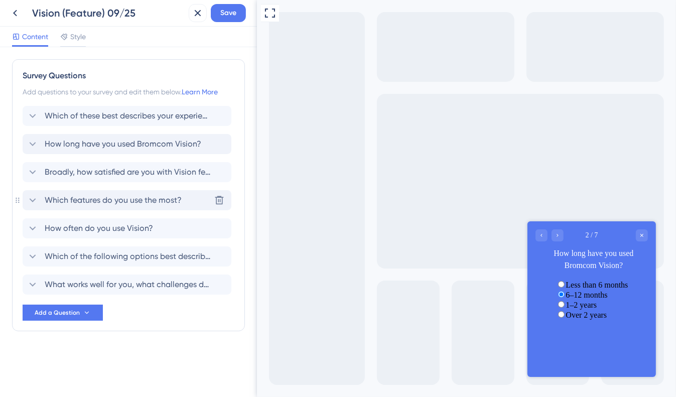
click at [80, 204] on span "Which features do you use the most?" at bounding box center [113, 200] width 137 height 12
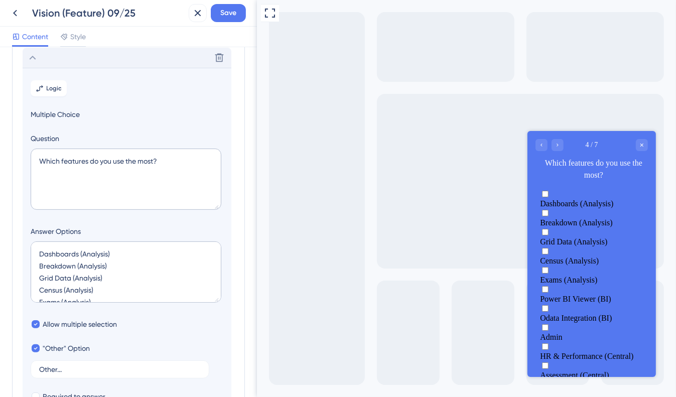
click at [30, 59] on icon at bounding box center [33, 58] width 12 height 12
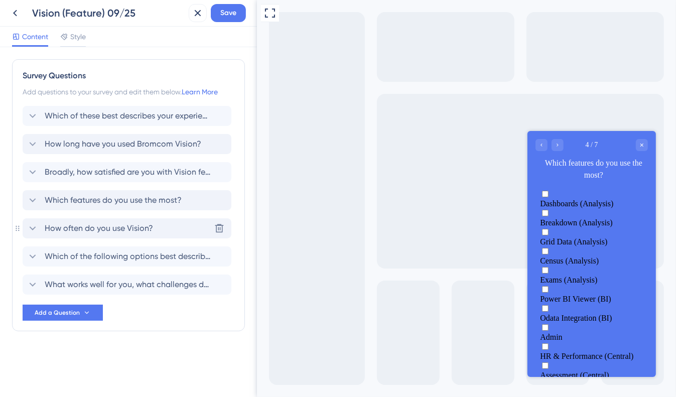
click at [104, 230] on span "How often do you use Vision?" at bounding box center [99, 228] width 108 height 12
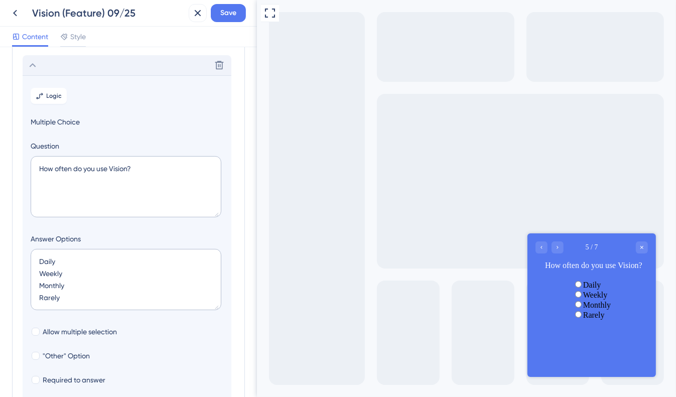
scroll to position [171, 0]
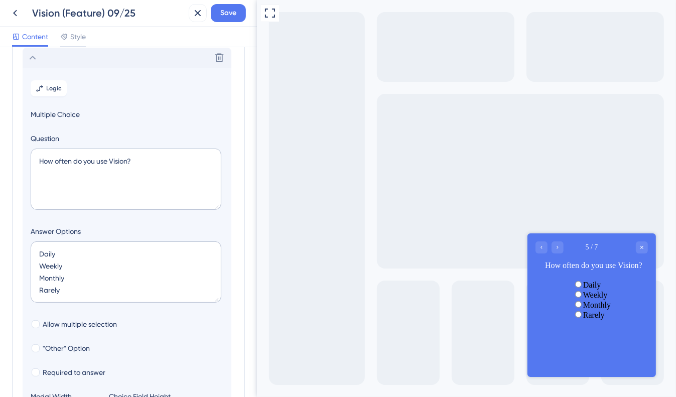
click at [33, 58] on icon at bounding box center [33, 58] width 12 height 12
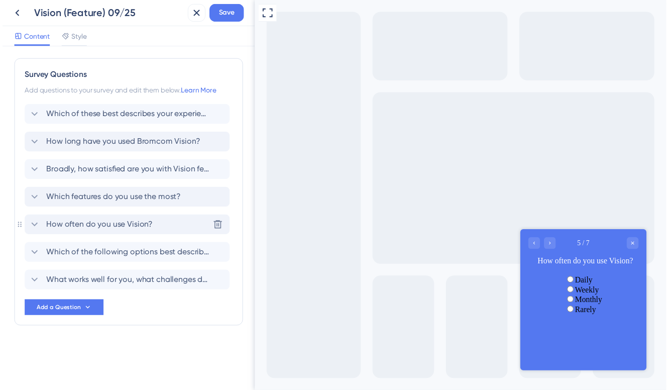
scroll to position [0, 0]
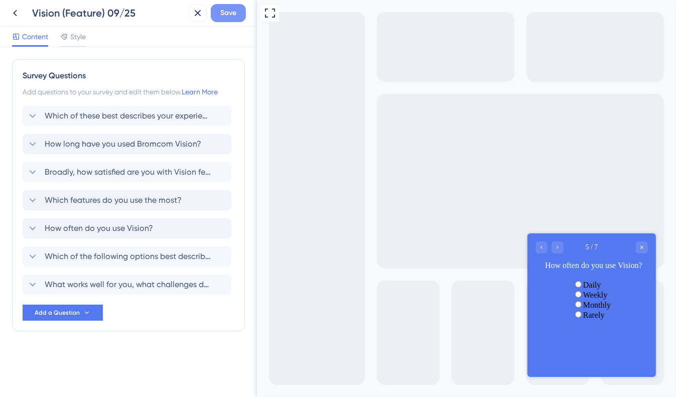
click at [217, 12] on button "Save" at bounding box center [228, 13] width 35 height 18
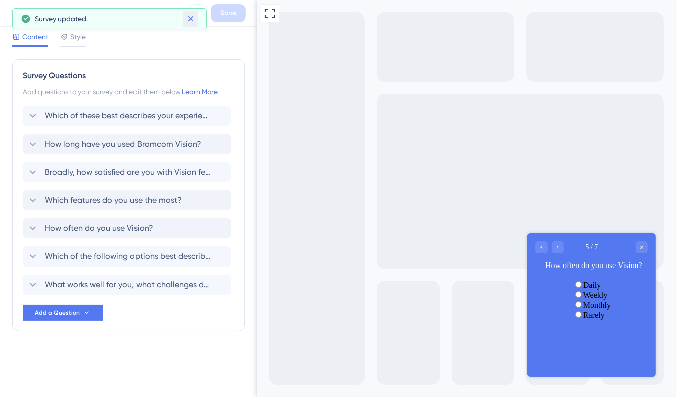
click at [187, 21] on icon at bounding box center [191, 19] width 10 height 10
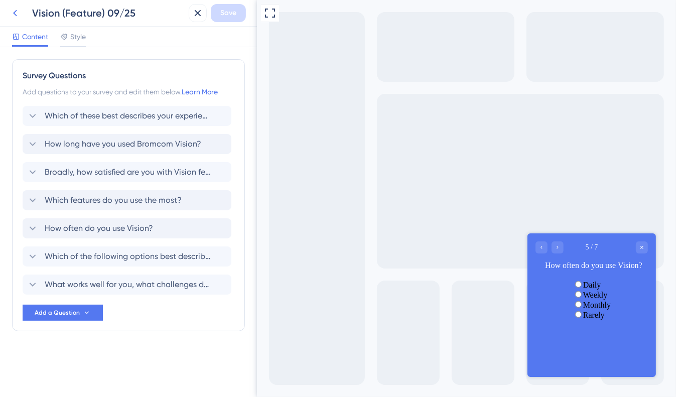
click at [18, 16] on icon at bounding box center [15, 13] width 12 height 12
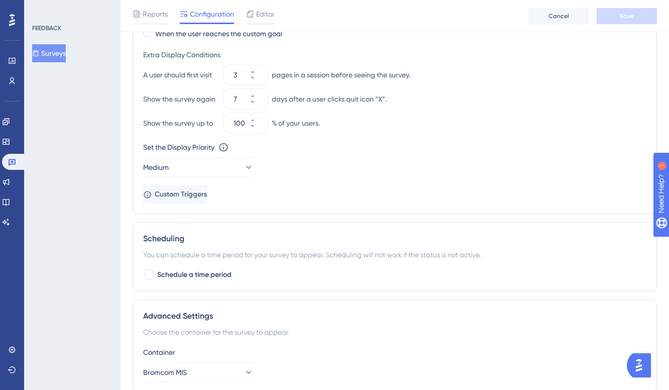
scroll to position [713, 0]
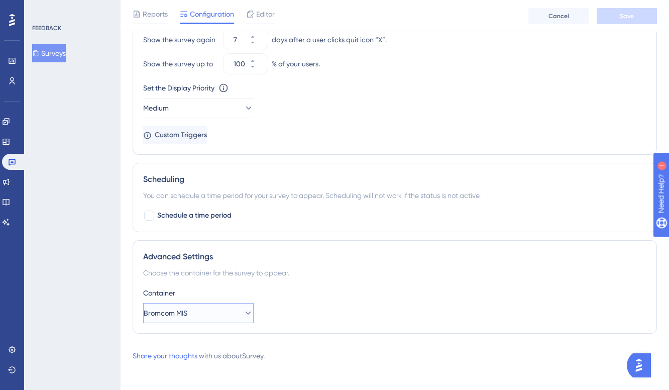
click at [243, 312] on icon at bounding box center [248, 313] width 10 height 10
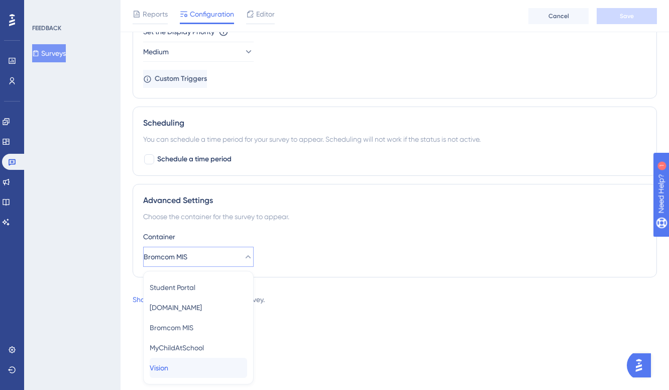
click at [186, 367] on div "Vision Vision" at bounding box center [198, 367] width 97 height 20
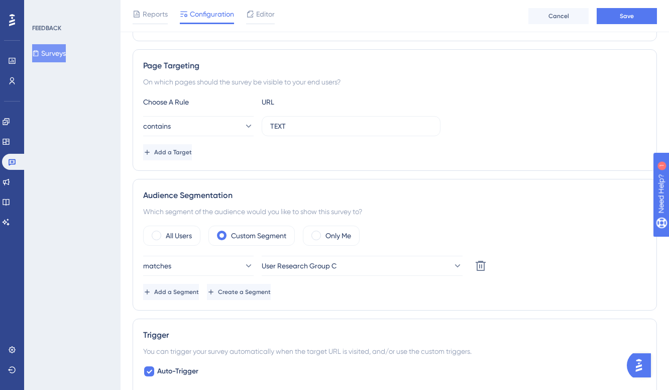
scroll to position [164, 8]
click at [180, 234] on label "All Users" at bounding box center [179, 236] width 26 height 12
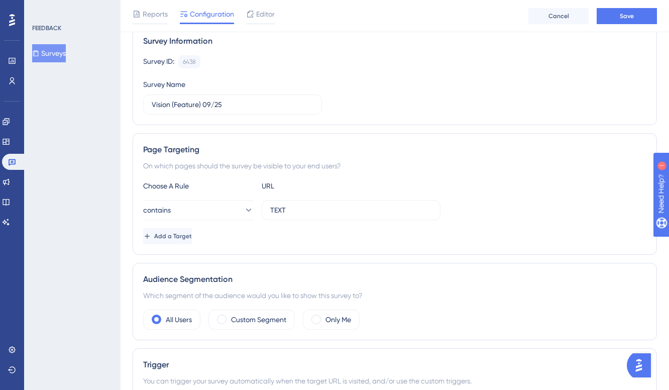
scroll to position [69, 8]
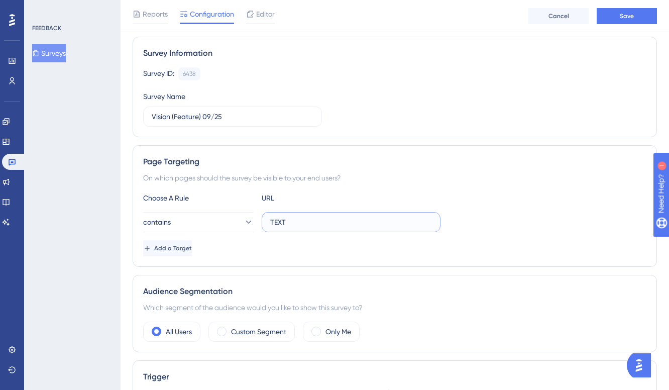
click at [305, 223] on input "TEXT" at bounding box center [351, 221] width 162 height 11
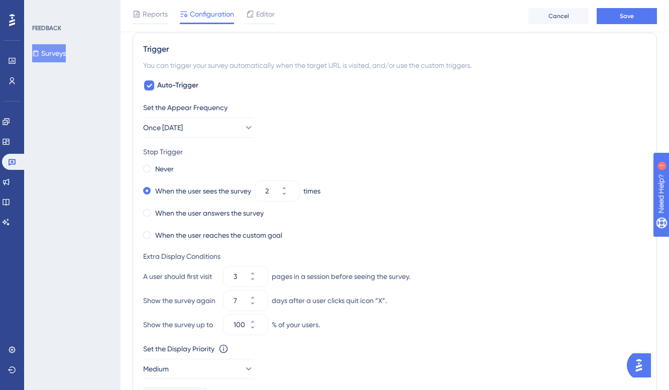
scroll to position [406, 8]
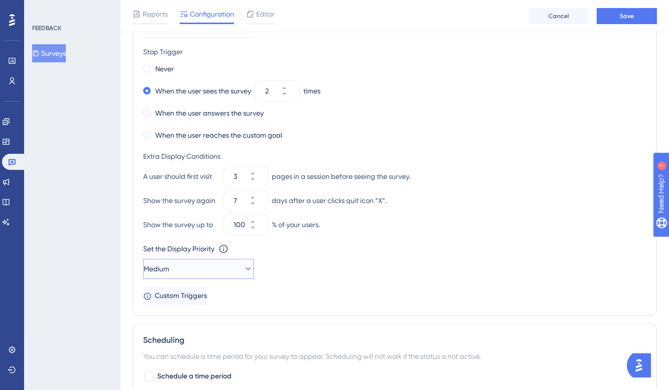
click at [223, 270] on button "Medium" at bounding box center [198, 269] width 110 height 20
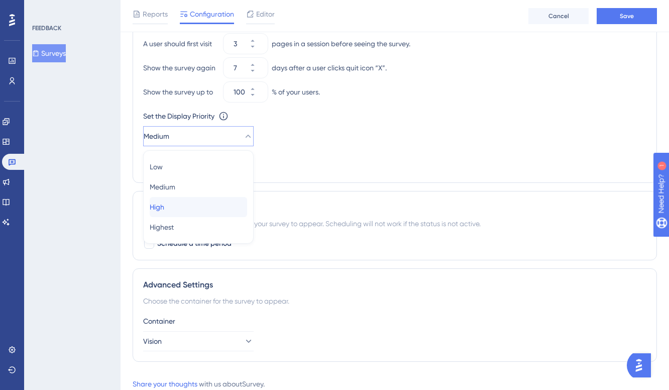
click at [211, 211] on div "High High" at bounding box center [198, 207] width 97 height 20
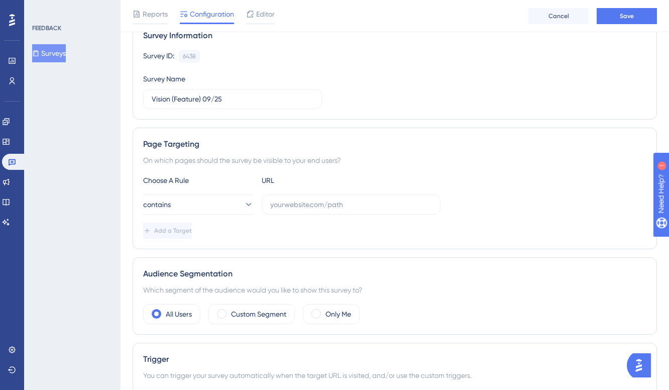
scroll to position [0, 8]
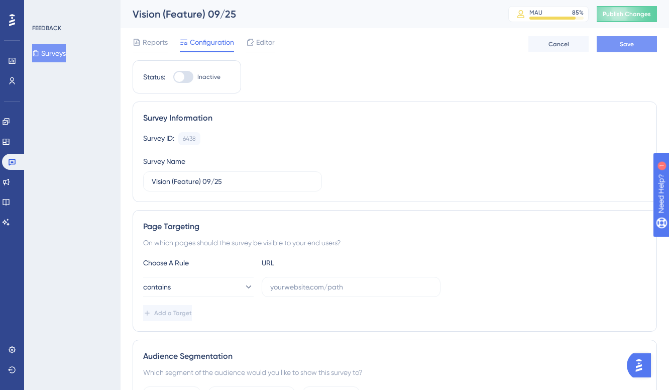
click at [604, 46] on button "Save" at bounding box center [626, 44] width 60 height 16
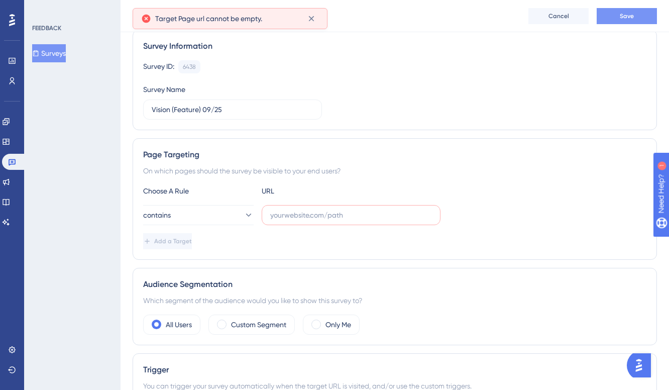
scroll to position [91, 8]
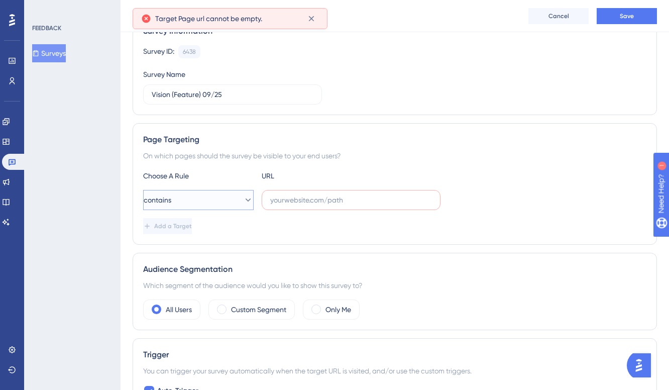
click at [206, 198] on button "contains" at bounding box center [198, 200] width 110 height 20
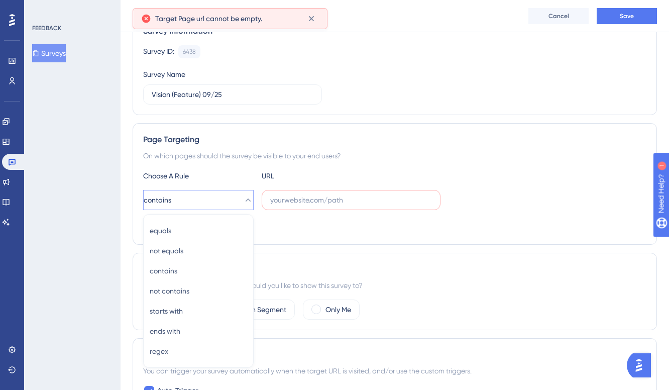
scroll to position [185, 8]
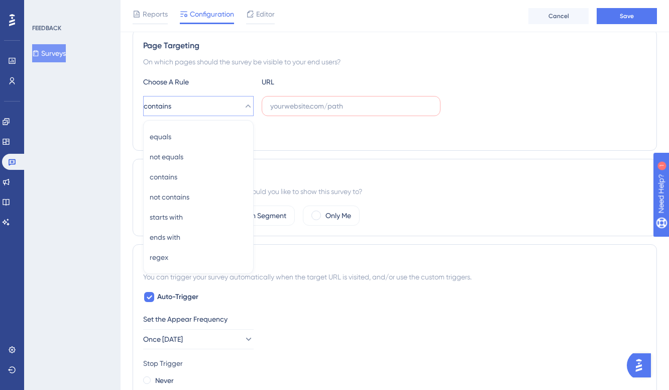
click at [367, 129] on div "Add a Target" at bounding box center [394, 132] width 503 height 16
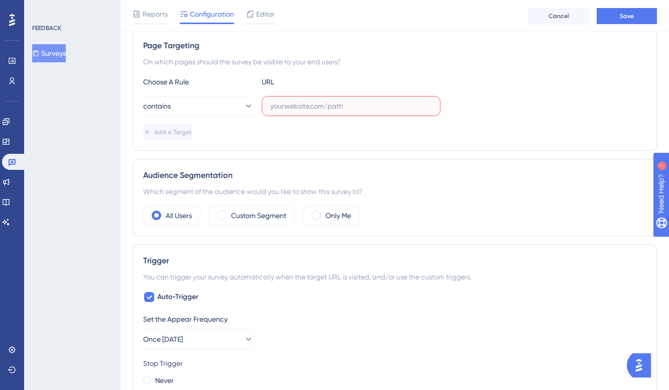
click at [303, 104] on input "text" at bounding box center [351, 105] width 162 height 11
paste input "vision"
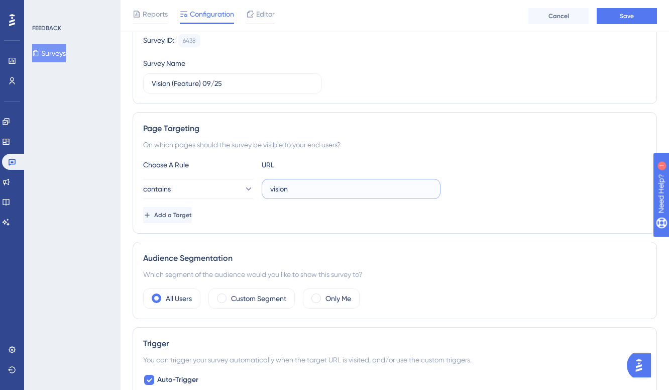
scroll to position [95, 8]
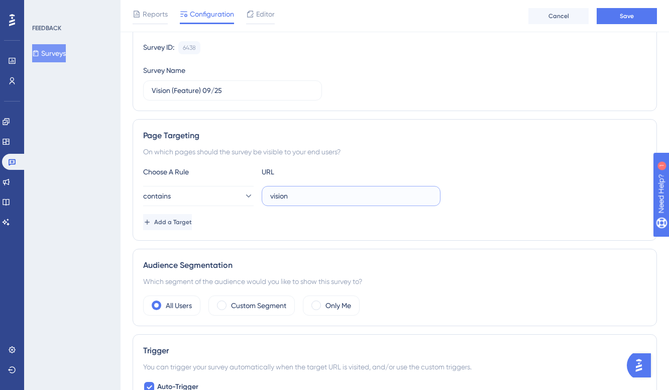
type input "vision"
click at [361, 219] on div "Add a Target" at bounding box center [394, 222] width 503 height 16
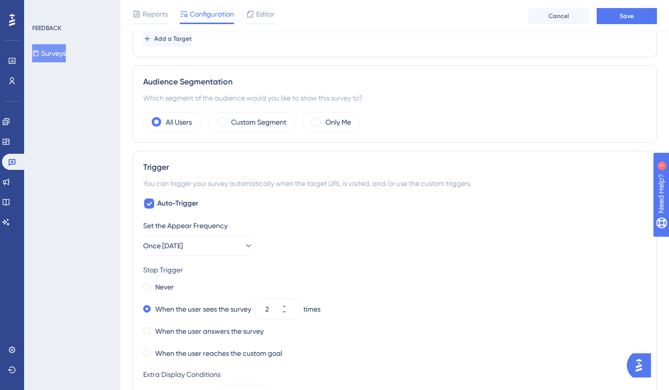
scroll to position [116, 8]
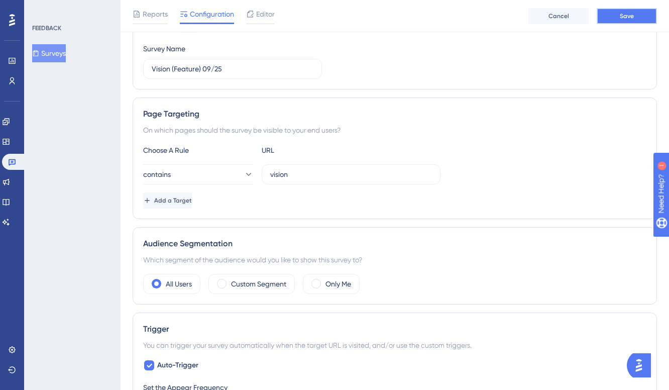
click at [617, 16] on button "Save" at bounding box center [626, 16] width 60 height 16
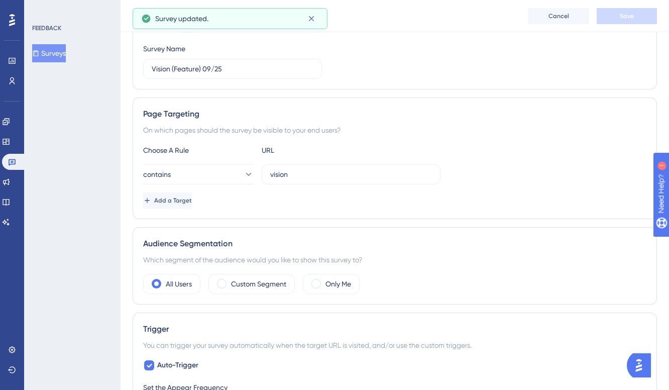
scroll to position [0, 8]
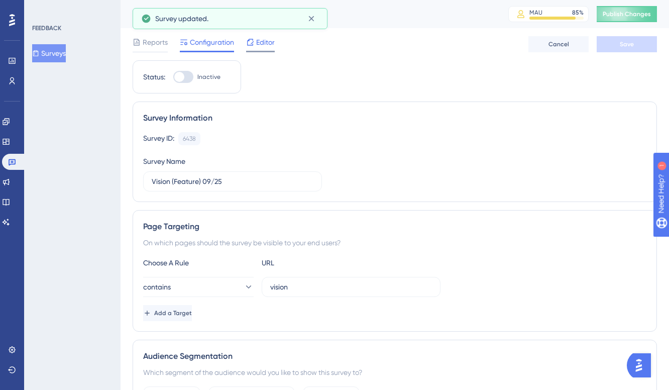
click at [251, 49] on div "Editor" at bounding box center [260, 44] width 29 height 16
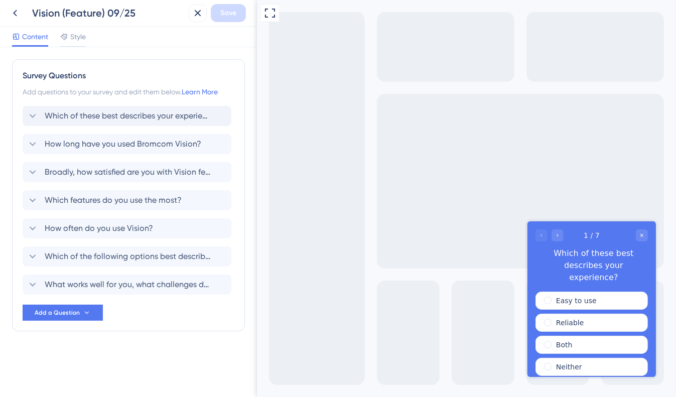
click at [139, 120] on span "Which of these best describes your experience?" at bounding box center [128, 116] width 166 height 12
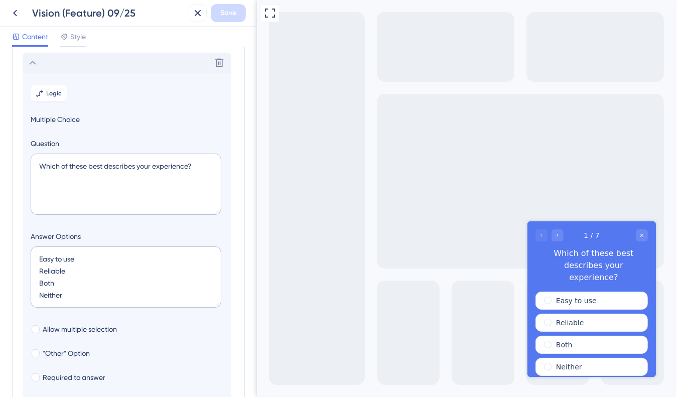
scroll to position [58, 0]
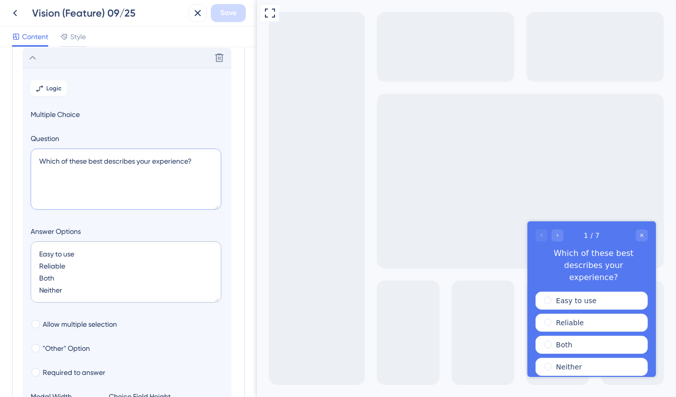
click at [188, 162] on textarea "Which of these best describes your experience?" at bounding box center [126, 179] width 191 height 61
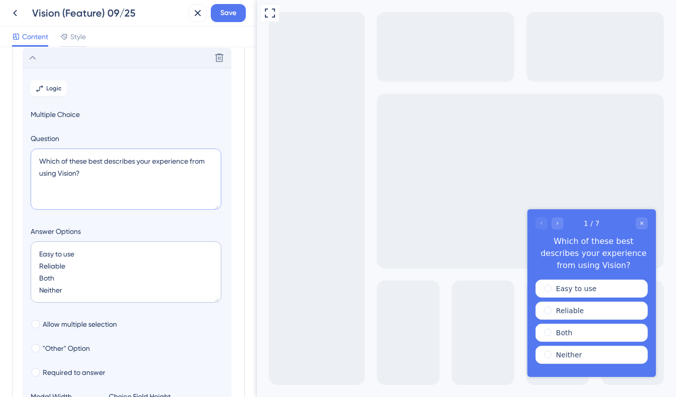
type textarea "Which of these best describes your experience from using Vision?"
click at [34, 58] on icon at bounding box center [33, 58] width 7 height 4
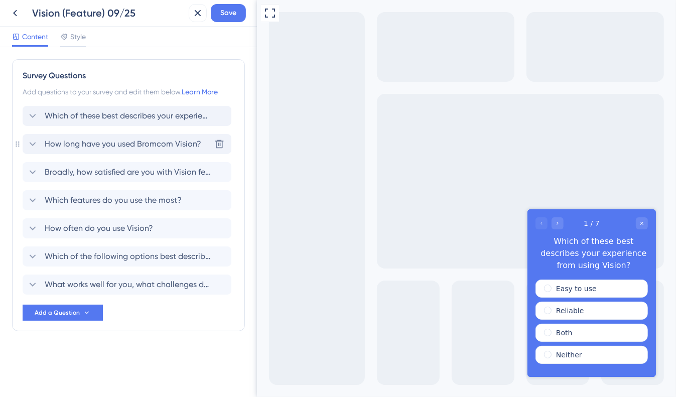
click at [80, 136] on div "How long have you used Bromcom Vision? [GEOGRAPHIC_DATA]" at bounding box center [127, 144] width 209 height 20
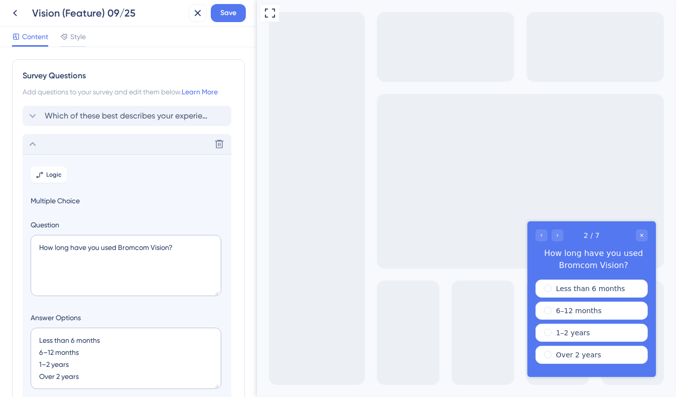
scroll to position [86, 0]
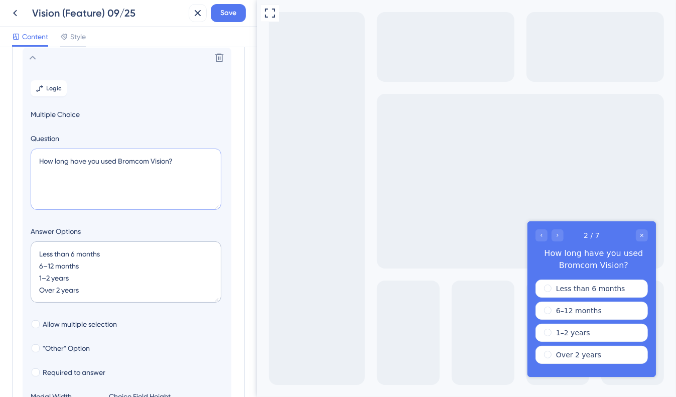
click at [128, 161] on textarea "How long have you used Bromcom Vision?" at bounding box center [126, 179] width 191 height 61
type textarea "How long have you used Vision?"
click at [31, 60] on icon at bounding box center [33, 58] width 12 height 12
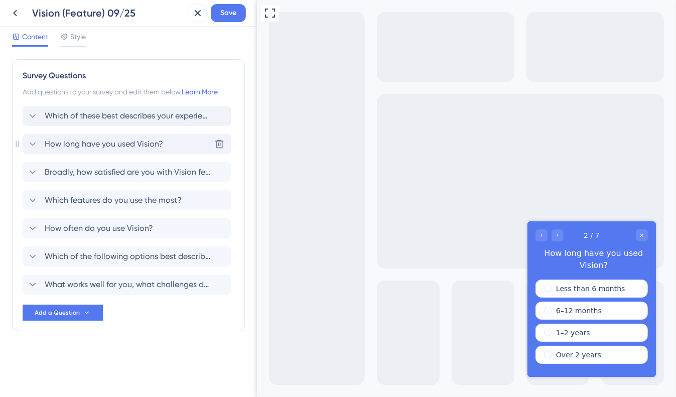
scroll to position [0, 0]
click at [44, 170] on div "Broadly, how satisfied are you with Vision features?" at bounding box center [119, 172] width 184 height 12
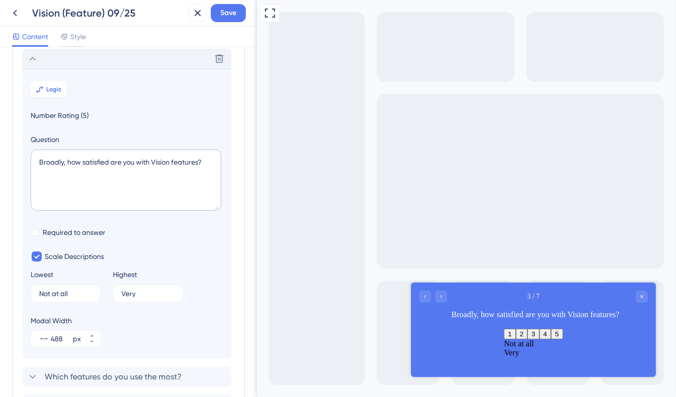
scroll to position [114, 0]
drag, startPoint x: 70, startPoint y: 160, endPoint x: 22, endPoint y: 157, distance: 48.3
click at [22, 157] on div "Survey Questions Add questions to your survey and edit them below. Learn More W…" at bounding box center [128, 226] width 233 height 562
click at [142, 164] on textarea "How satisfied are you with Vision features?" at bounding box center [126, 179] width 191 height 61
click at [166, 160] on textarea "How satisfied are you with the features?" at bounding box center [126, 179] width 191 height 61
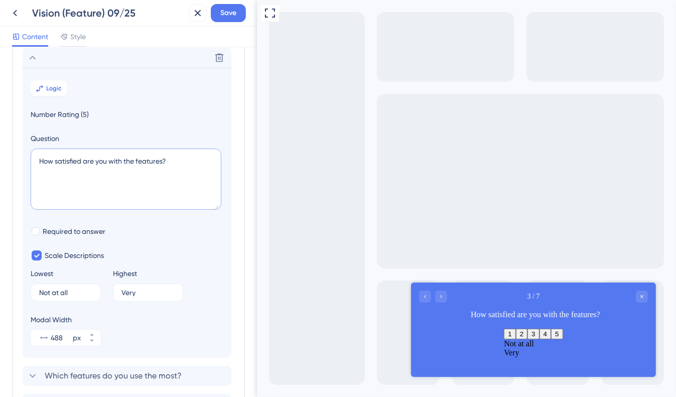
click at [164, 160] on textarea "How satisfied are you with the features?" at bounding box center [126, 179] width 191 height 61
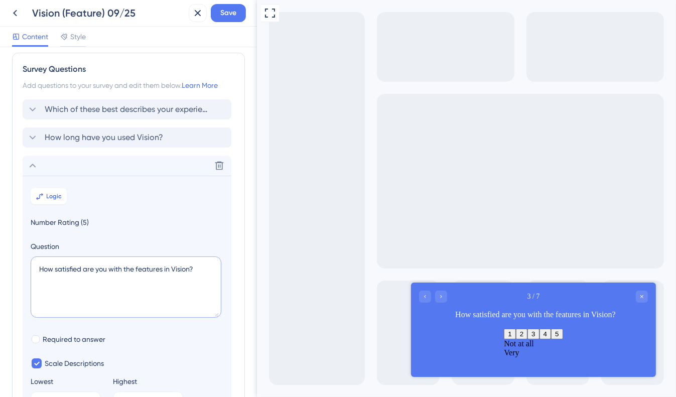
scroll to position [6, 0]
type textarea "How satisfied are you with the features in Vision?"
click at [34, 163] on icon at bounding box center [33, 166] width 12 height 12
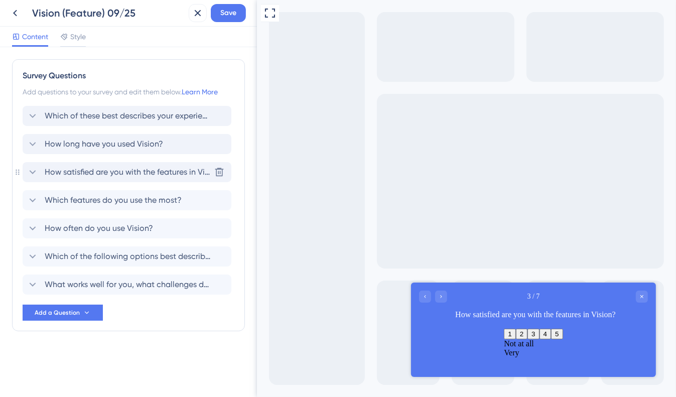
scroll to position [0, 0]
click at [33, 198] on icon at bounding box center [33, 200] width 12 height 12
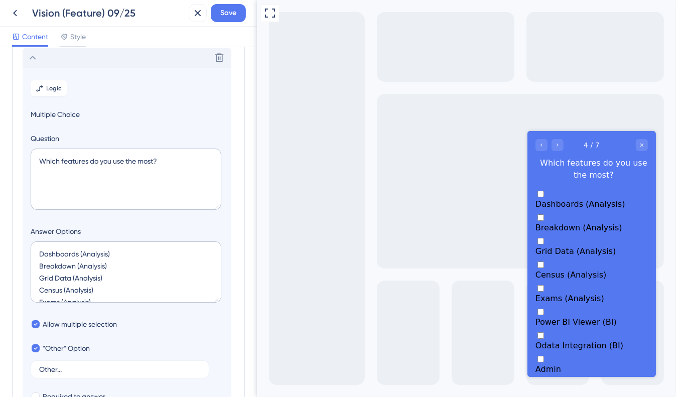
scroll to position [90, 0]
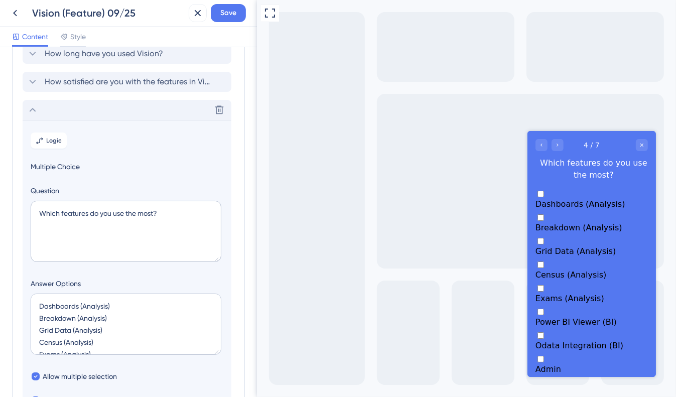
click at [36, 108] on icon at bounding box center [33, 110] width 12 height 12
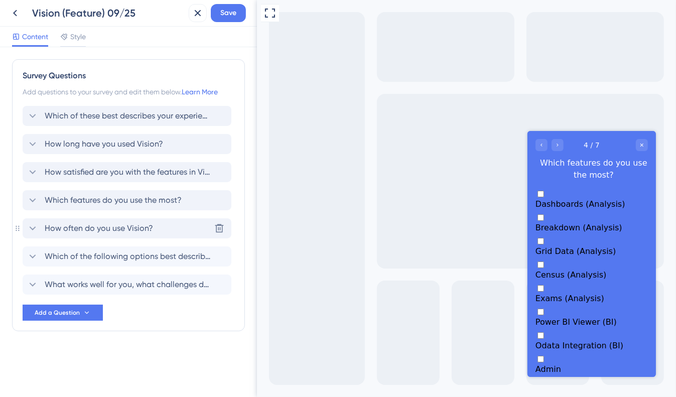
click at [52, 231] on span "How often do you use Vision?" at bounding box center [99, 228] width 108 height 12
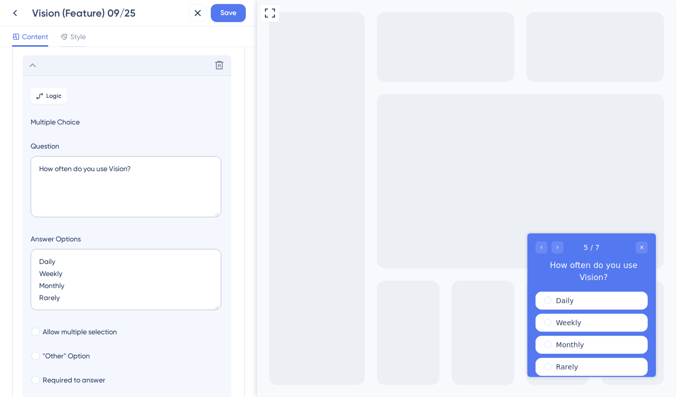
scroll to position [171, 0]
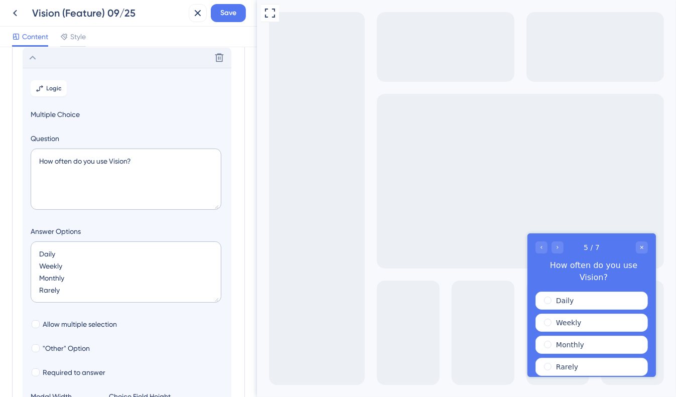
click at [34, 63] on icon at bounding box center [33, 58] width 12 height 12
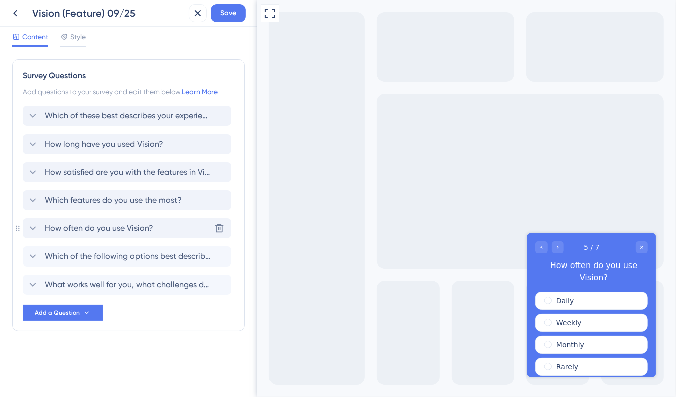
scroll to position [0, 0]
click at [99, 251] on span "Which of the following options best describes your organisation?" at bounding box center [128, 257] width 166 height 12
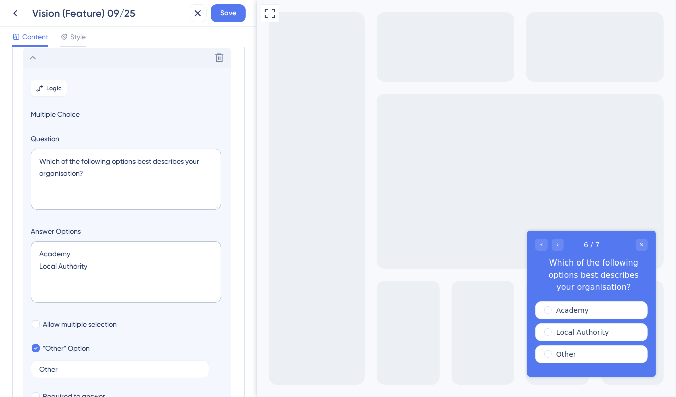
scroll to position [199, 0]
click at [32, 61] on icon at bounding box center [33, 58] width 12 height 12
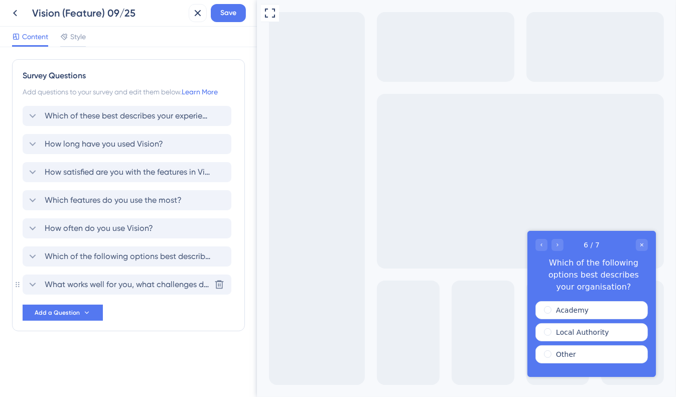
click at [66, 280] on span "What works well for you, what challenges do you face, and if you could change o…" at bounding box center [128, 285] width 166 height 12
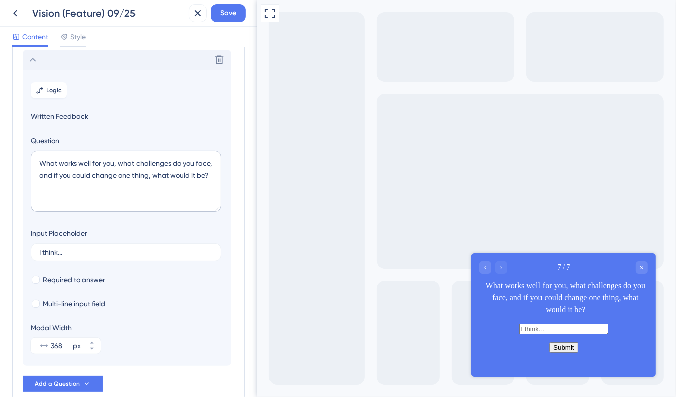
scroll to position [227, 0]
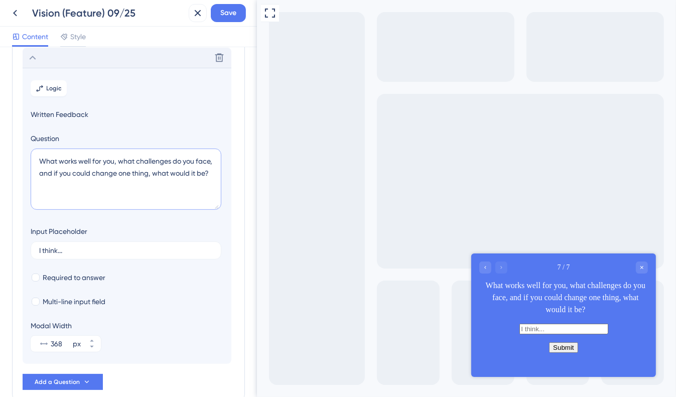
click at [60, 174] on textarea "What works well for you, what challenges do you face, and if you could change o…" at bounding box center [126, 179] width 191 height 61
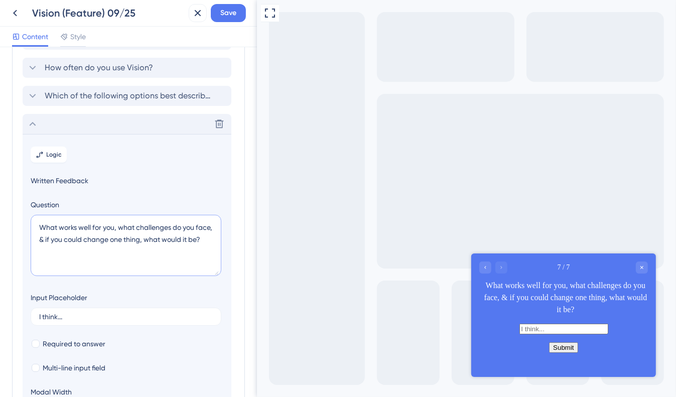
scroll to position [160, 0]
type textarea "What works well for you, what challenges do you face, & if you could change one…"
click at [30, 122] on icon at bounding box center [33, 124] width 12 height 12
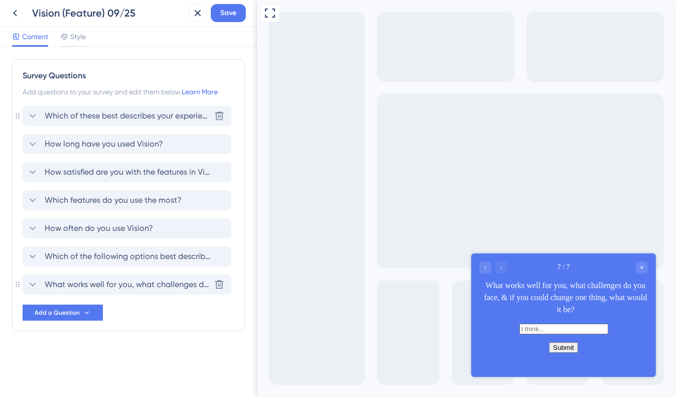
click at [102, 124] on div "Which of these best describes your experience from using Vision? [GEOGRAPHIC_DA…" at bounding box center [127, 116] width 209 height 20
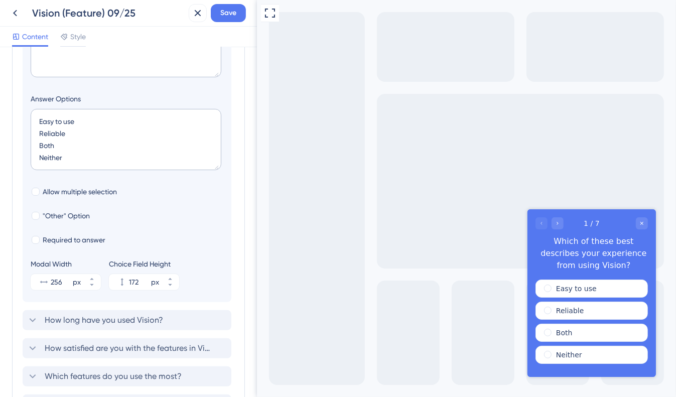
scroll to position [193, 0]
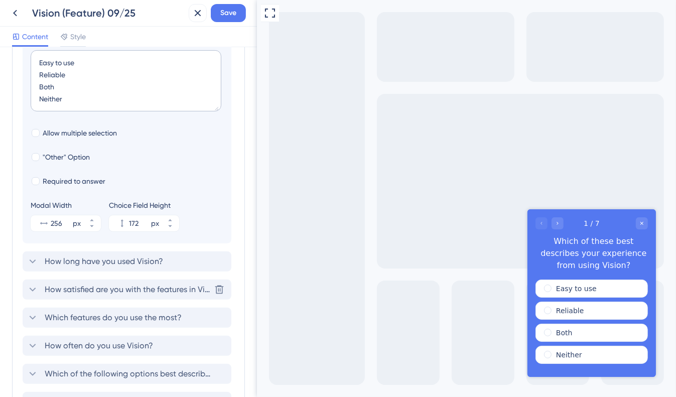
click at [113, 295] on div "How satisfied are you with the features in Vision? [GEOGRAPHIC_DATA]" at bounding box center [127, 290] width 209 height 20
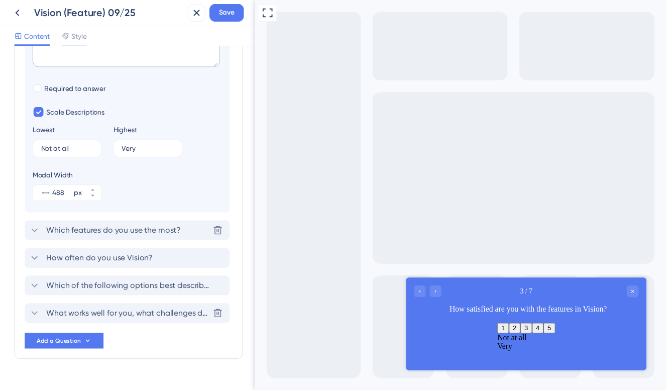
scroll to position [0, 0]
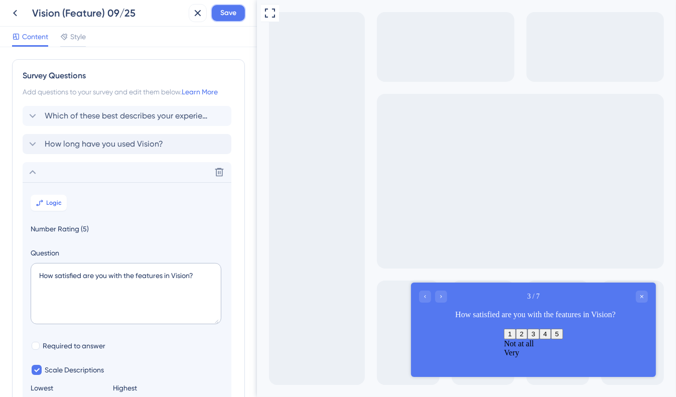
click at [233, 18] on span "Save" at bounding box center [228, 13] width 16 height 12
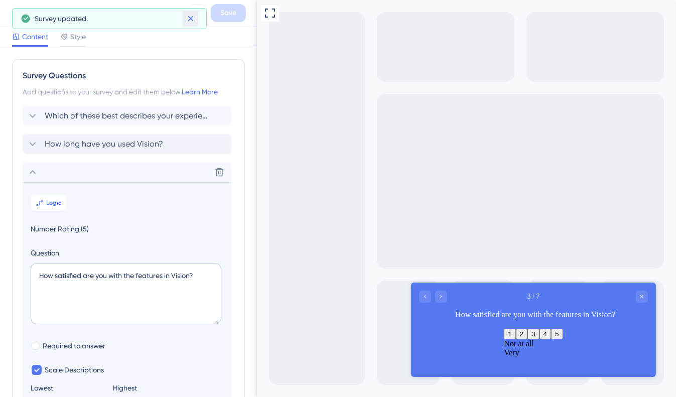
click at [187, 15] on icon at bounding box center [191, 19] width 10 height 10
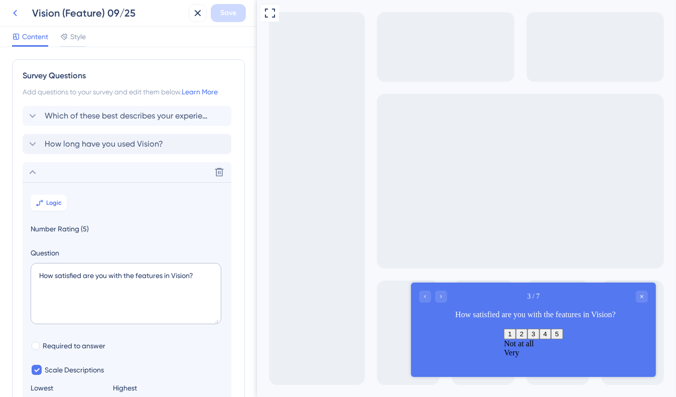
click at [13, 16] on icon at bounding box center [15, 13] width 12 height 12
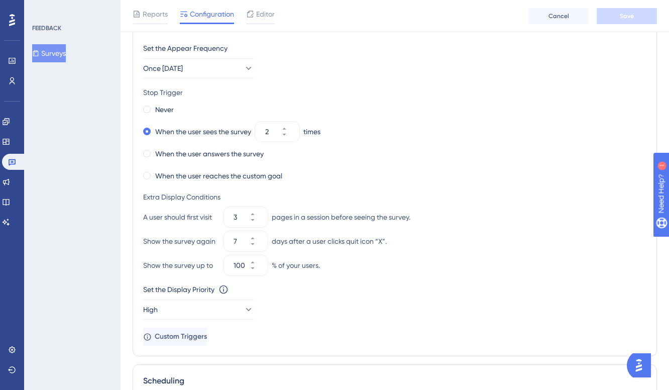
scroll to position [456, 0]
click at [243, 72] on button "Once [DATE]" at bounding box center [198, 68] width 110 height 20
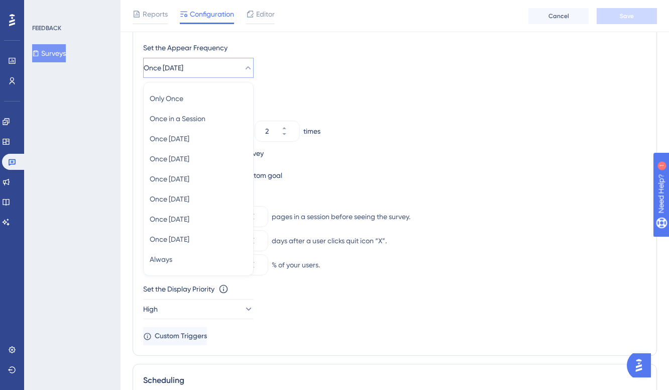
scroll to position [437, 0]
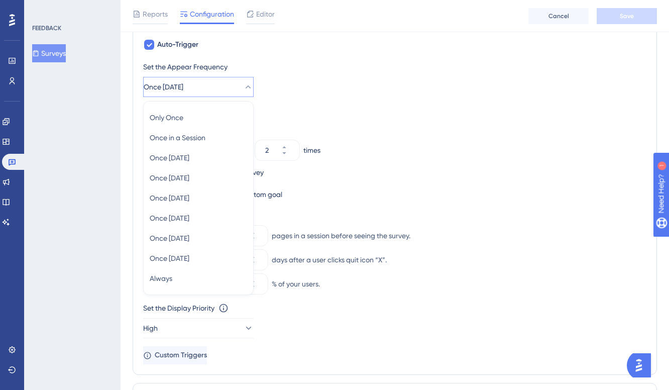
click at [364, 98] on div "Set the Appear Frequency Once [DATE] Only Once Only Once Once in a Session Once…" at bounding box center [394, 212] width 503 height 303
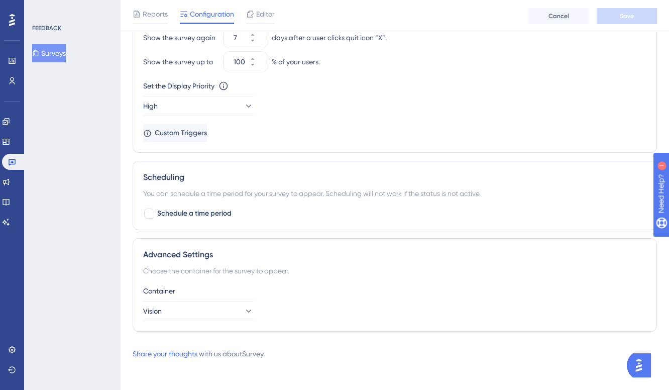
scroll to position [0, 0]
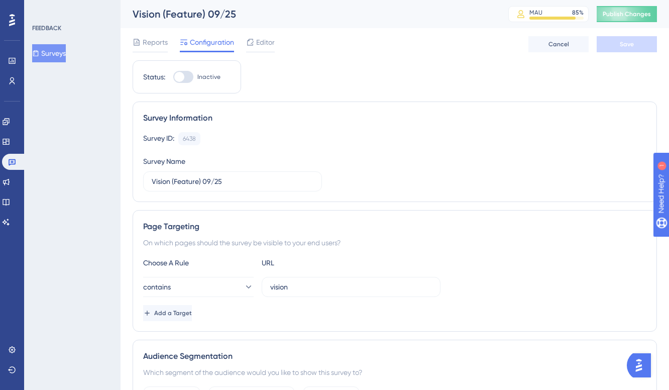
click at [190, 78] on div at bounding box center [183, 77] width 20 height 12
click at [173, 77] on input "Inactive" at bounding box center [173, 77] width 1 height 1
checkbox input "true"
click at [639, 45] on button "Save" at bounding box center [626, 44] width 60 height 16
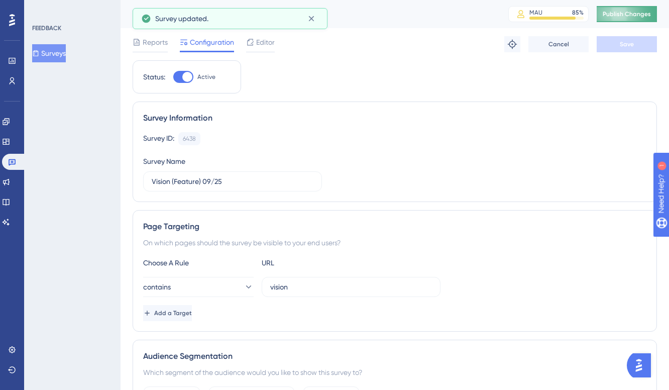
click at [623, 19] on button "Publish Changes" at bounding box center [626, 14] width 60 height 16
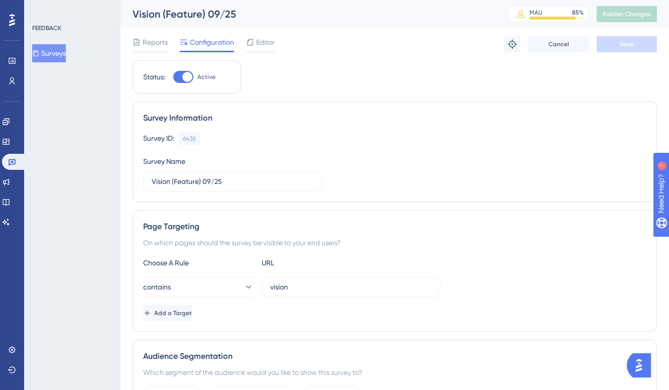
click at [47, 52] on button "Surveys" at bounding box center [49, 53] width 34 height 18
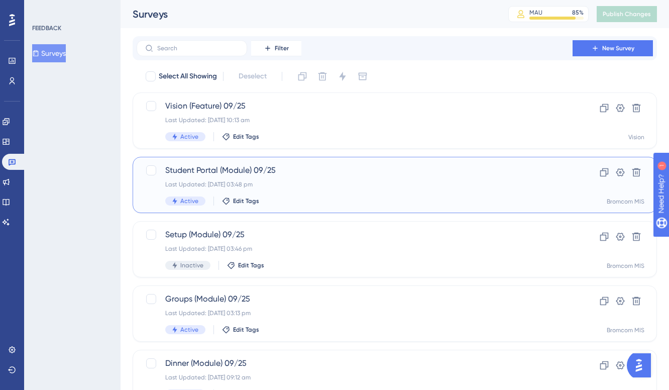
click at [265, 181] on div "Last Updated: [DATE] 03:48 pm" at bounding box center [354, 184] width 379 height 8
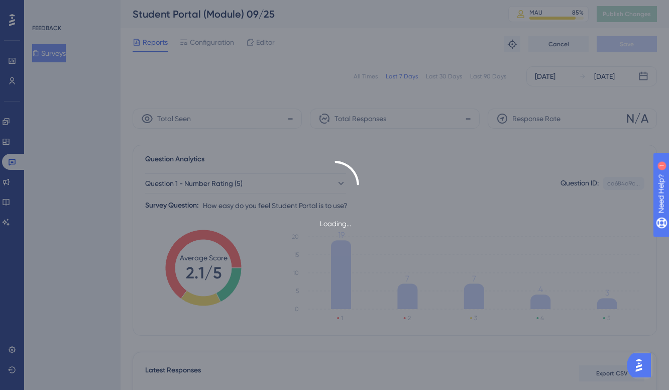
click at [353, 74] on div "Loading..." at bounding box center [334, 195] width 669 height 390
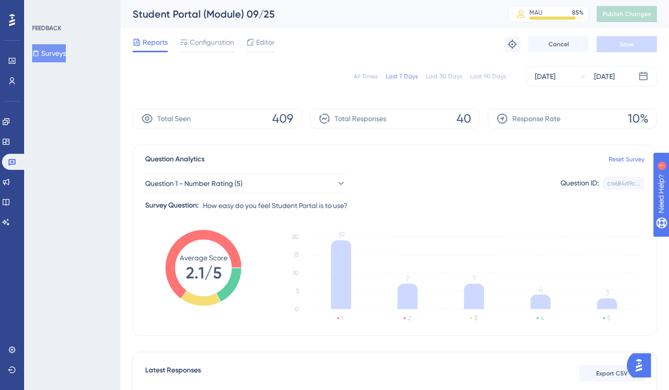
click at [367, 76] on div "All Times" at bounding box center [365, 76] width 24 height 8
click at [61, 54] on button "Surveys" at bounding box center [49, 53] width 34 height 18
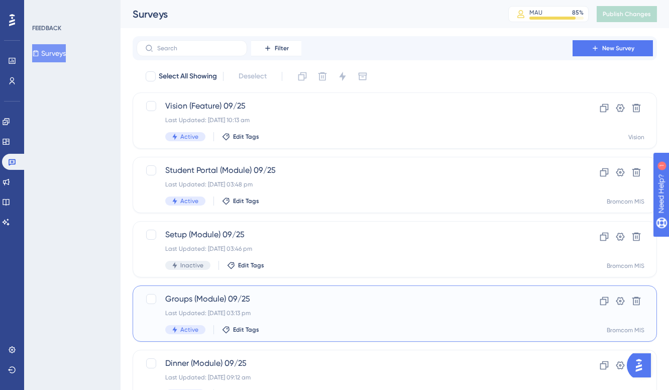
click at [297, 319] on div "Groups (Module) 09/25 Last Updated: [DATE] 03:13 pm Active Edit Tags" at bounding box center [354, 313] width 379 height 41
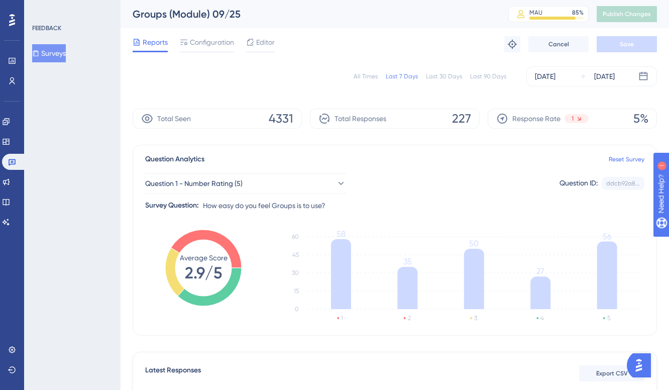
click at [363, 76] on div "All Times" at bounding box center [365, 76] width 24 height 8
click at [64, 55] on button "Surveys" at bounding box center [49, 53] width 34 height 18
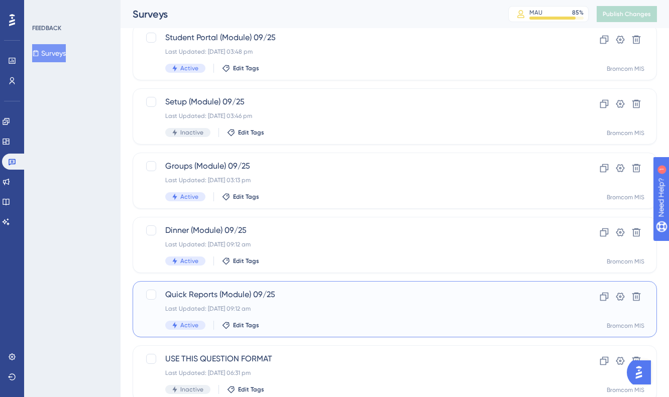
scroll to position [134, 0]
click at [283, 309] on div "Last Updated: [DATE] 09:12 am" at bounding box center [354, 308] width 379 height 8
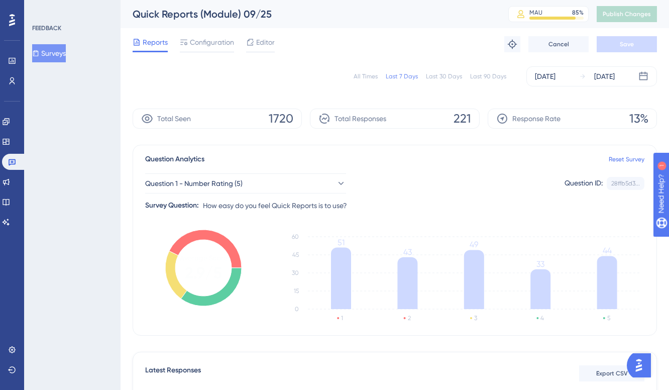
click at [361, 74] on div "All Times" at bounding box center [365, 76] width 24 height 8
click at [248, 46] on icon at bounding box center [250, 42] width 8 height 8
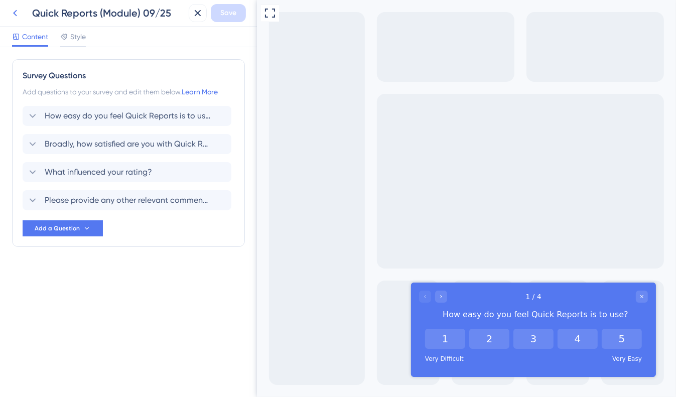
click at [17, 14] on icon at bounding box center [15, 13] width 12 height 12
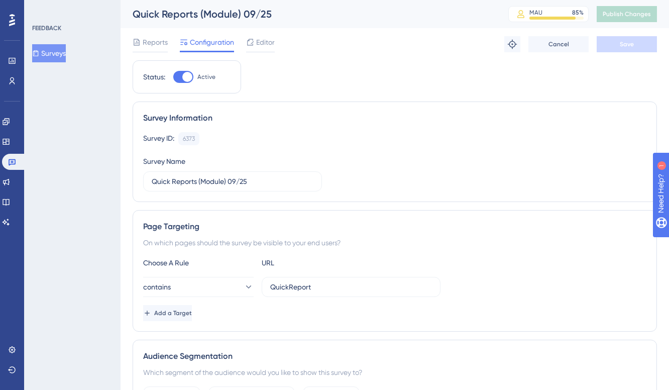
click at [174, 83] on div "Status: Active" at bounding box center [187, 76] width 108 height 33
click at [179, 80] on div at bounding box center [183, 77] width 20 height 12
click at [173, 77] on input "Active" at bounding box center [173, 77] width 1 height 1
checkbox input "false"
click at [605, 51] on button "Save" at bounding box center [626, 44] width 60 height 16
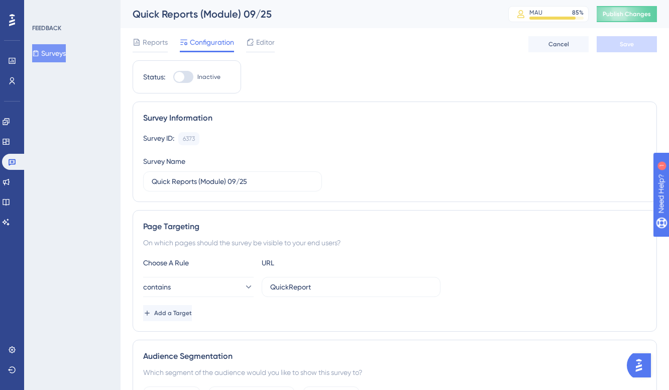
click at [44, 254] on div "FEEDBACK Surveys" at bounding box center [72, 195] width 96 height 390
click at [66, 57] on button "Surveys" at bounding box center [49, 53] width 34 height 18
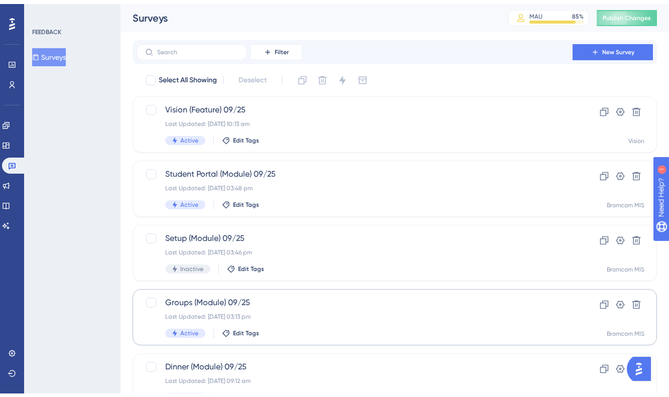
scroll to position [102, 0]
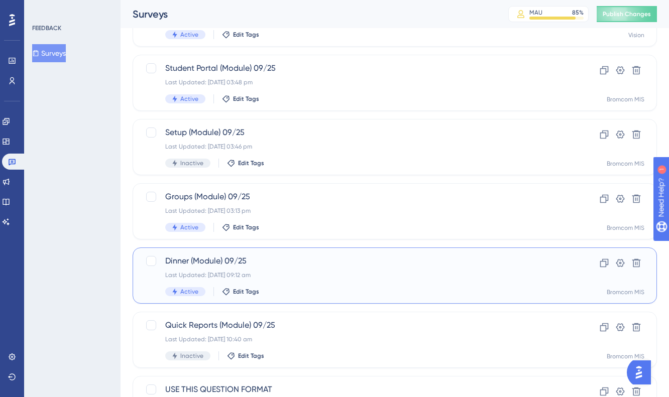
click at [272, 271] on div "Dinner (Module) 09/25 Last Updated: [DATE] 09:12 am Active Edit Tags" at bounding box center [354, 275] width 379 height 41
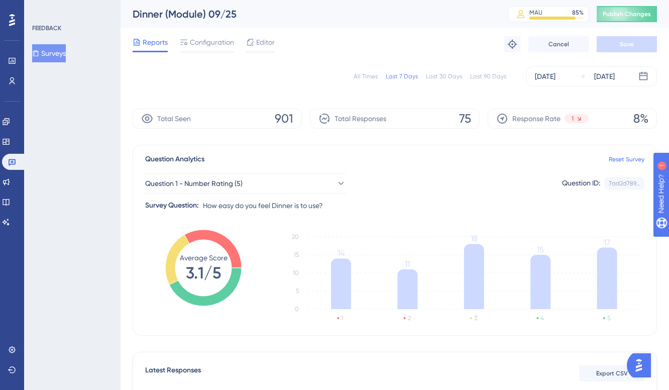
click at [365, 74] on div "All Times" at bounding box center [365, 76] width 24 height 8
click at [61, 58] on button "Surveys" at bounding box center [49, 53] width 34 height 18
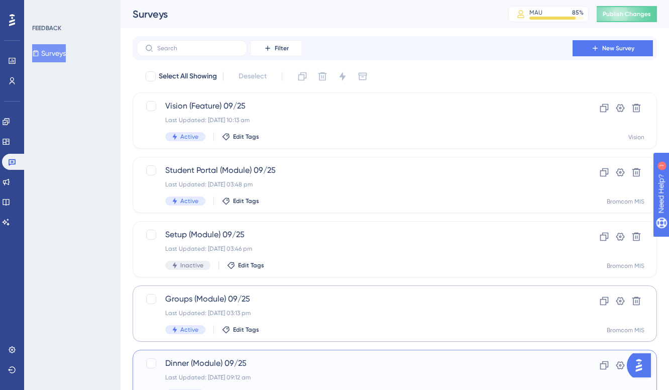
click at [305, 357] on span "Dinner (Module) 09/25" at bounding box center [354, 363] width 379 height 12
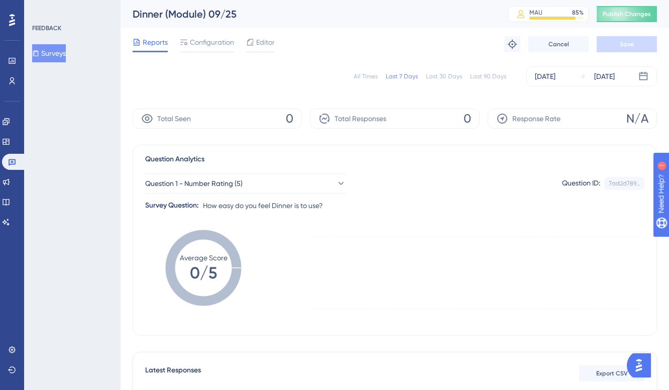
scroll to position [2, 0]
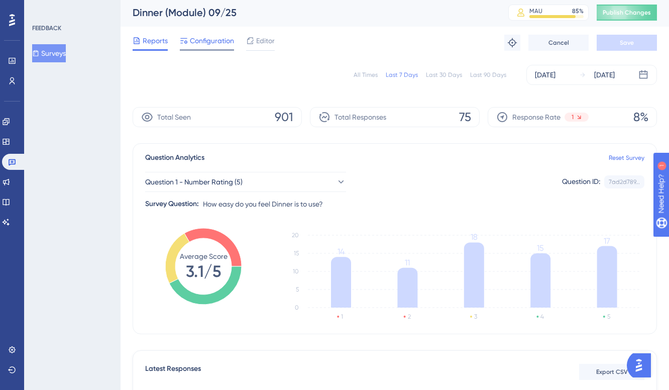
click at [226, 42] on span "Configuration" at bounding box center [212, 41] width 44 height 12
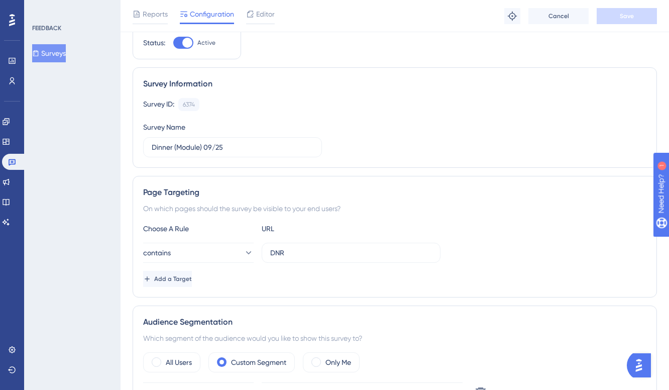
scroll to position [38, 0]
click at [185, 40] on div at bounding box center [187, 43] width 10 height 10
click at [173, 43] on input "Active" at bounding box center [173, 43] width 1 height 1
checkbox input "false"
click at [644, 16] on button "Save" at bounding box center [626, 16] width 60 height 16
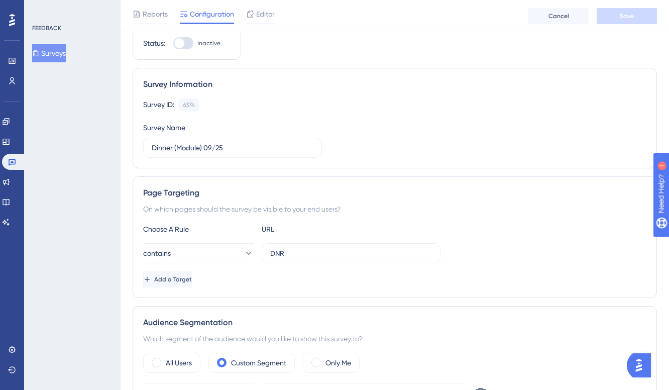
click at [44, 153] on div "FEEDBACK Surveys" at bounding box center [72, 195] width 96 height 390
click at [54, 50] on button "Surveys" at bounding box center [49, 53] width 34 height 18
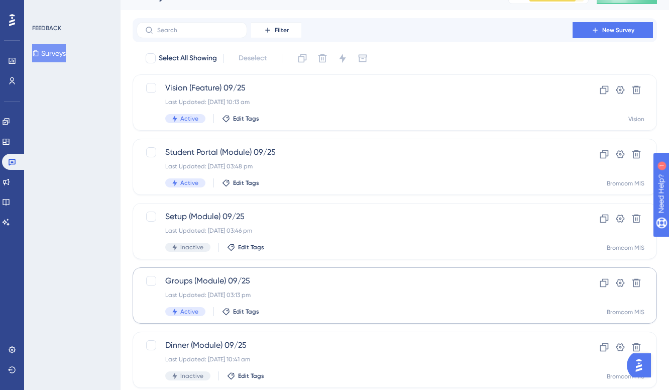
scroll to position [18, 0]
click at [282, 287] on div "Groups (Module) 09/25 Last Updated: [DATE] 03:13 pm Active Edit Tags" at bounding box center [354, 295] width 379 height 41
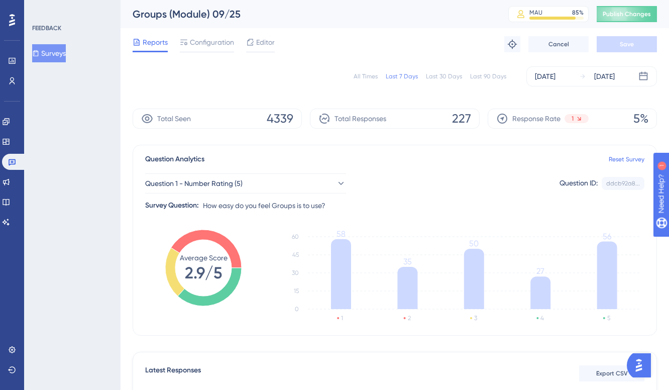
click at [366, 75] on div "All Times" at bounding box center [365, 76] width 24 height 8
click at [66, 61] on button "Surveys" at bounding box center [49, 53] width 34 height 18
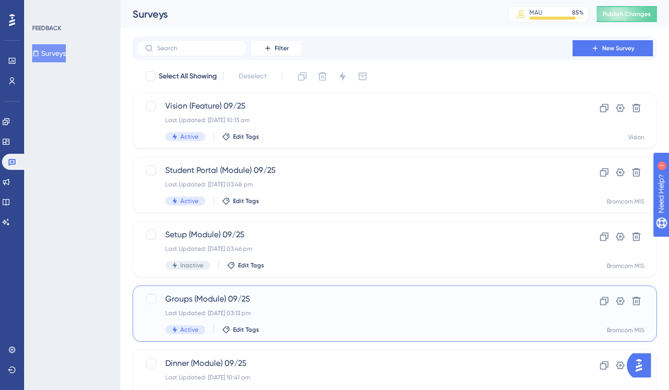
click at [304, 312] on div "Last Updated: [DATE] 03:13 pm" at bounding box center [354, 313] width 379 height 8
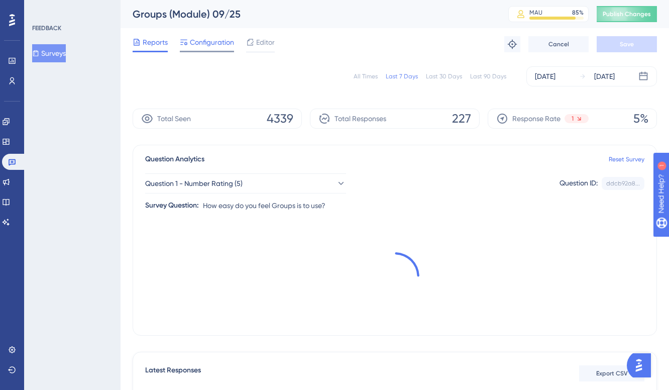
click at [213, 44] on span "Configuration" at bounding box center [212, 42] width 44 height 12
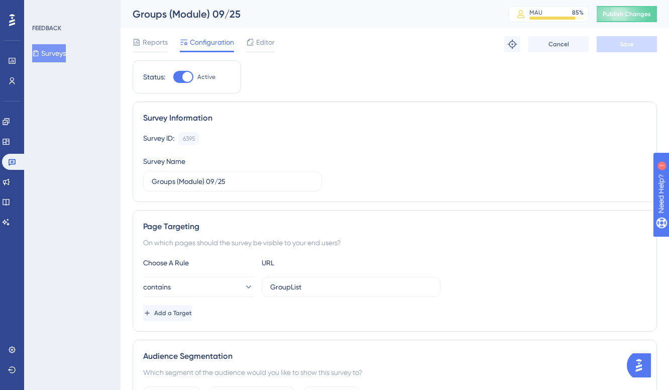
scroll to position [4, 0]
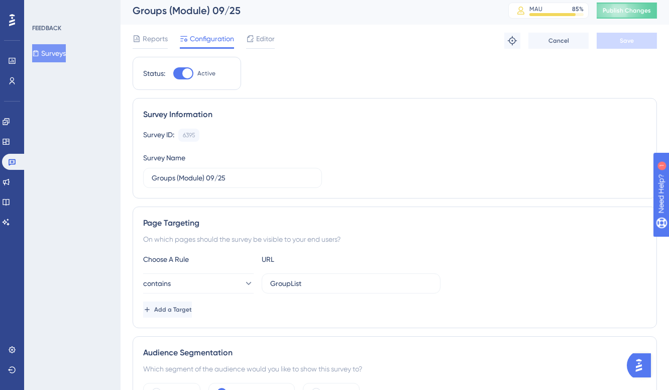
click at [183, 73] on div at bounding box center [187, 73] width 10 height 10
click at [173, 73] on input "Active" at bounding box center [173, 73] width 1 height 1
checkbox input "false"
click at [635, 38] on button "Save" at bounding box center [626, 41] width 60 height 16
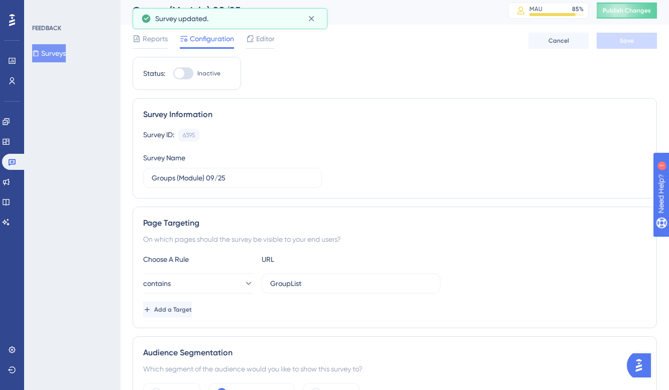
click at [39, 56] on icon at bounding box center [35, 53] width 7 height 7
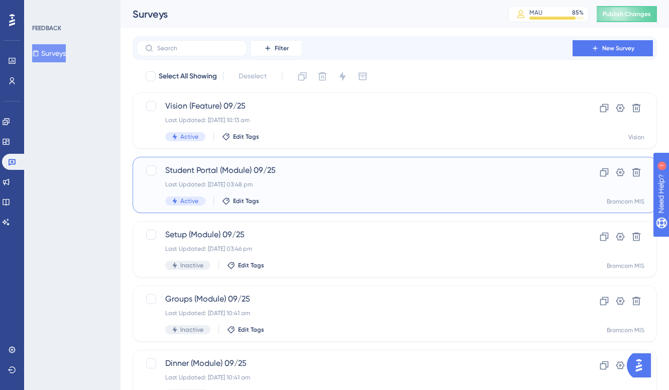
click at [293, 188] on div "Student Portal (Module) 09/25 Last Updated: [DATE] 03:48 pm Active Edit Tags" at bounding box center [354, 184] width 379 height 41
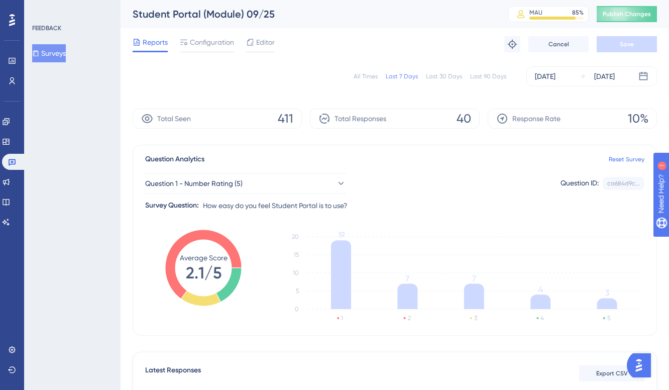
click at [364, 78] on div "All Times" at bounding box center [365, 76] width 24 height 8
click at [57, 58] on button "Surveys" at bounding box center [49, 53] width 34 height 18
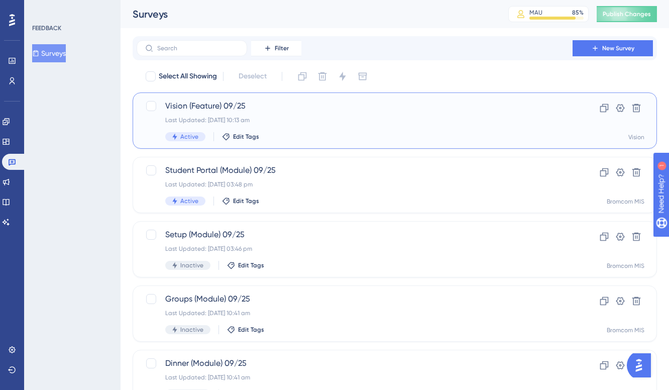
click at [356, 130] on div "Vision (Feature) 09/25 Last Updated: [DATE] 10:13 am Active Edit Tags" at bounding box center [354, 120] width 379 height 41
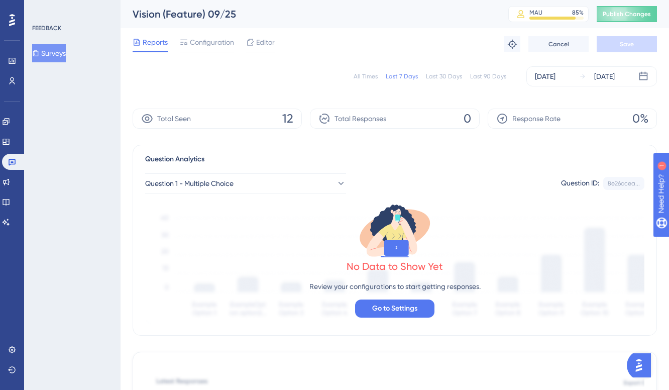
click at [365, 78] on div "All Times" at bounding box center [365, 76] width 24 height 8
click at [39, 51] on icon at bounding box center [35, 53] width 7 height 7
